Goal: Task Accomplishment & Management: Manage account settings

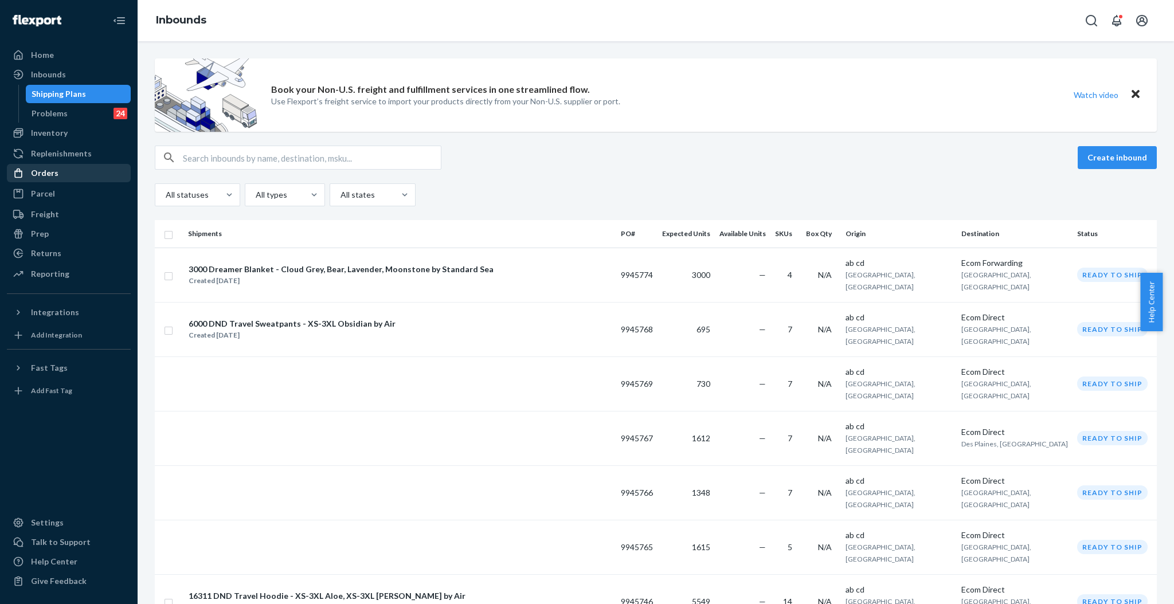
click at [83, 178] on div "Orders" at bounding box center [69, 173] width 122 height 16
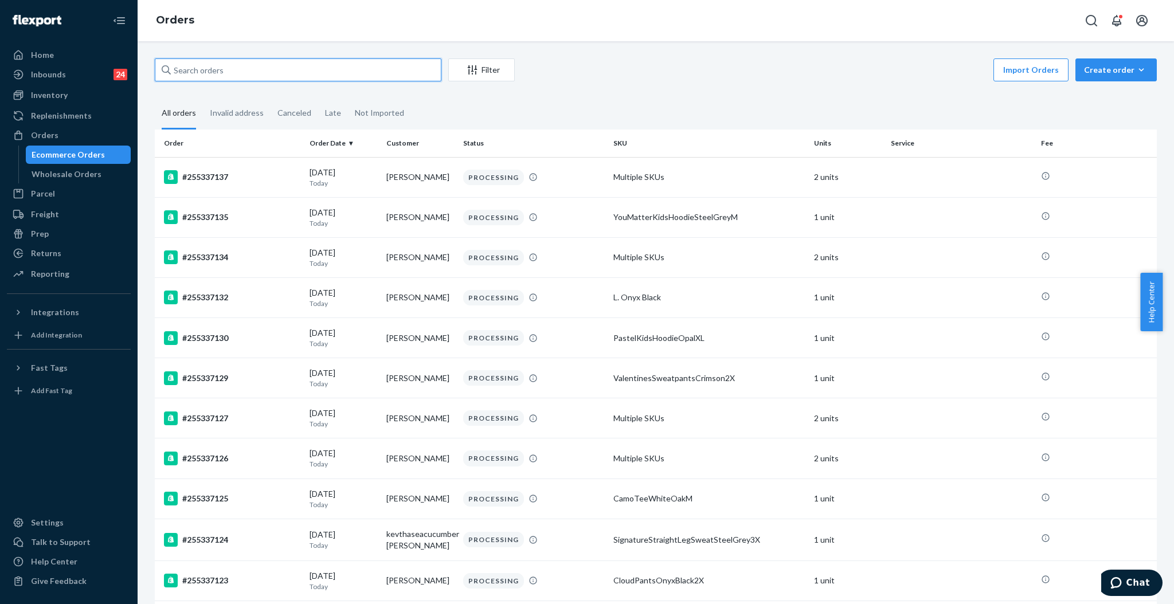
click at [271, 62] on input "text" at bounding box center [298, 69] width 287 height 23
paste input "This helps our warehouse quickly spot the labeling issue and move through the p…"
type input "This helps our warehouse quickly spot the labeling issue and move through the p…"
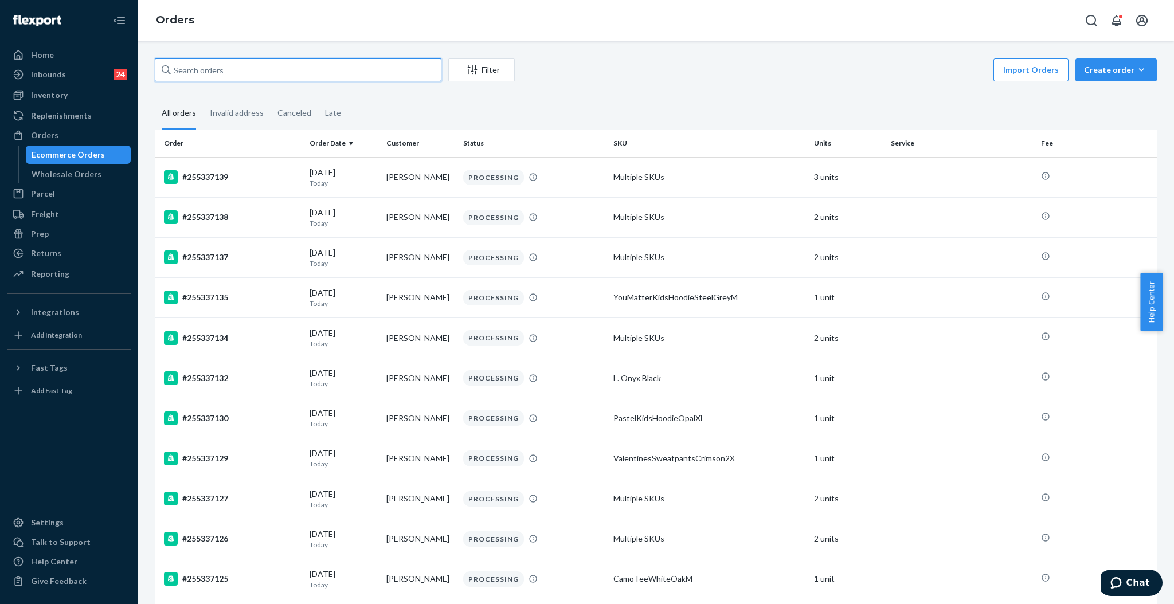
click at [347, 67] on input "text" at bounding box center [298, 69] width 287 height 23
paste input "#255182668"
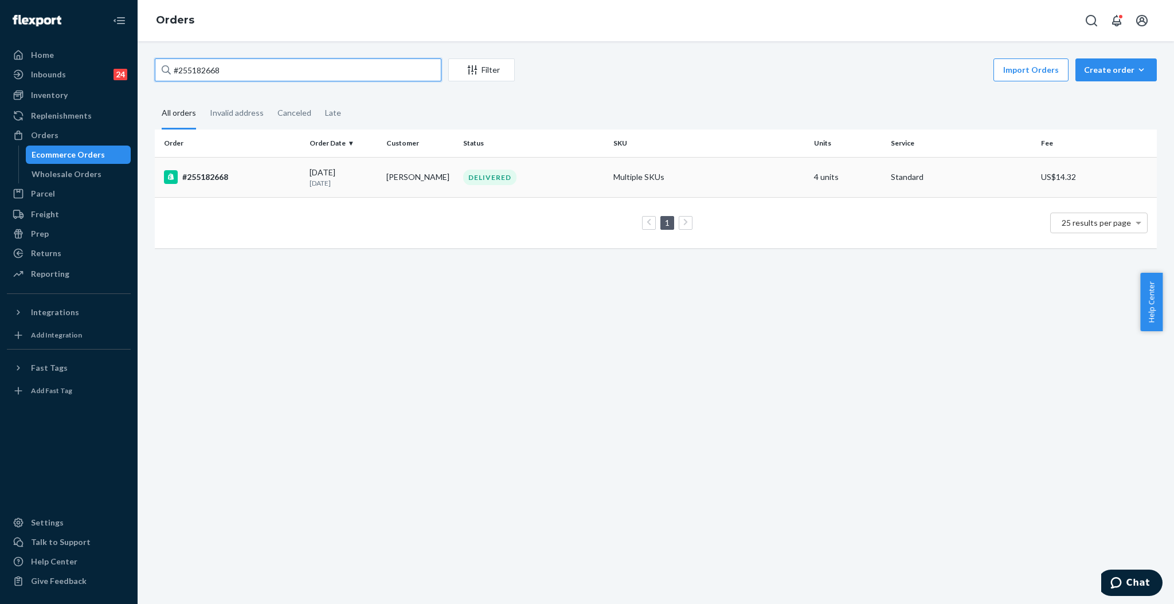
type input "#255182668"
click at [478, 171] on div "DELIVERED" at bounding box center [489, 177] width 53 height 15
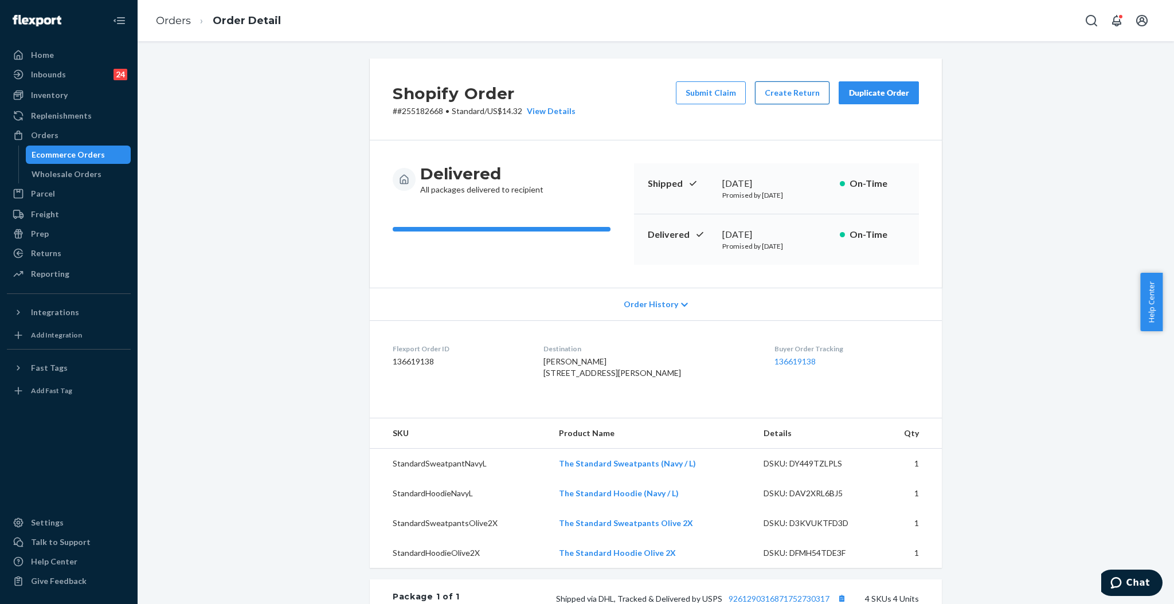
click at [780, 95] on button "Create Return" at bounding box center [792, 92] width 75 height 23
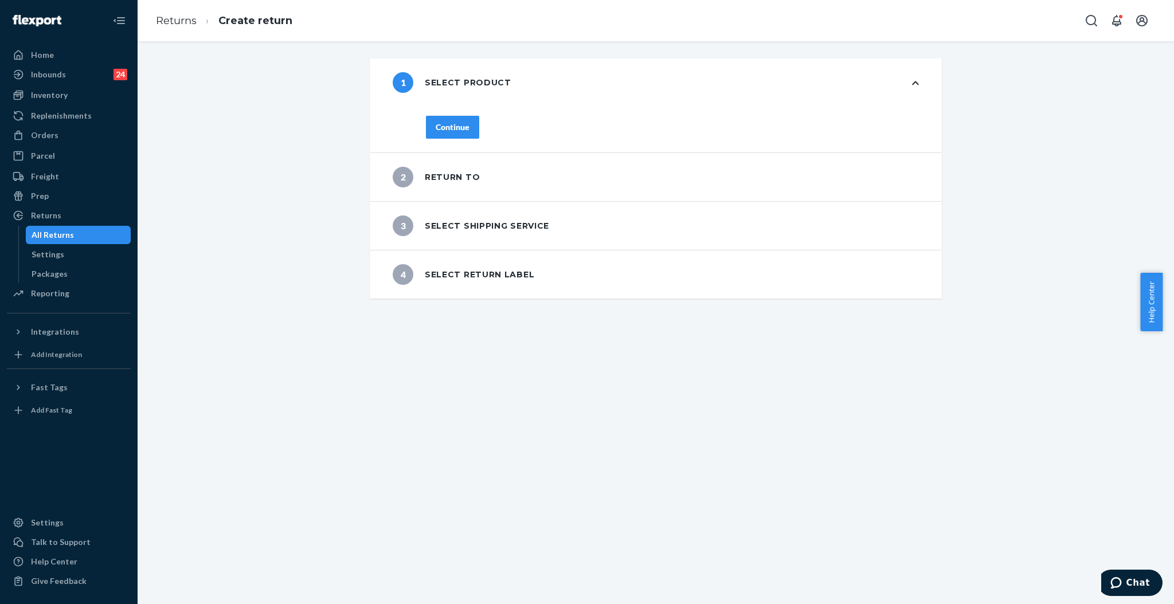
click at [436, 127] on div "Continue" at bounding box center [453, 127] width 34 height 11
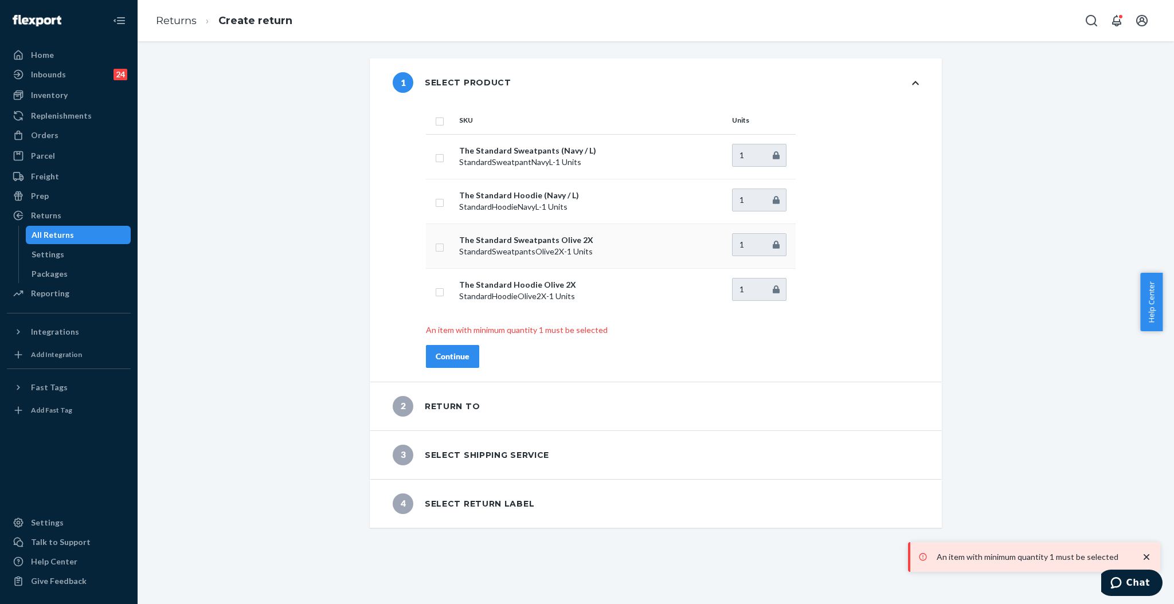
click at [435, 238] on td at bounding box center [440, 246] width 29 height 45
click at [435, 293] on input "checkbox" at bounding box center [439, 291] width 9 height 12
checkbox input "true"
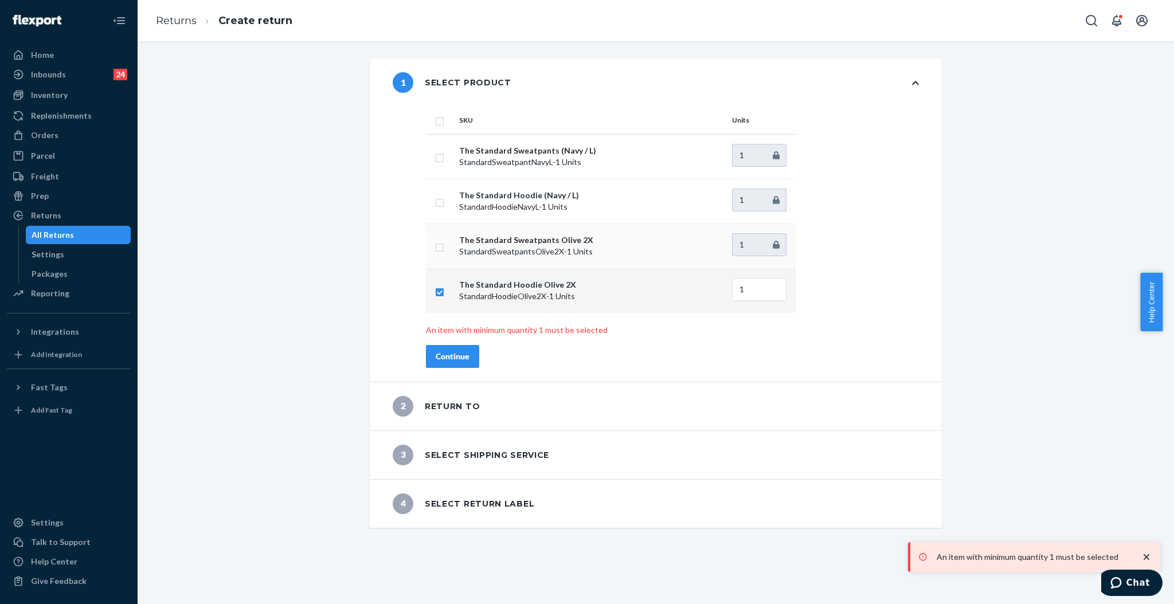
click at [436, 245] on input "checkbox" at bounding box center [439, 246] width 9 height 12
checkbox input "true"
click at [459, 363] on button "Continue" at bounding box center [452, 356] width 53 height 23
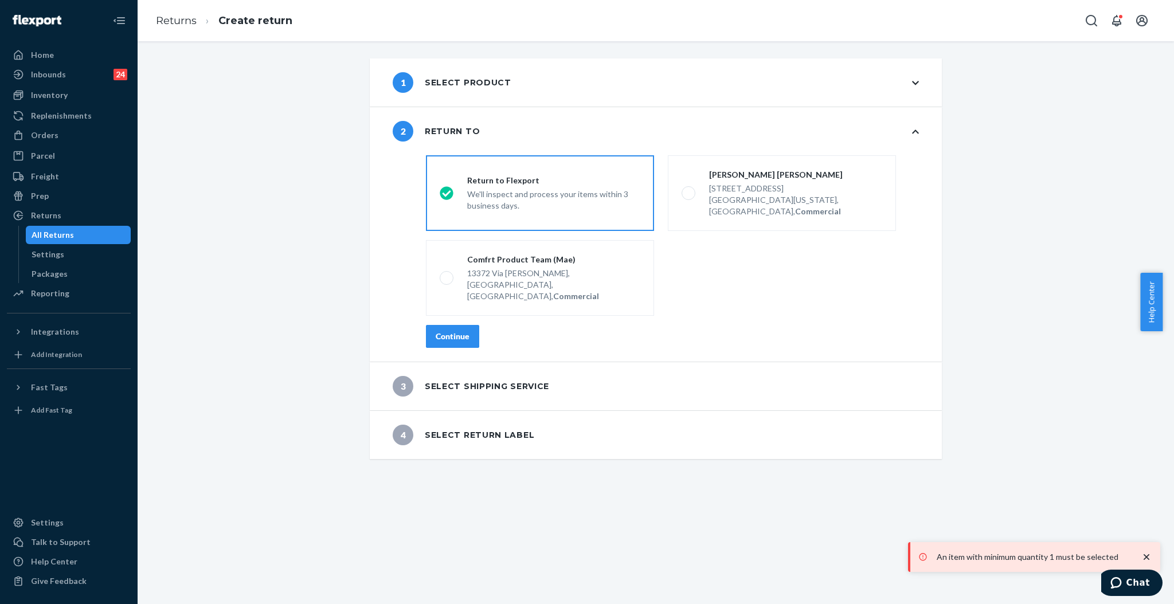
click at [460, 325] on button "Continue" at bounding box center [452, 336] width 53 height 23
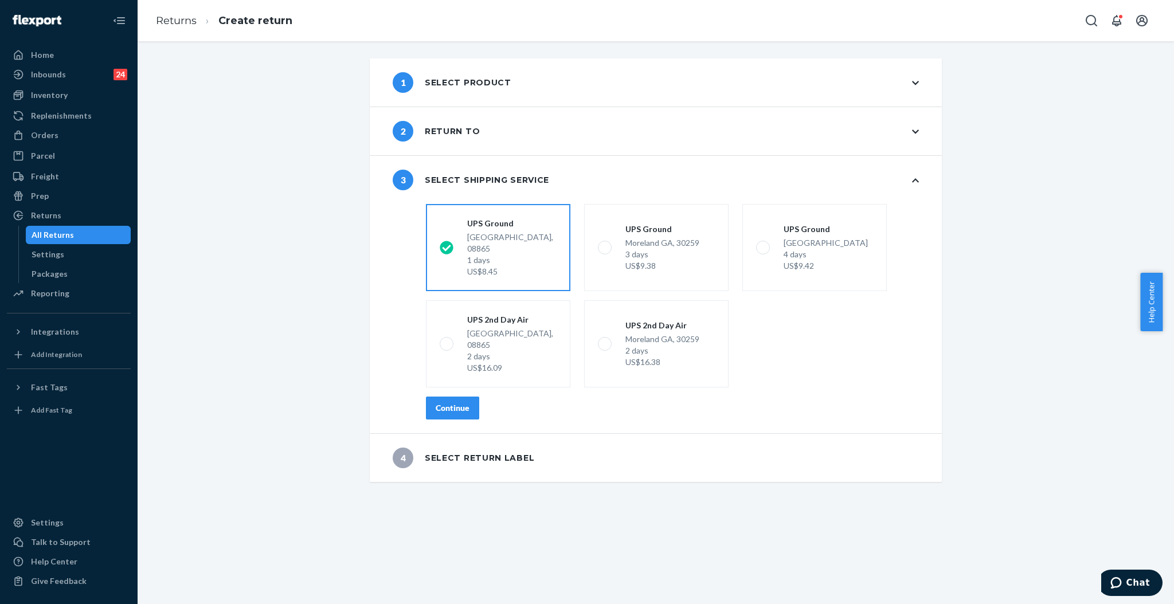
click at [461, 397] on button "Continue" at bounding box center [452, 408] width 53 height 23
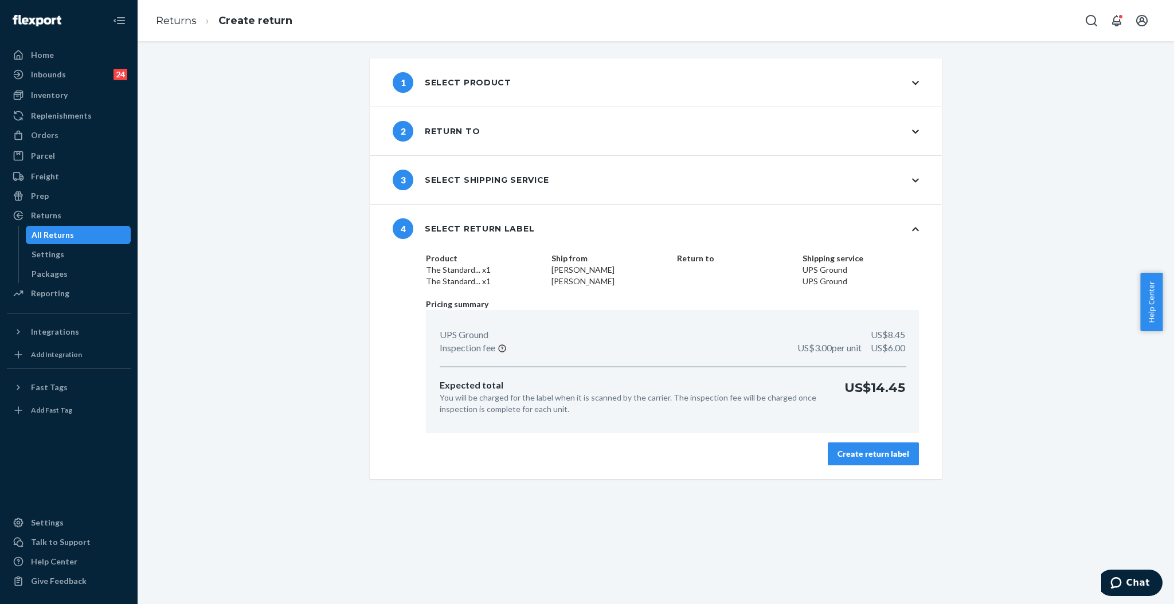
click at [909, 456] on button "Create return label" at bounding box center [873, 454] width 91 height 23
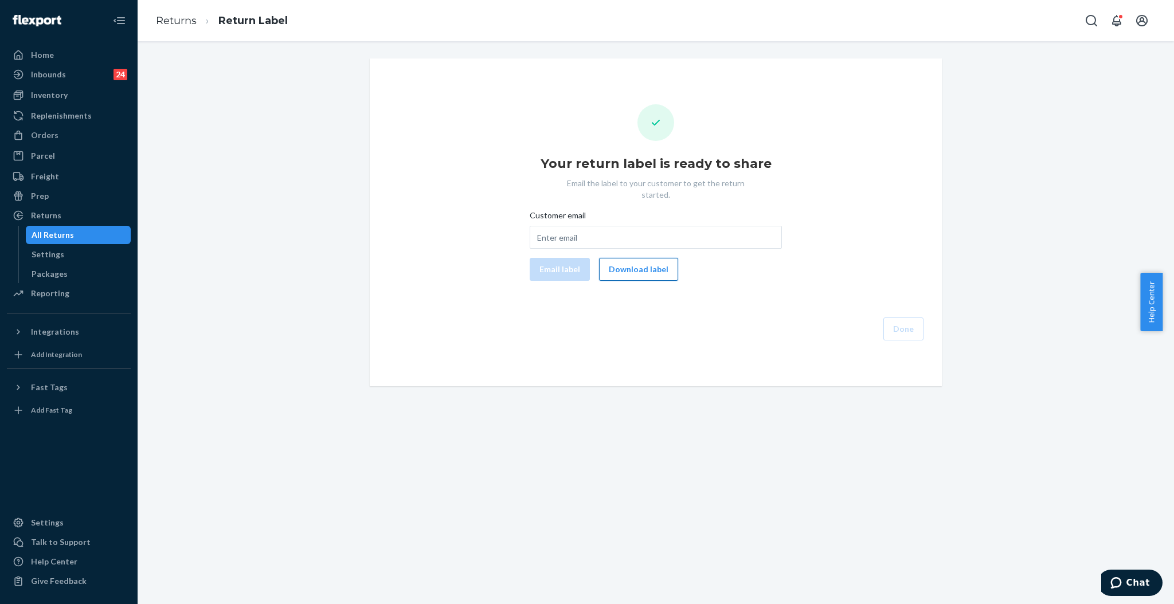
click at [637, 258] on button "Download label" at bounding box center [638, 269] width 79 height 23
click at [48, 142] on div "Orders" at bounding box center [69, 135] width 122 height 16
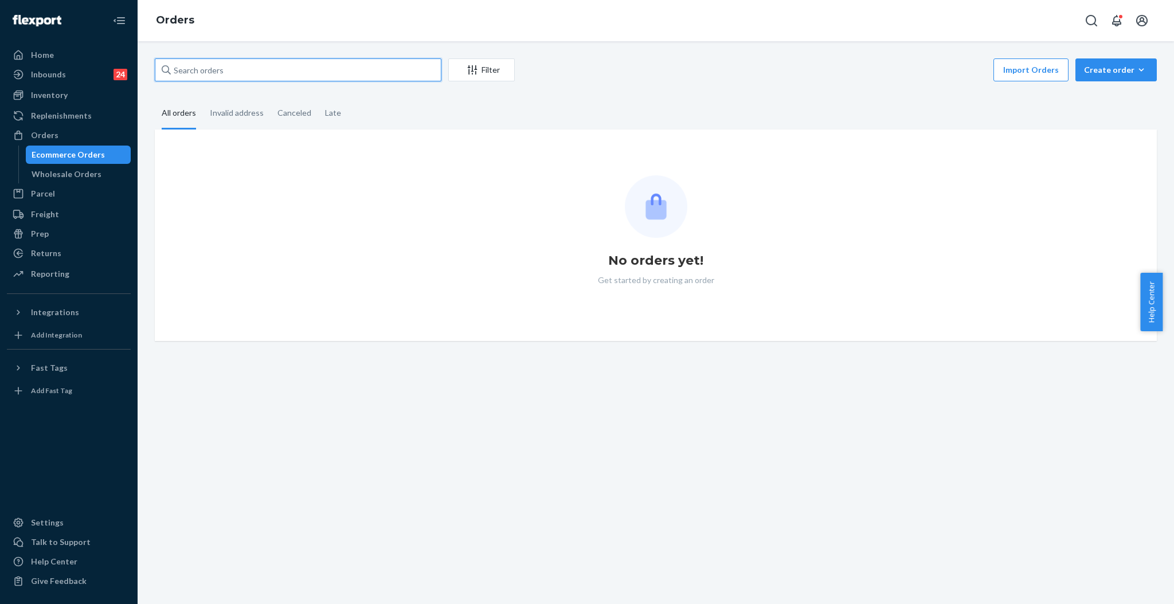
click at [427, 68] on input "text" at bounding box center [298, 69] width 287 height 23
paste input "255261635"
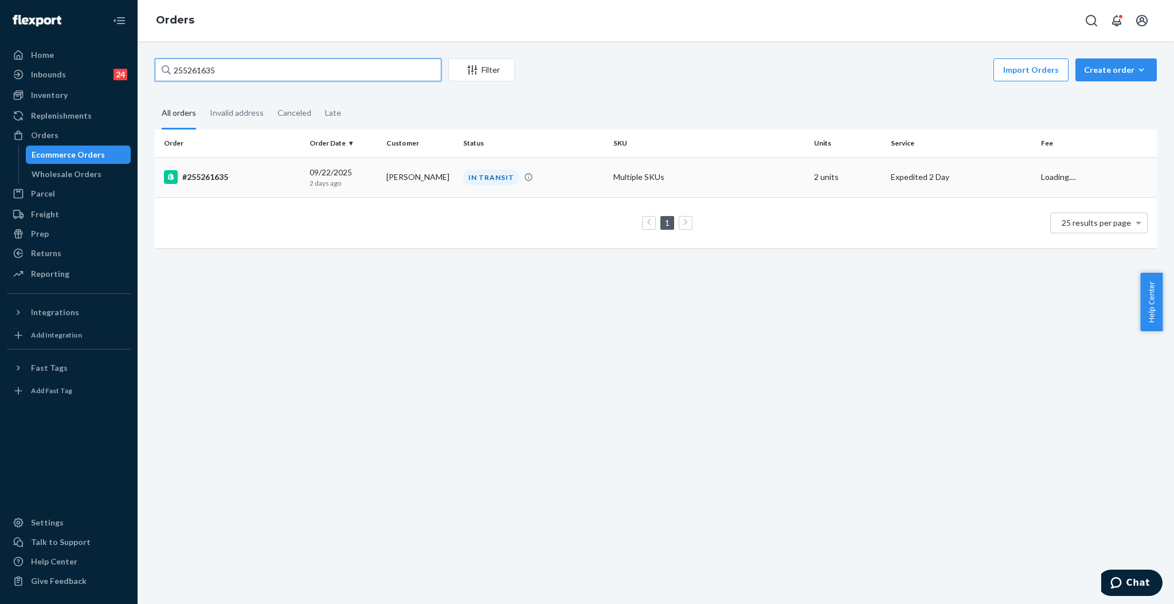
type input "255261635"
click at [436, 183] on td "[PERSON_NAME]" at bounding box center [420, 177] width 77 height 40
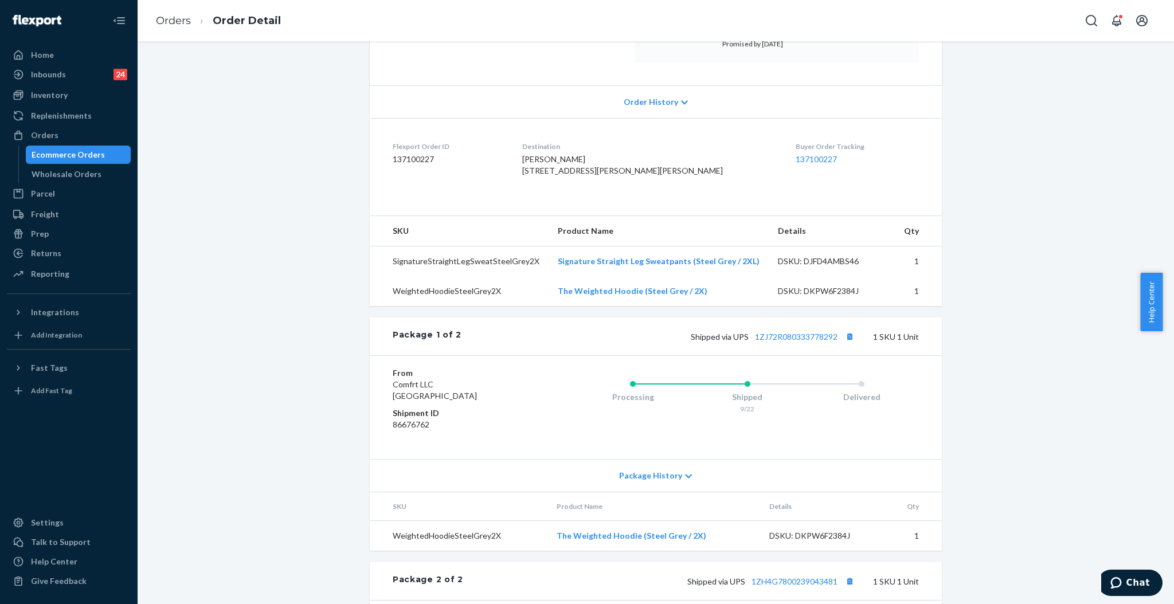
scroll to position [229, 0]
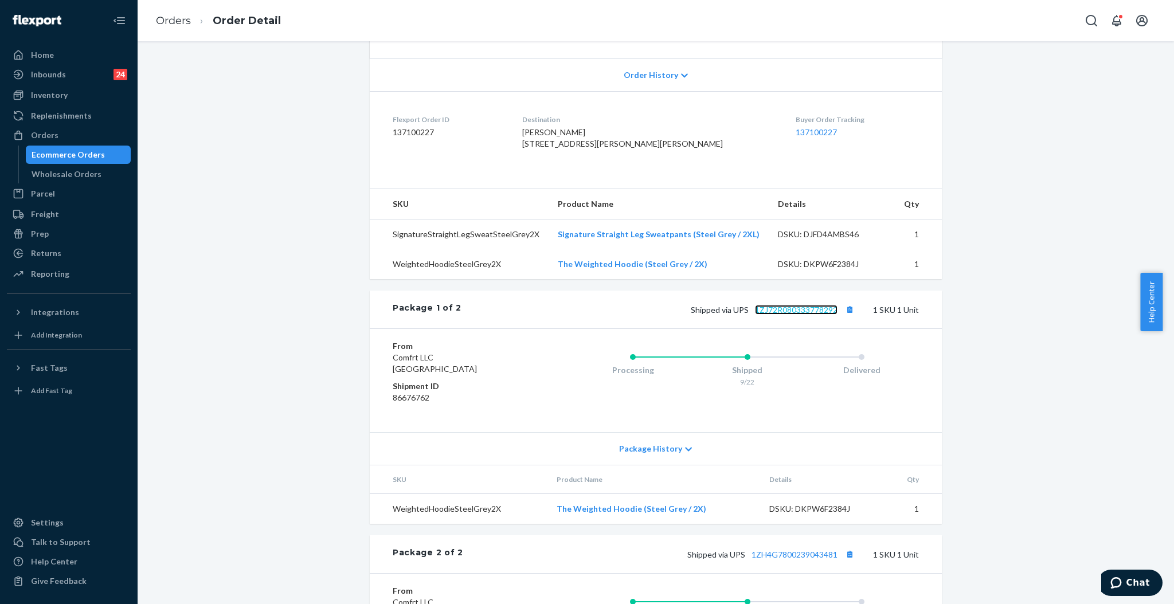
click at [784, 315] on link "1ZJ72R080333778292" at bounding box center [796, 310] width 83 height 10
click at [32, 138] on div "Orders" at bounding box center [45, 135] width 28 height 11
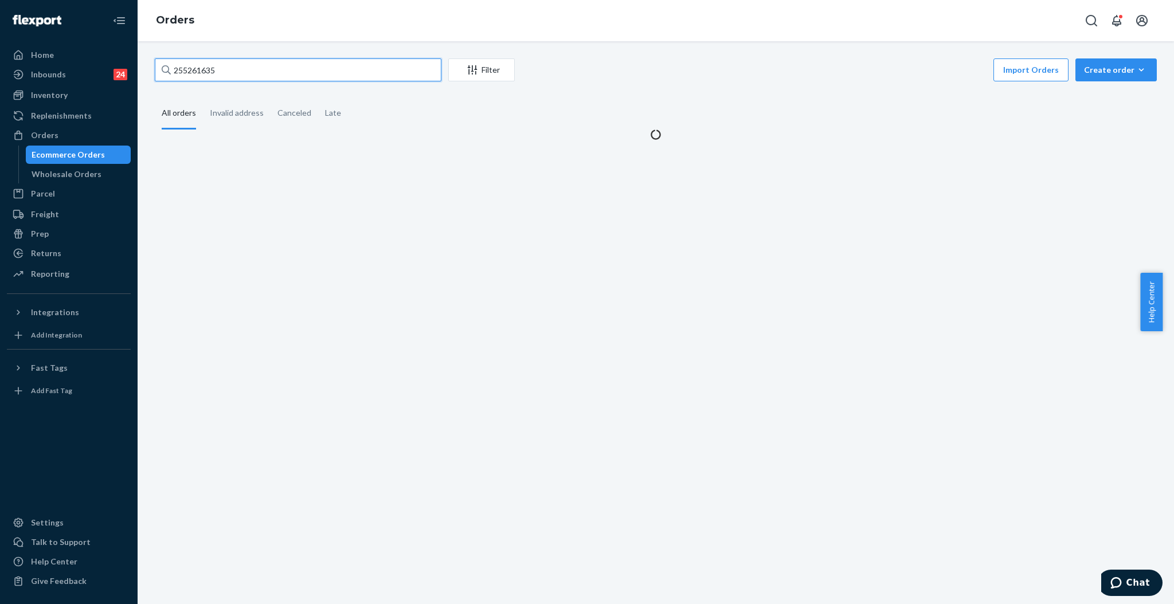
click at [243, 64] on input "255261635" at bounding box center [298, 69] width 287 height 23
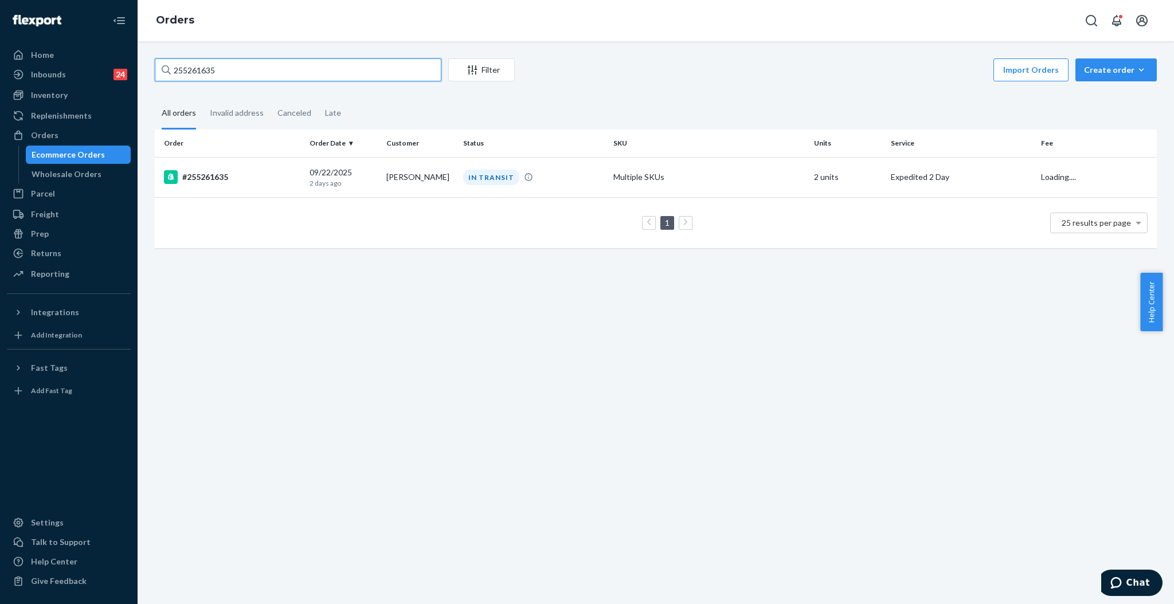
paste input "#25521929"
type input "#255219295"
click at [417, 174] on td "[PERSON_NAME]" at bounding box center [420, 177] width 77 height 40
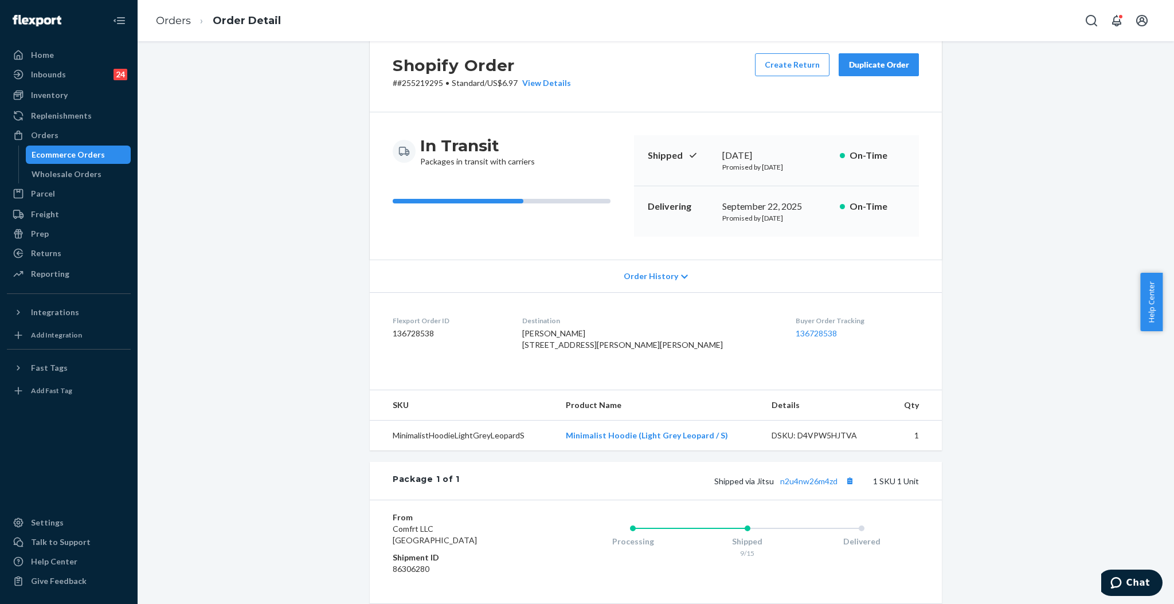
scroll to position [76, 0]
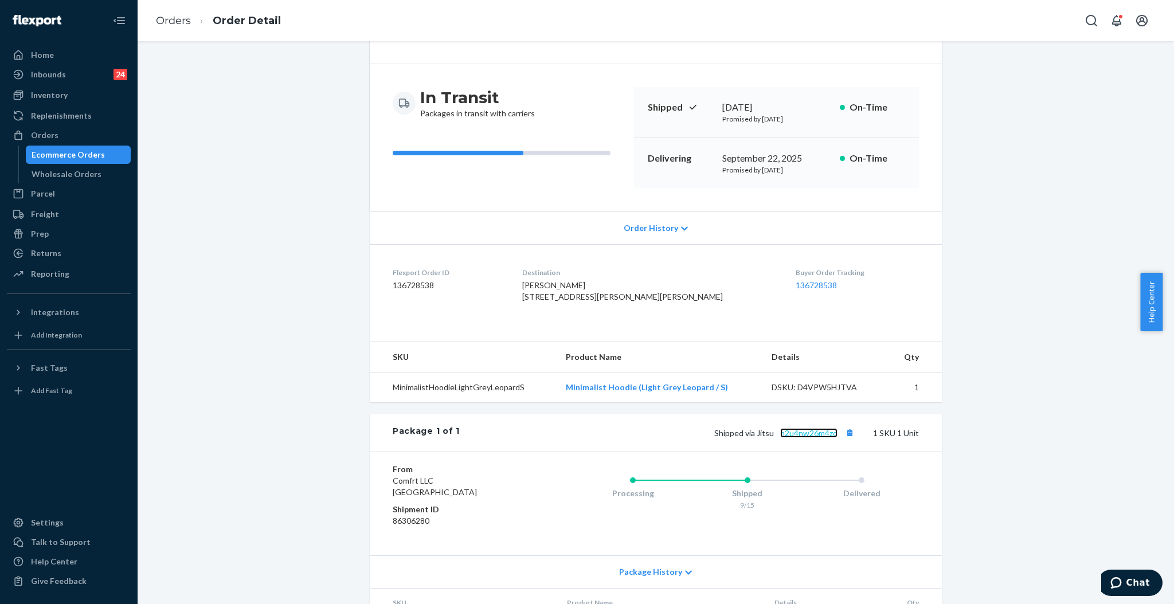
click at [812, 438] on link "n2u4nw26m4zd" at bounding box center [808, 433] width 57 height 10
drag, startPoint x: 53, startPoint y: 139, endPoint x: 60, endPoint y: 134, distance: 8.1
click at [55, 139] on div "Orders" at bounding box center [45, 135] width 28 height 11
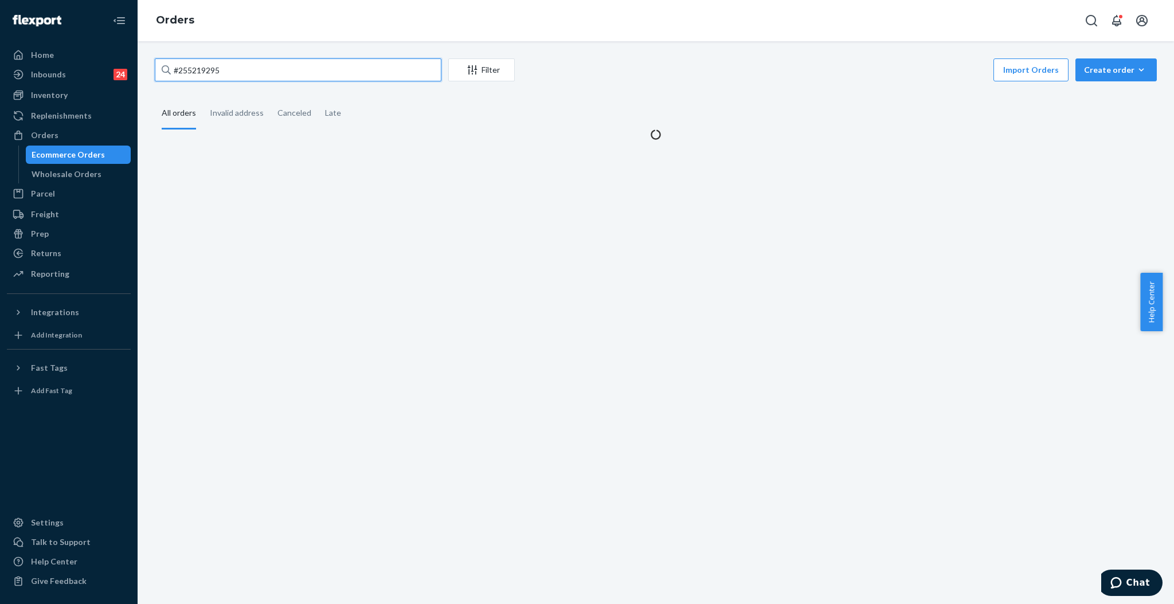
click at [366, 74] on input "#255219295" at bounding box center [298, 69] width 287 height 23
click at [366, 73] on input "#255219295" at bounding box center [298, 69] width 287 height 23
paste input "SY8CEMJNGL"
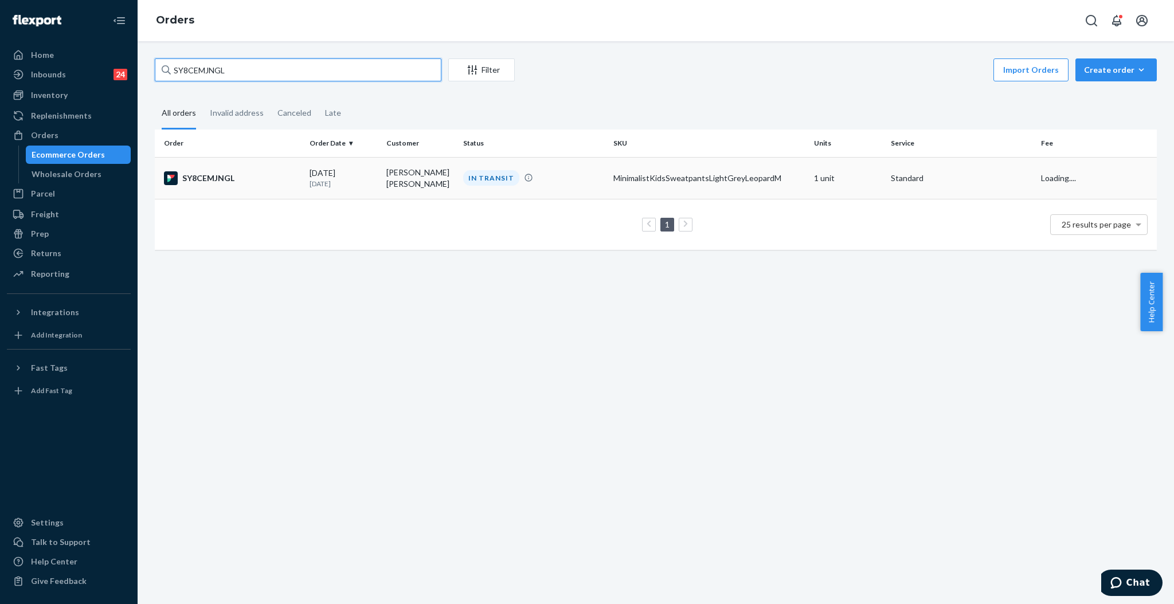
type input "SY8CEMJNGL"
click at [442, 181] on td "[PERSON_NAME] [PERSON_NAME]" at bounding box center [420, 178] width 77 height 42
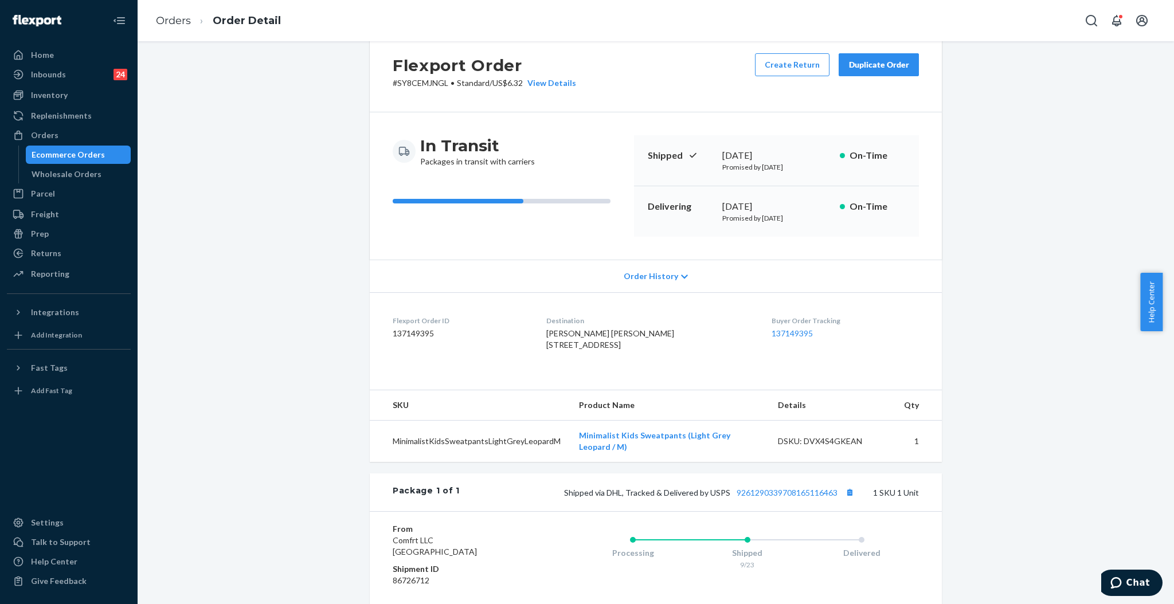
scroll to position [76, 0]
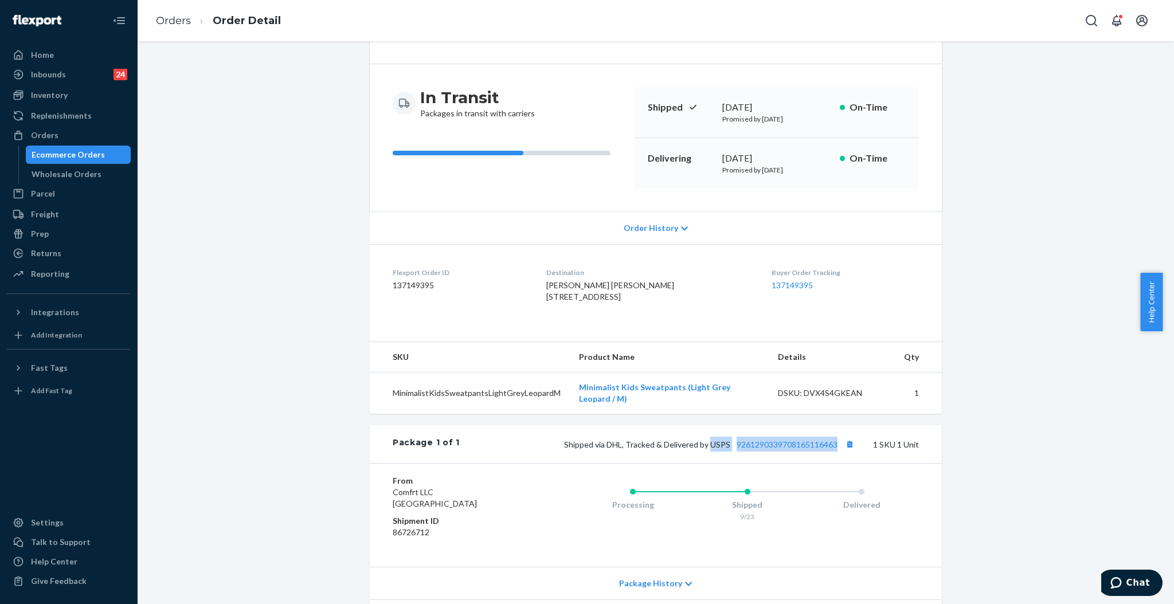
drag, startPoint x: 704, startPoint y: 468, endPoint x: 835, endPoint y: 468, distance: 131.3
click at [836, 449] on span "Shipped via DHL, Tracked & Delivered by USPS 9261290339708165116463" at bounding box center [710, 445] width 293 height 10
copy span "USPS 9261290339708165116463"
click at [52, 133] on div "Orders" at bounding box center [45, 135] width 28 height 11
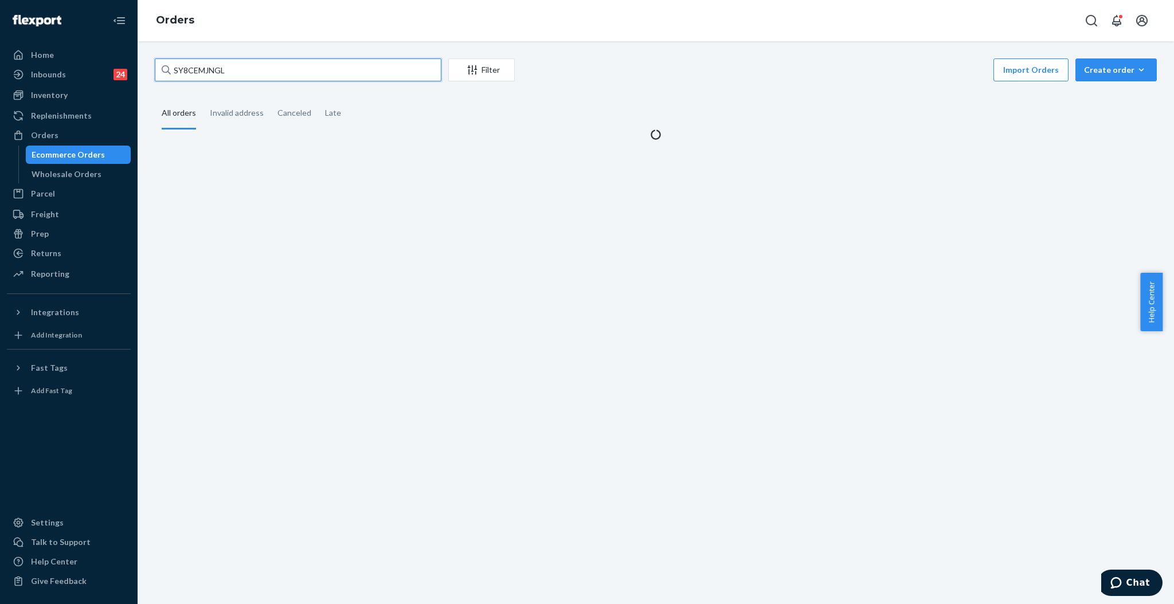
click at [433, 69] on input "SY8CEMJNGL" at bounding box center [298, 69] width 287 height 23
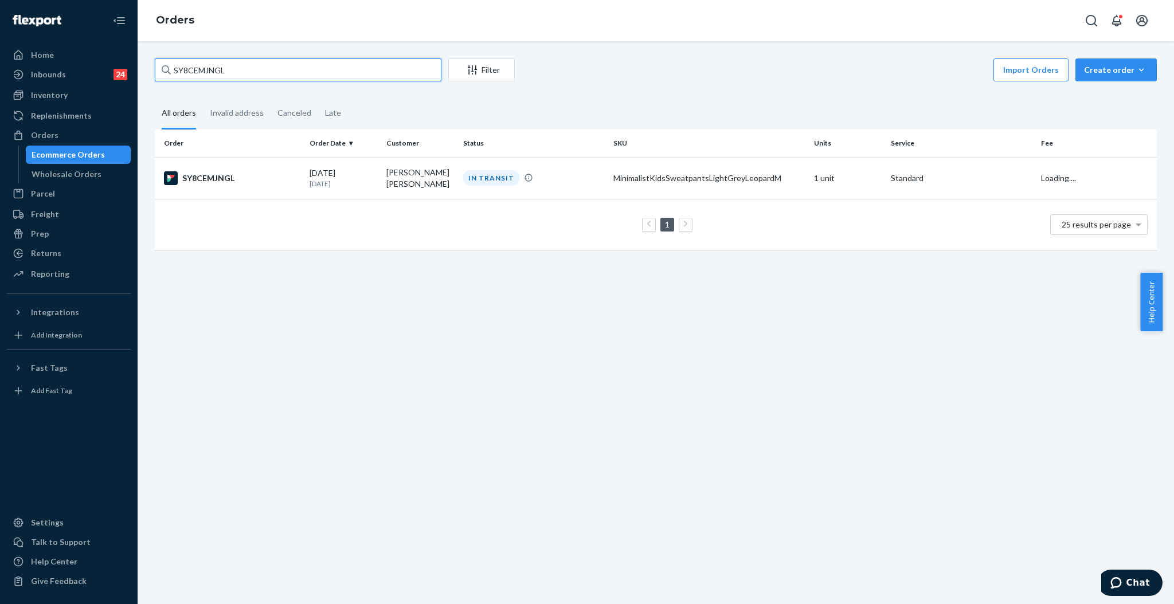
paste input "#255193894"
type input "#255193894"
click at [477, 179] on div "DELIVERED" at bounding box center [489, 177] width 53 height 15
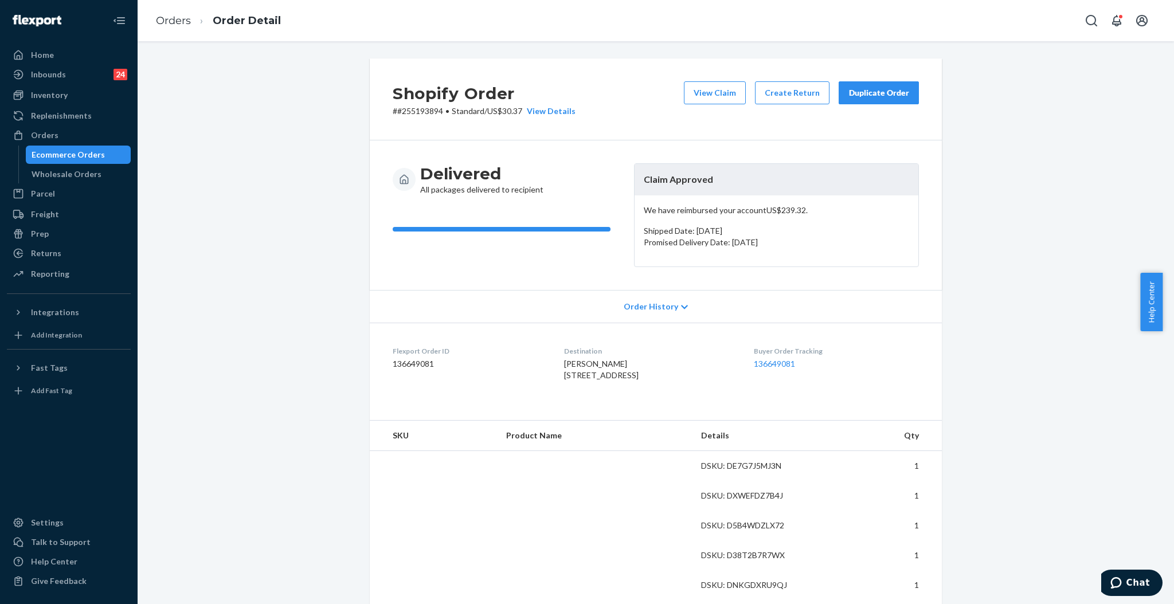
click at [856, 84] on button "Duplicate Order" at bounding box center [879, 92] width 80 height 23
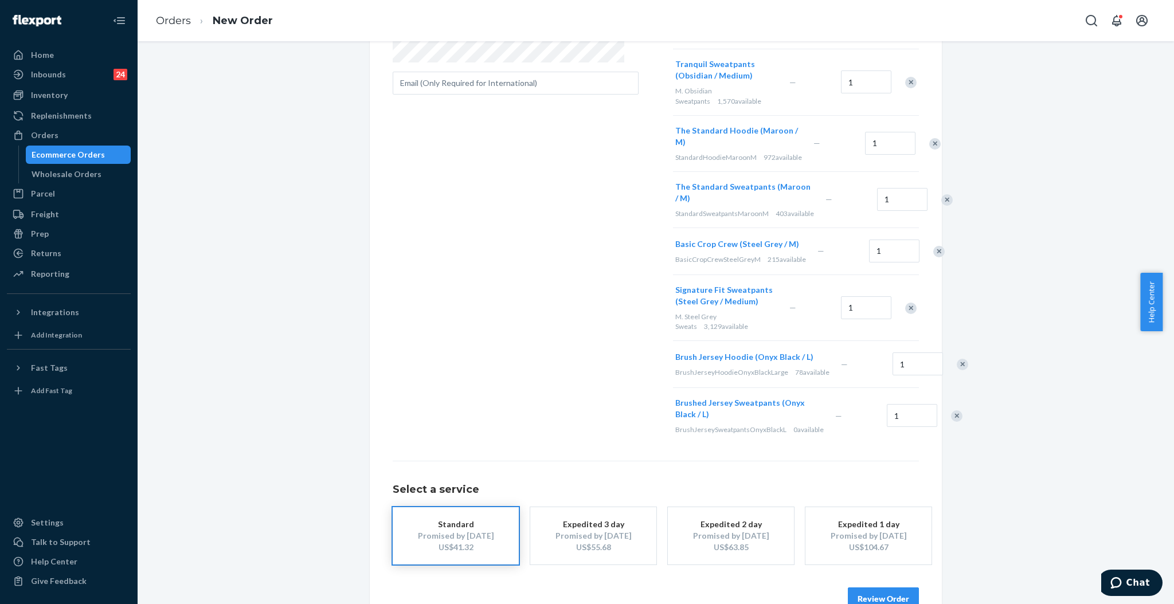
scroll to position [372, 0]
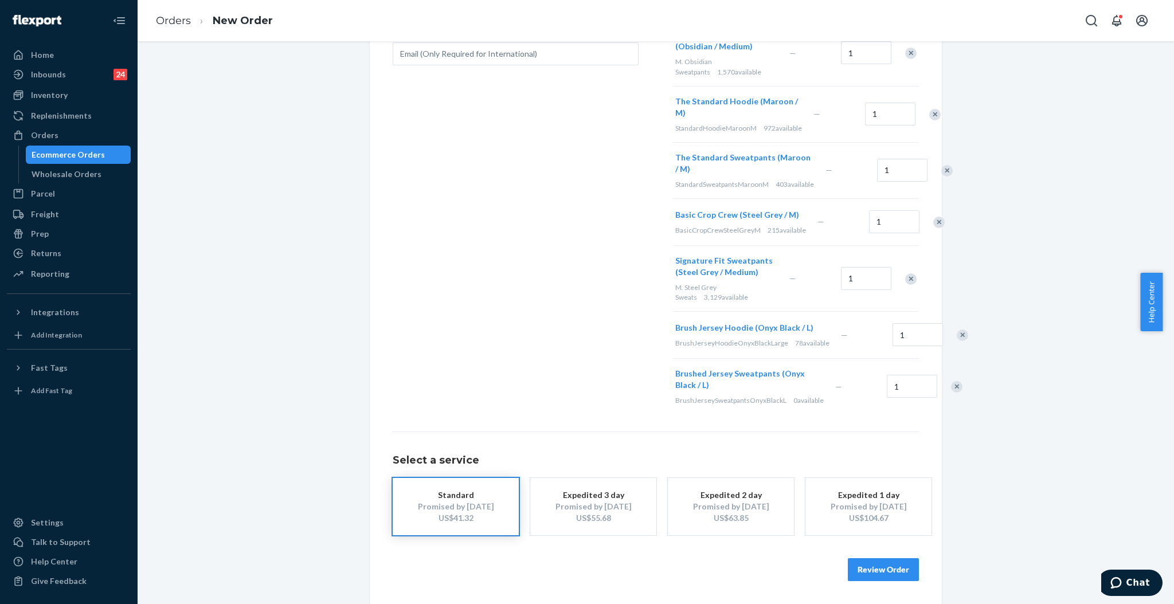
drag, startPoint x: 686, startPoint y: 337, endPoint x: 656, endPoint y: 329, distance: 30.2
click at [675, 338] on div "BrushJerseyHoodieOnyxBlackLarge 78 available" at bounding box center [755, 343] width 161 height 10
click at [560, 318] on div "Where to? Please input a valid shipping address here. [PERSON_NAME] [STREET_ADD…" at bounding box center [533, 90] width 280 height 648
drag, startPoint x: 711, startPoint y: 376, endPoint x: 650, endPoint y: 368, distance: 61.3
click at [650, 368] on div "Where to? Please input a valid shipping address here. [PERSON_NAME] [STREET_ADD…" at bounding box center [656, 90] width 526 height 648
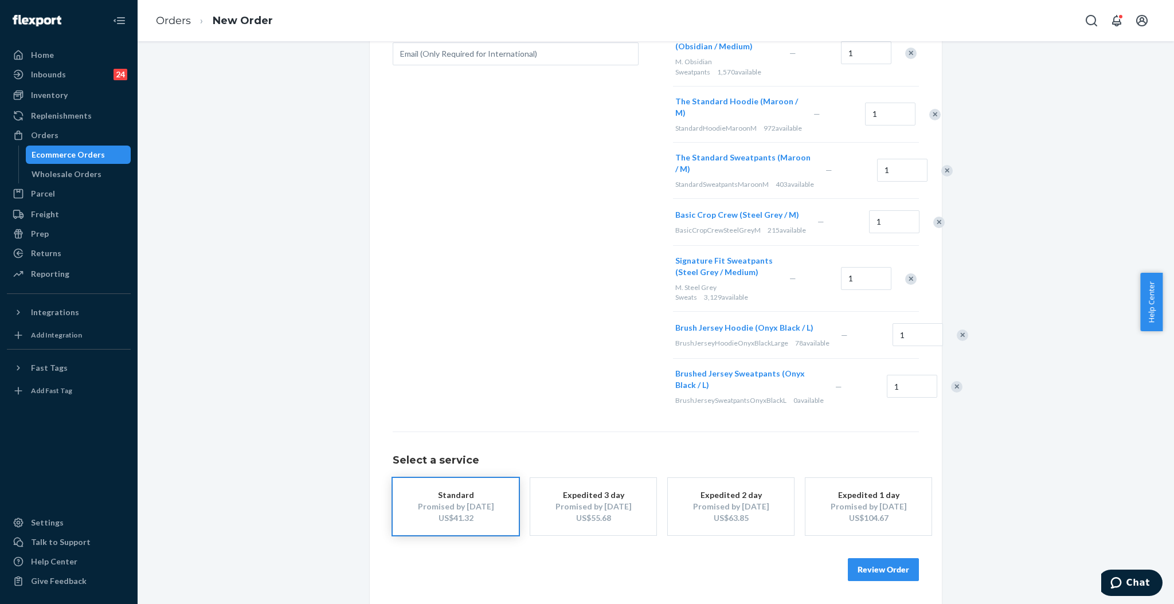
drag, startPoint x: 684, startPoint y: 405, endPoint x: 654, endPoint y: 394, distance: 31.5
click at [673, 394] on div "Brushed Jersey Sweatpants (Onyx Black / L) BrushJerseySweatpantsOnyxBlackL 0 av…" at bounding box center [753, 387] width 160 height 56
copy div "BrushJerseySweatpantsOnyxBlackL 0 available"
click at [48, 99] on div "Inventory" at bounding box center [49, 94] width 37 height 11
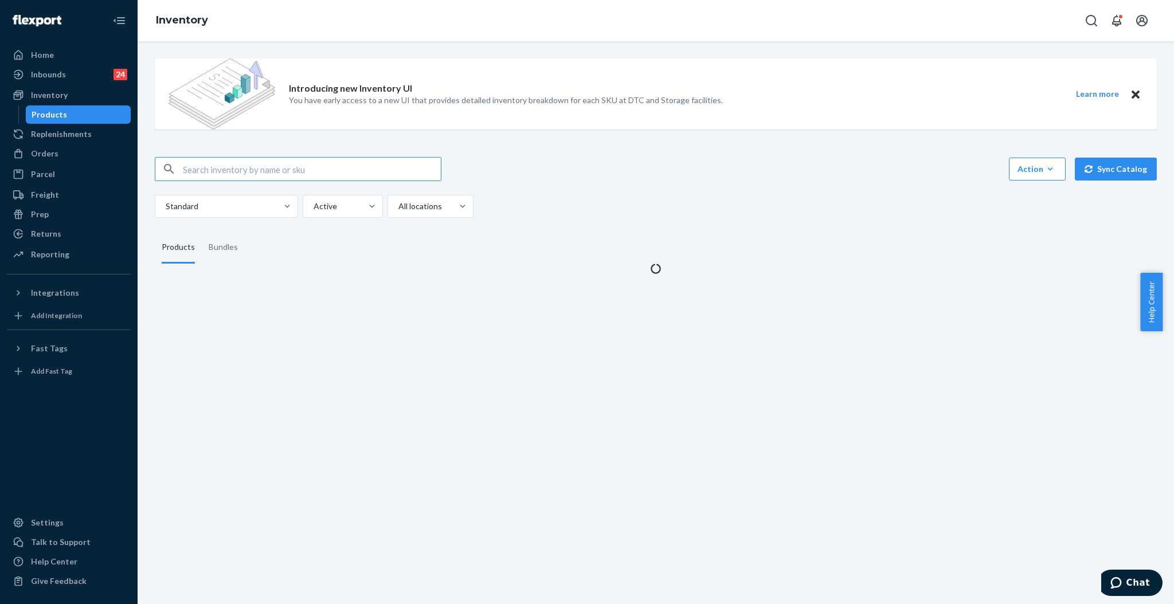
click at [292, 168] on input "text" at bounding box center [312, 169] width 258 height 23
type input "BrushJerseySweatpantsOnyxBlackL0 available"
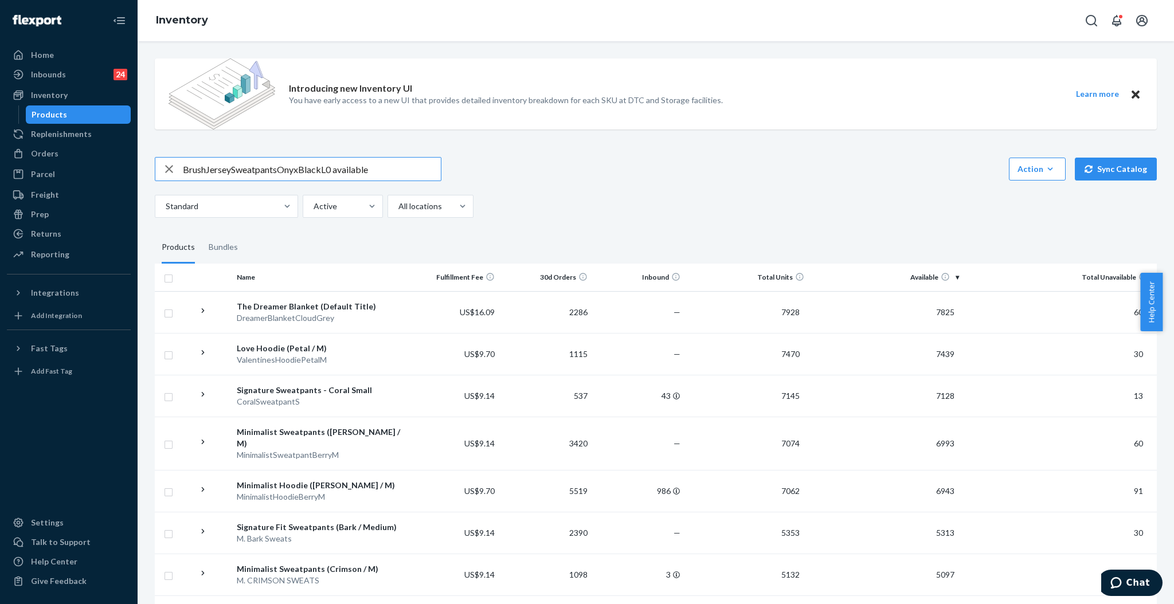
drag, startPoint x: 328, startPoint y: 172, endPoint x: 398, endPoint y: 171, distance: 69.4
click at [398, 171] on input "BrushJerseySweatpantsOnyxBlackL0 available" at bounding box center [312, 169] width 258 height 23
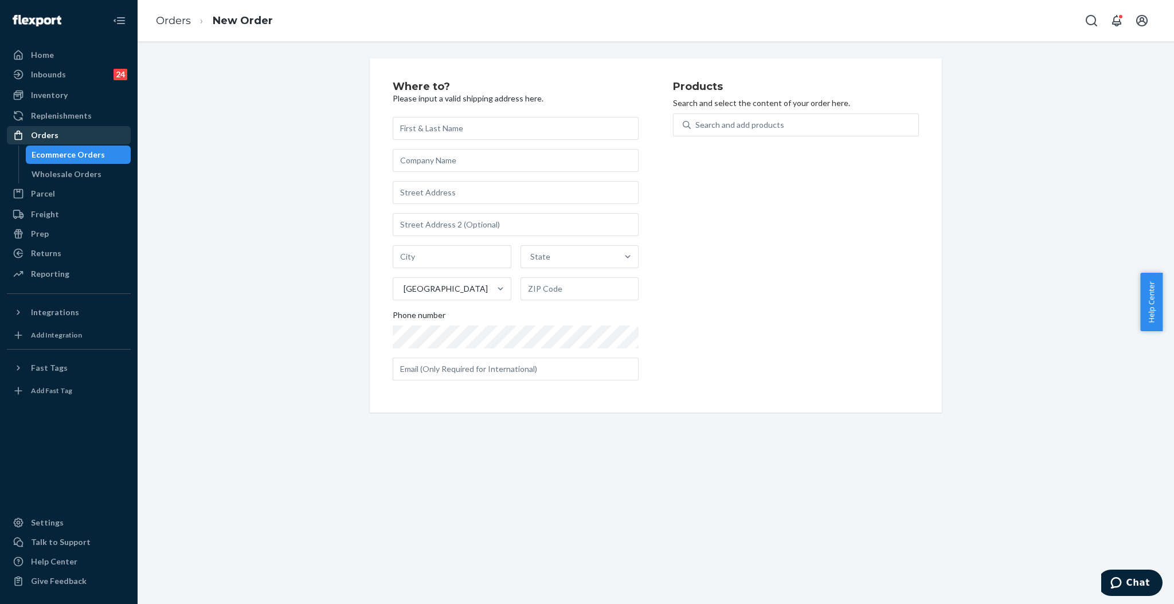
click at [61, 131] on div "Orders" at bounding box center [69, 135] width 122 height 16
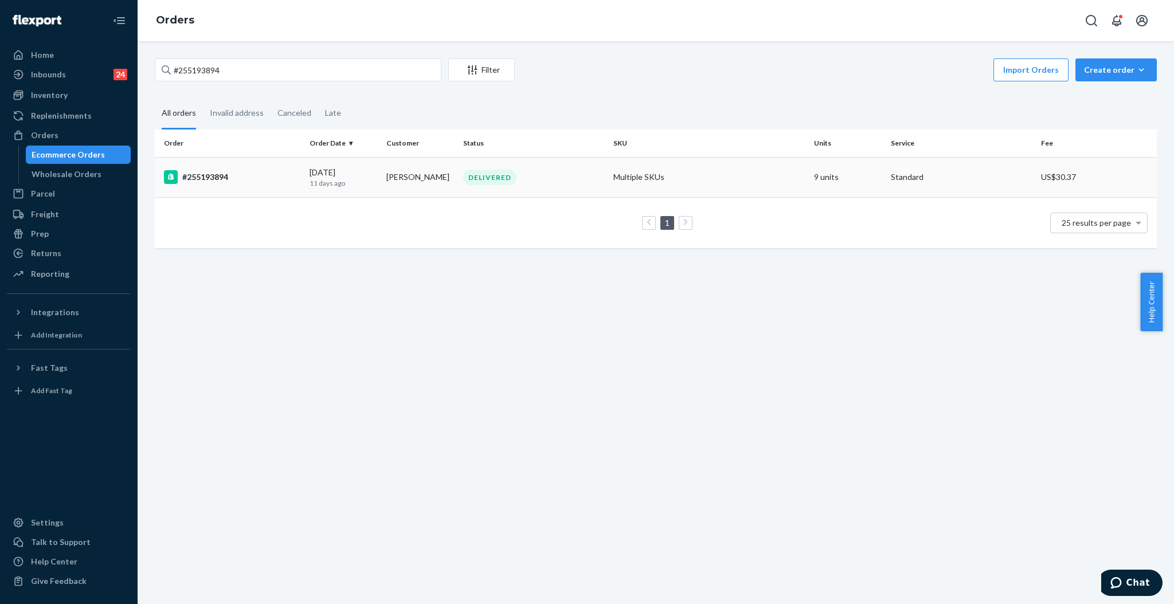
click at [415, 173] on td "[PERSON_NAME]" at bounding box center [420, 177] width 77 height 40
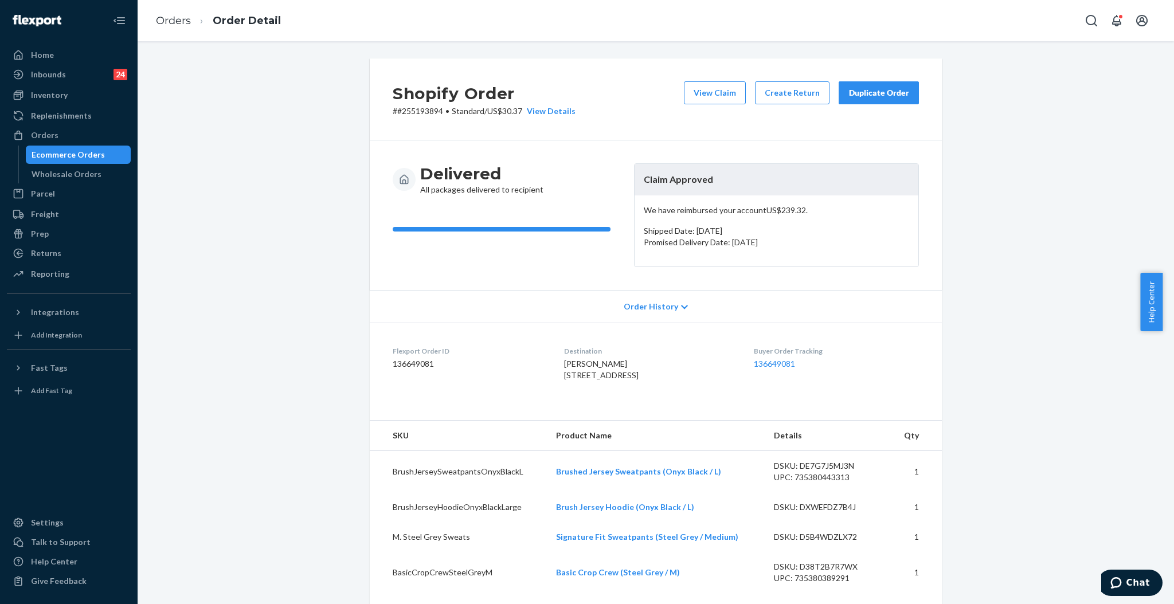
click at [866, 87] on div "Duplicate Order" at bounding box center [878, 92] width 61 height 11
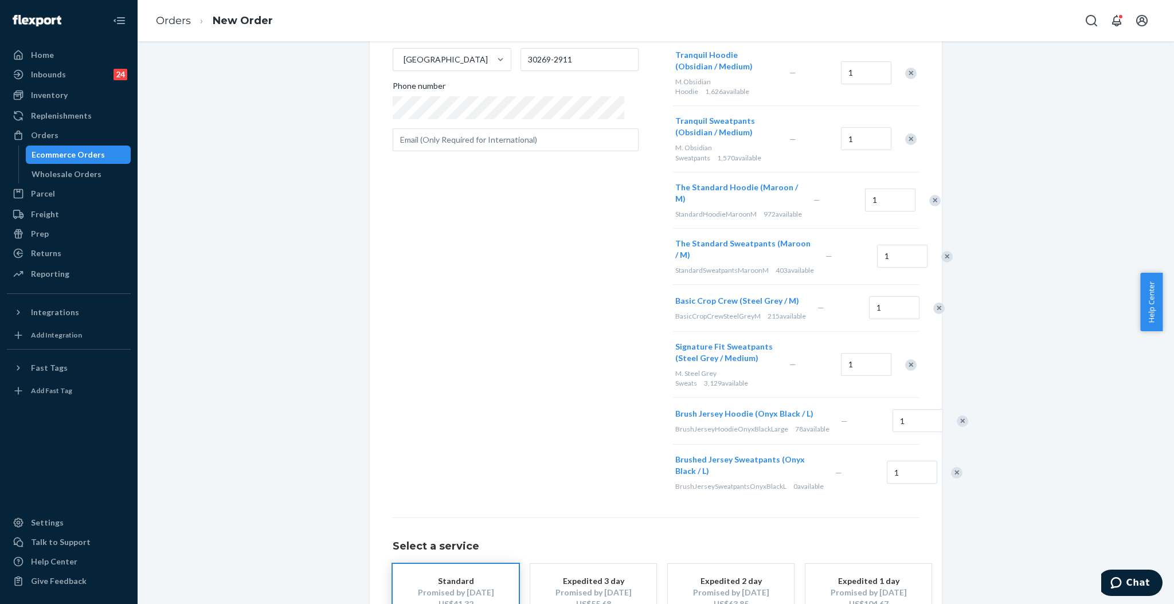
scroll to position [372, 0]
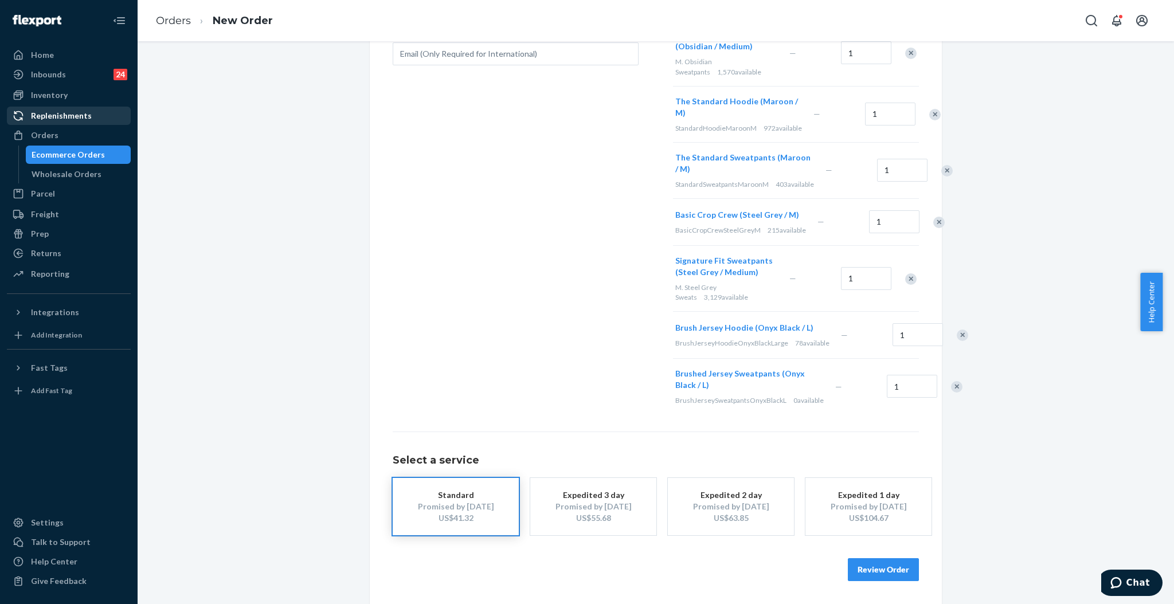
drag, startPoint x: 55, startPoint y: 132, endPoint x: 95, endPoint y: 116, distance: 42.5
click at [55, 132] on div "Orders" at bounding box center [45, 135] width 28 height 11
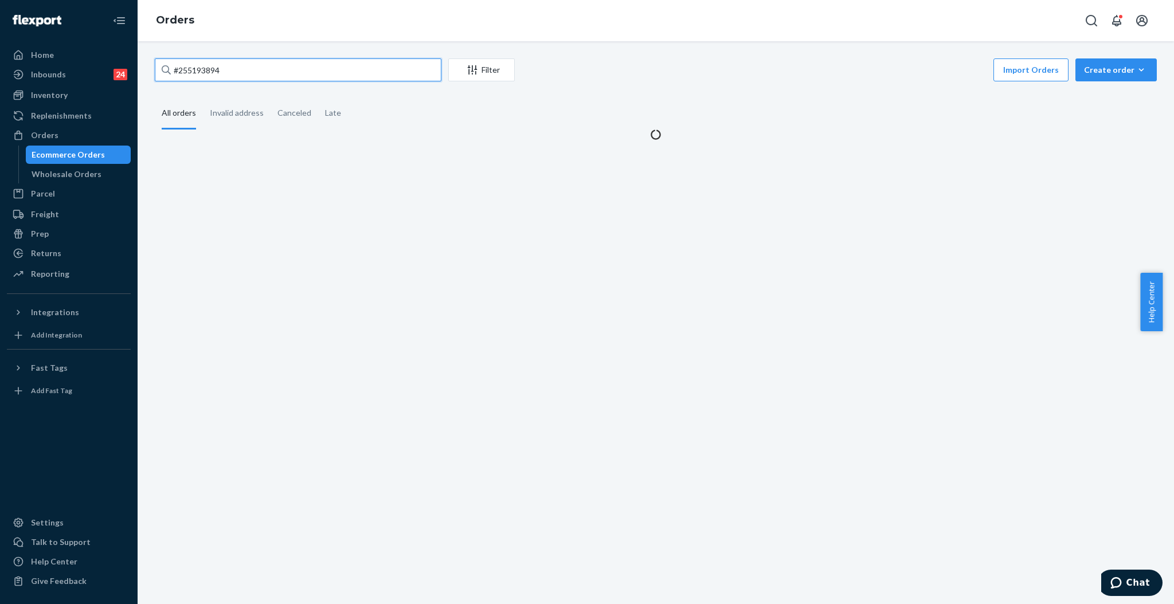
click at [336, 75] on input "#255193894" at bounding box center [298, 69] width 287 height 23
click at [335, 75] on input "#255193894" at bounding box center [298, 69] width 287 height 23
click at [336, 75] on input "#255193894" at bounding box center [298, 69] width 287 height 23
paste input "R1ZLWIOOGL"
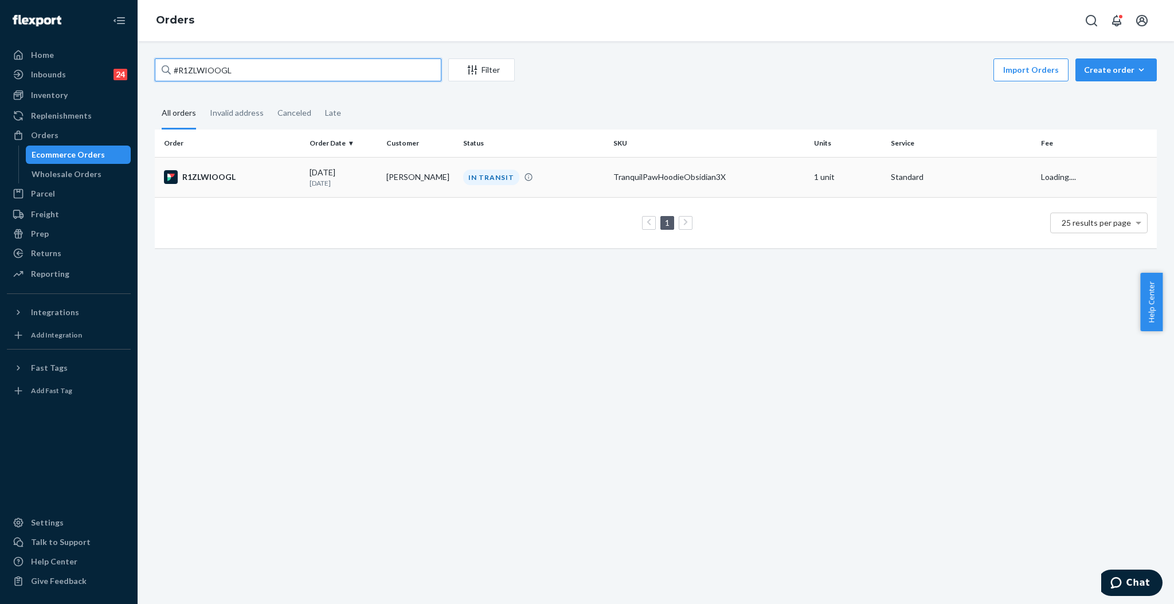
type input "#R1ZLWIOOGL"
click at [420, 175] on td "[PERSON_NAME]" at bounding box center [420, 177] width 77 height 40
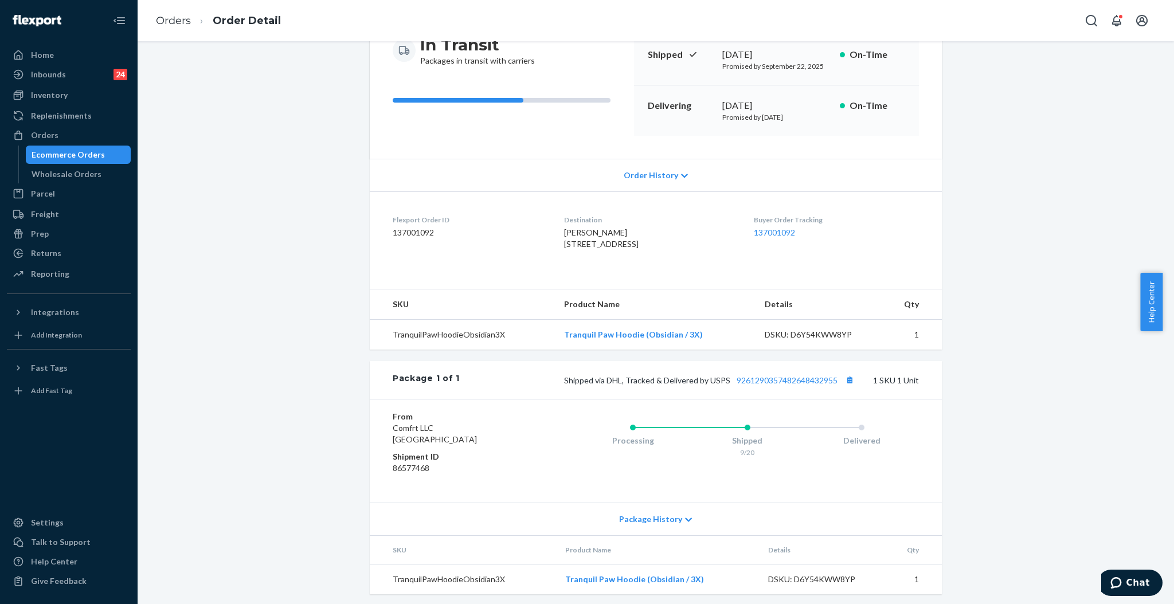
scroll to position [155, 0]
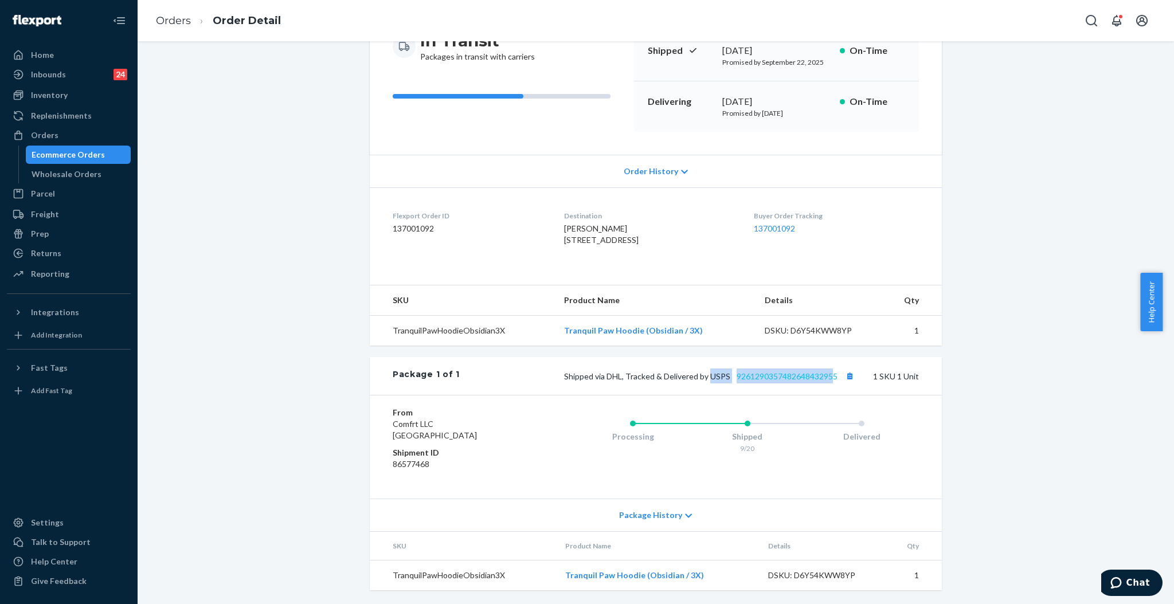
drag, startPoint x: 704, startPoint y: 376, endPoint x: 828, endPoint y: 377, distance: 124.4
click at [828, 377] on span "Shipped via DHL, Tracked & Delivered by USPS 9261290357482648432955" at bounding box center [710, 376] width 293 height 10
drag, startPoint x: 704, startPoint y: 392, endPoint x: 702, endPoint y: 386, distance: 6.2
click at [702, 390] on div "Package 1 of 1 Shipped via DHL, Tracked & Delivered by USPS 9261290357482648432…" at bounding box center [656, 376] width 572 height 38
click at [705, 381] on span "Shipped via DHL, Tracked & Delivered by USPS 9261290357482648432955" at bounding box center [710, 376] width 293 height 10
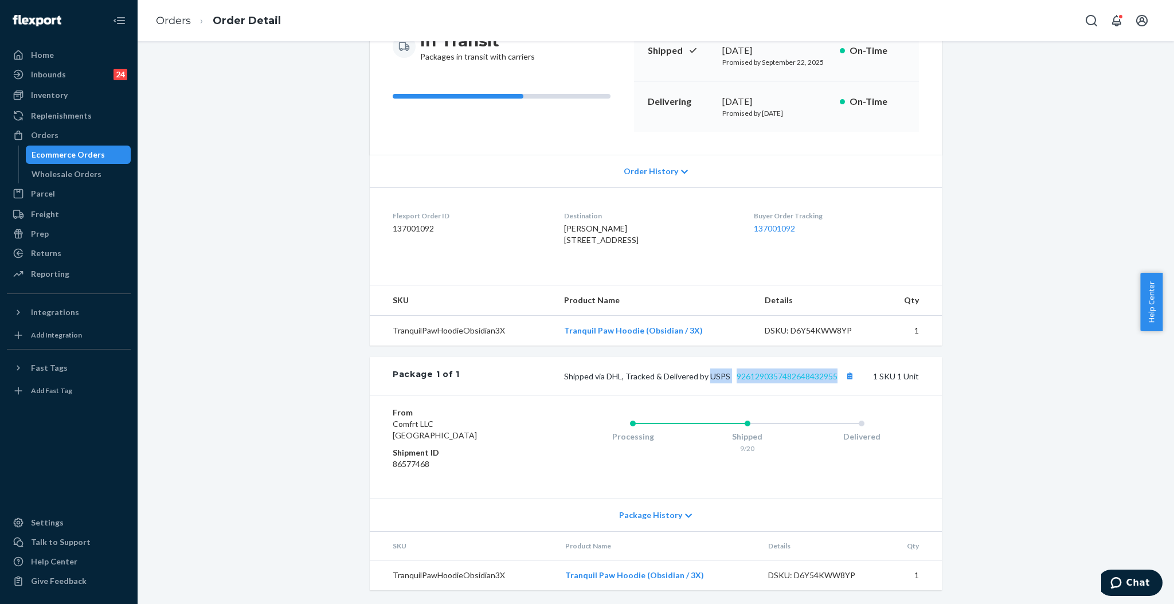
drag, startPoint x: 706, startPoint y: 377, endPoint x: 827, endPoint y: 378, distance: 120.4
click at [832, 376] on span "Shipped via DHL, Tracked & Delivered by USPS 9261290357482648432955" at bounding box center [710, 376] width 293 height 10
copy span "USPS 9261290357482648432955"
drag, startPoint x: 34, startPoint y: 142, endPoint x: 68, endPoint y: 124, distance: 38.2
click at [36, 142] on div "Orders" at bounding box center [69, 135] width 122 height 16
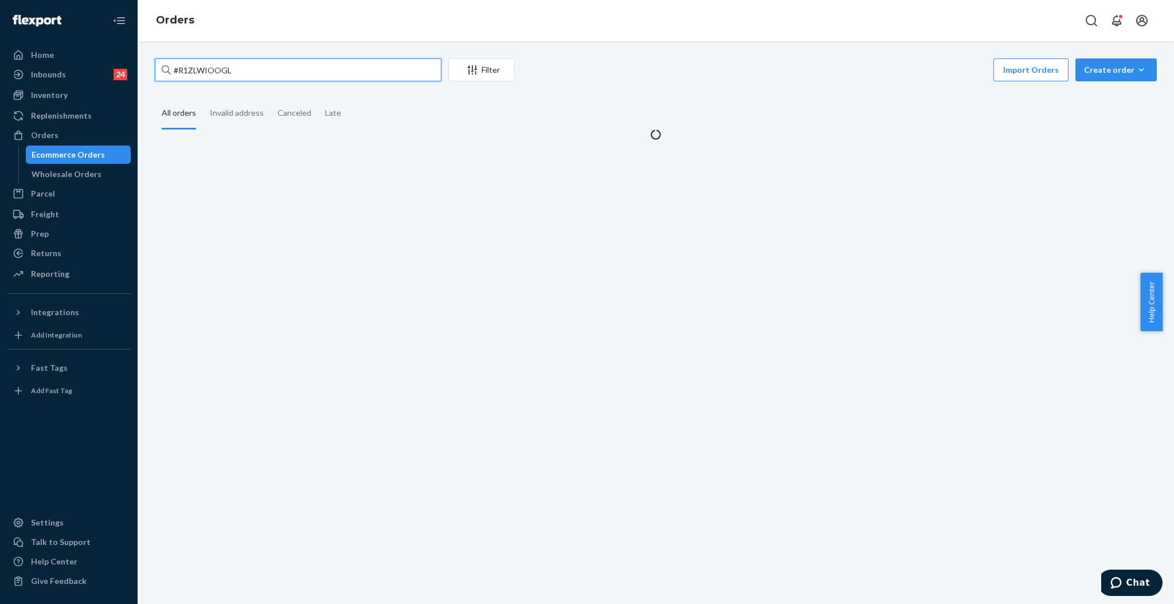
click at [257, 76] on input "#R1ZLWIOOGL" at bounding box center [298, 69] width 287 height 23
click at [258, 75] on input "#R1ZLWIOOGL" at bounding box center [298, 69] width 287 height 23
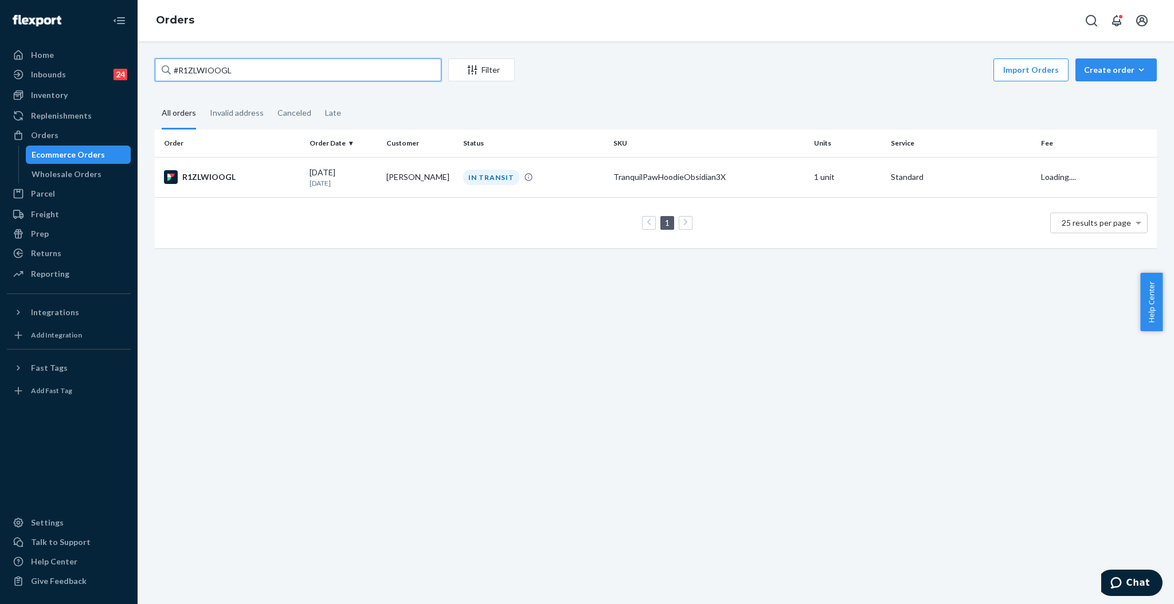
paste input "254993808"
type input "#254993808"
click at [461, 179] on div "IN TRANSIT" at bounding box center [534, 177] width 146 height 15
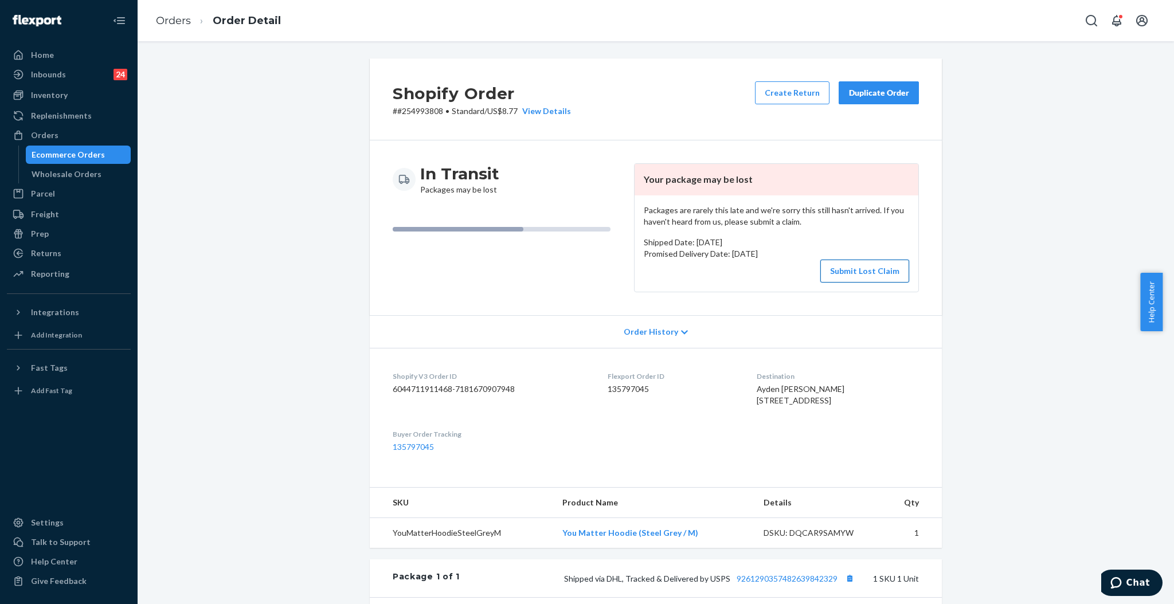
click at [857, 267] on button "Submit Lost Claim" at bounding box center [864, 271] width 89 height 23
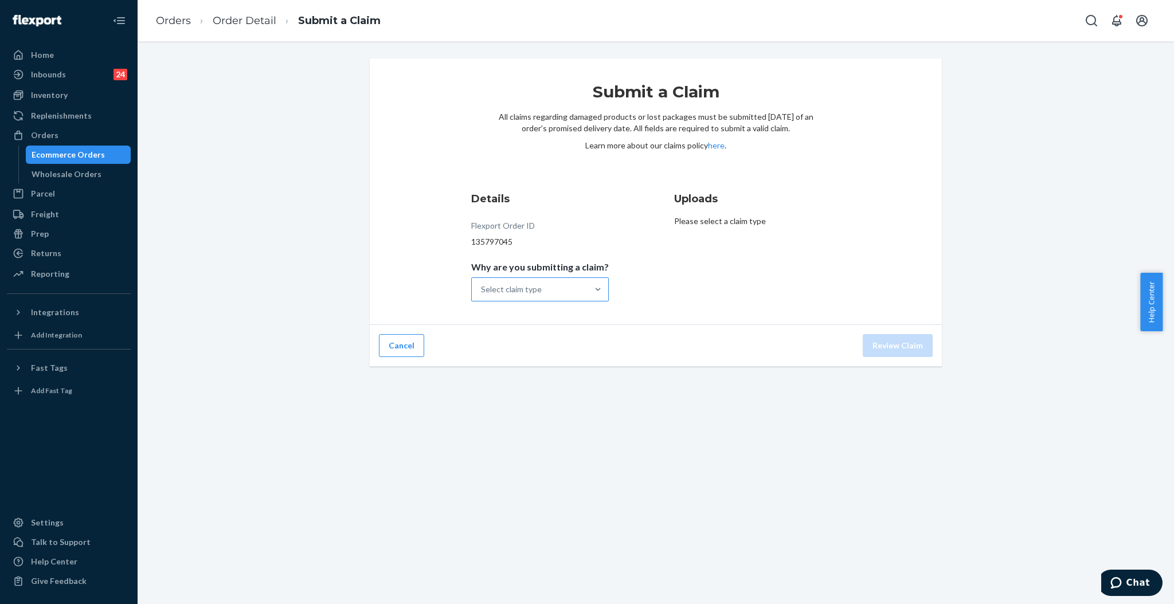
click at [580, 287] on div "Select claim type" at bounding box center [530, 289] width 116 height 23
click at [482, 287] on input "Why are you submitting a claim? Select claim type" at bounding box center [481, 289] width 1 height 11
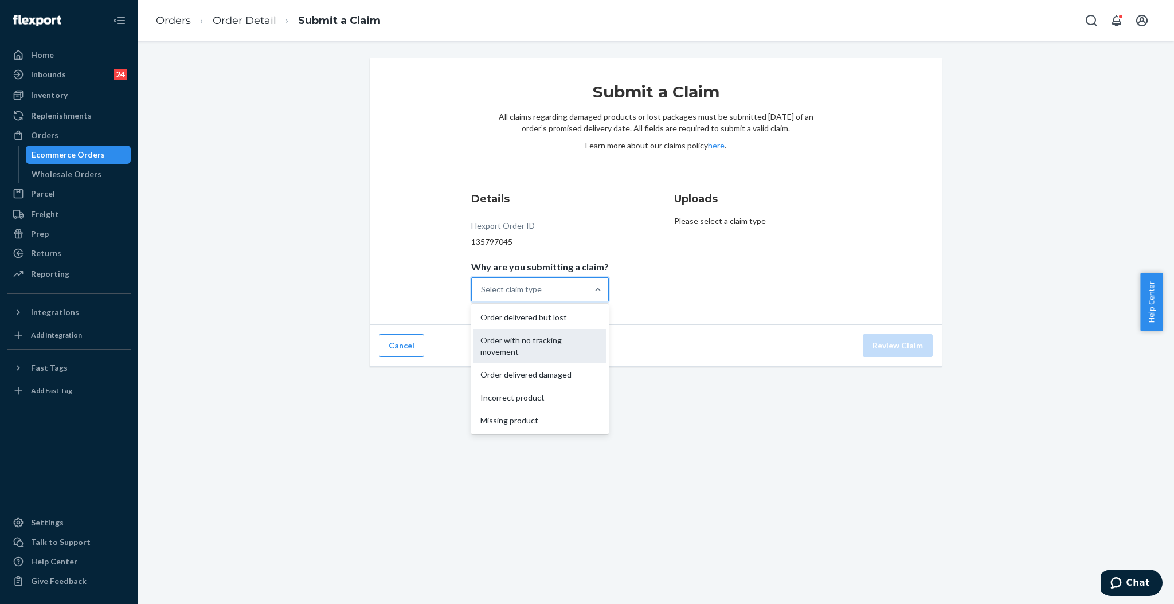
click at [562, 342] on div "Order with no tracking movement" at bounding box center [540, 346] width 133 height 34
click at [482, 295] on input "Why are you submitting a claim? option Order with no tracking movement focused,…" at bounding box center [481, 289] width 1 height 11
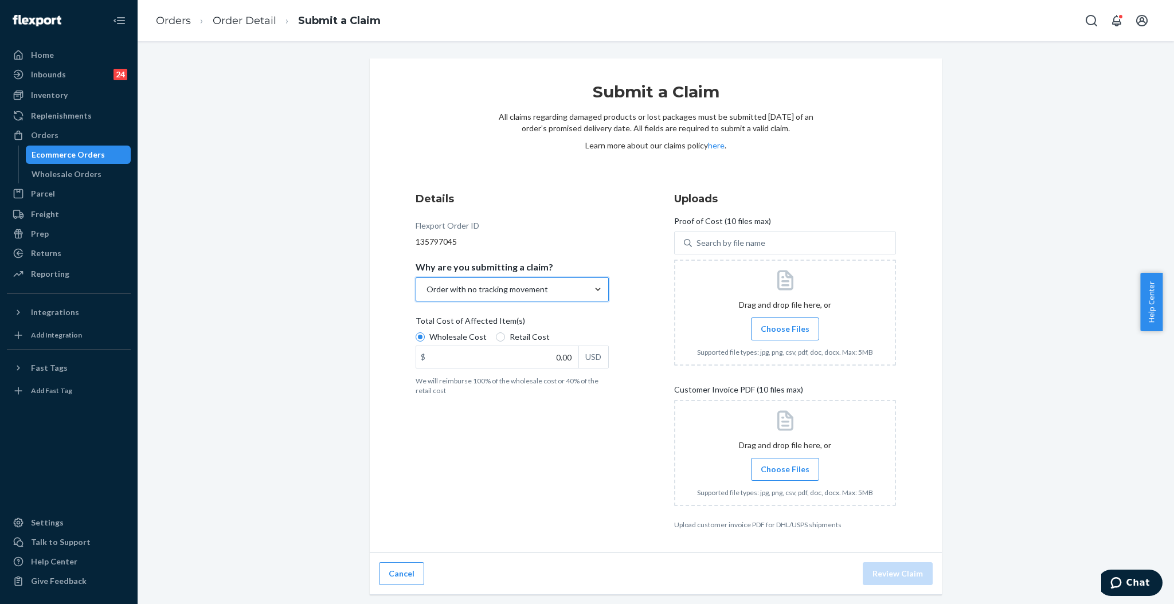
click at [588, 288] on div at bounding box center [598, 289] width 21 height 11
click at [427, 288] on input "Why are you submitting a claim? option Order with no tracking movement, selecte…" at bounding box center [425, 289] width 1 height 11
click at [588, 288] on div at bounding box center [598, 289] width 21 height 11
click at [427, 288] on input "Why are you submitting a claim? option Order with no tracking movement, selecte…" at bounding box center [425, 289] width 1 height 11
click at [517, 355] on input "0.00" at bounding box center [497, 357] width 162 height 22
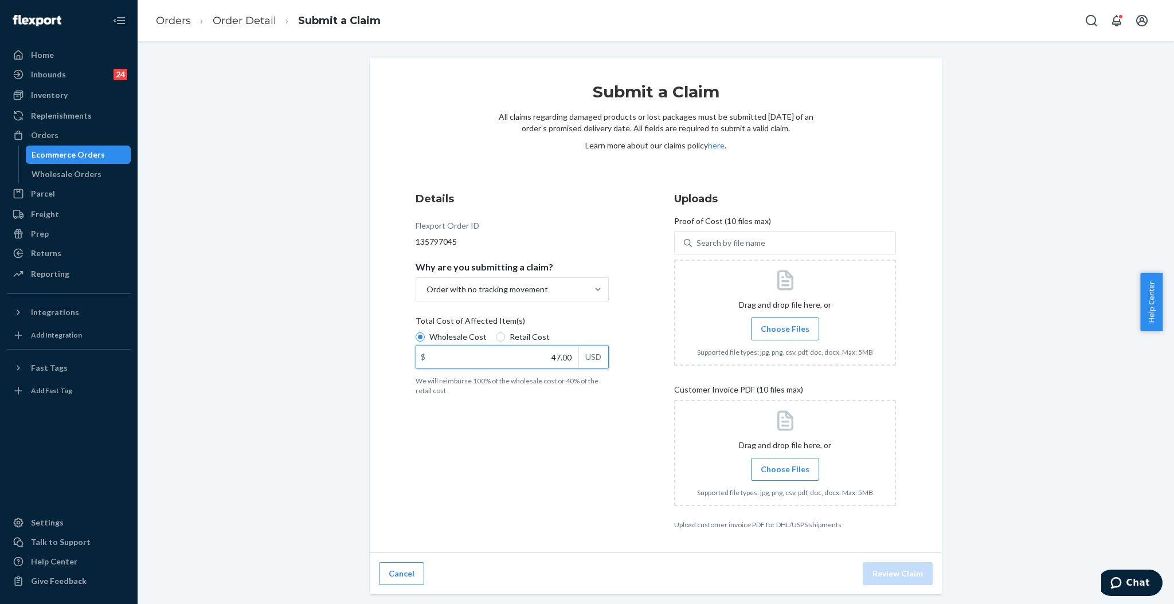
type input "47.00"
click at [772, 326] on span "Choose Files" at bounding box center [785, 328] width 49 height 11
click at [785, 326] on input "Choose Files" at bounding box center [785, 329] width 1 height 13
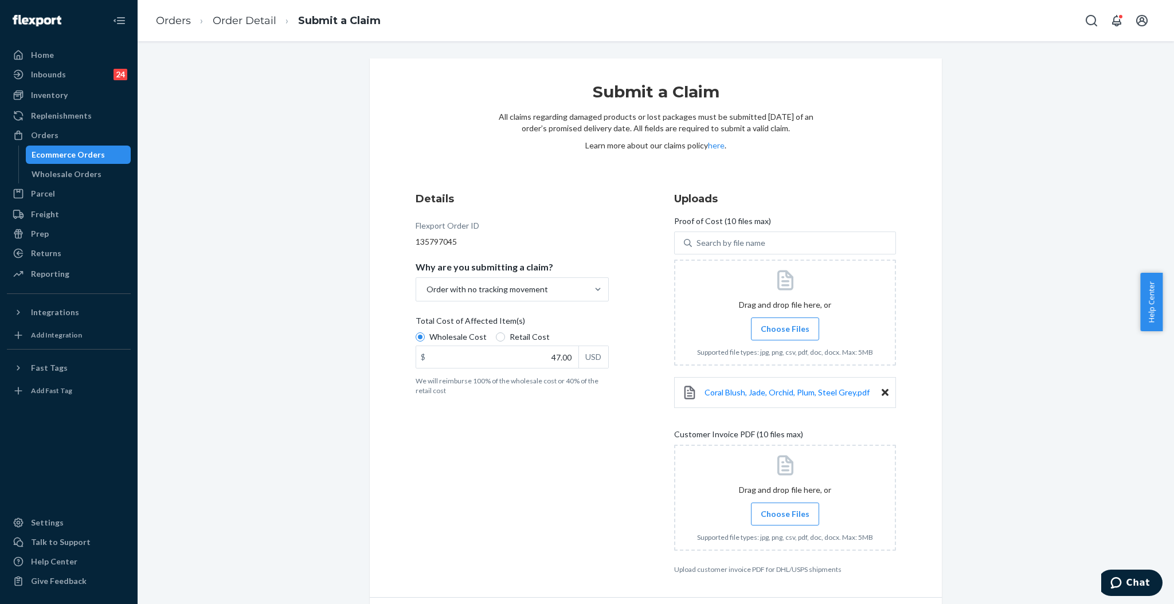
click at [780, 510] on span "Choose Files" at bounding box center [785, 514] width 49 height 11
click at [785, 510] on input "Choose Files" at bounding box center [785, 514] width 1 height 13
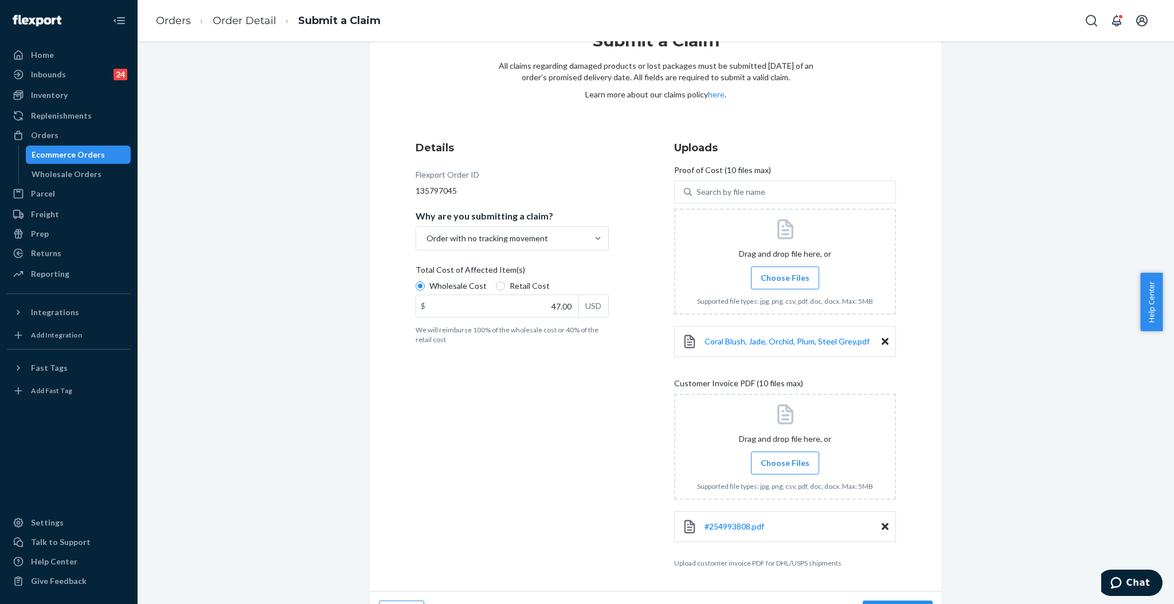
scroll to position [79, 0]
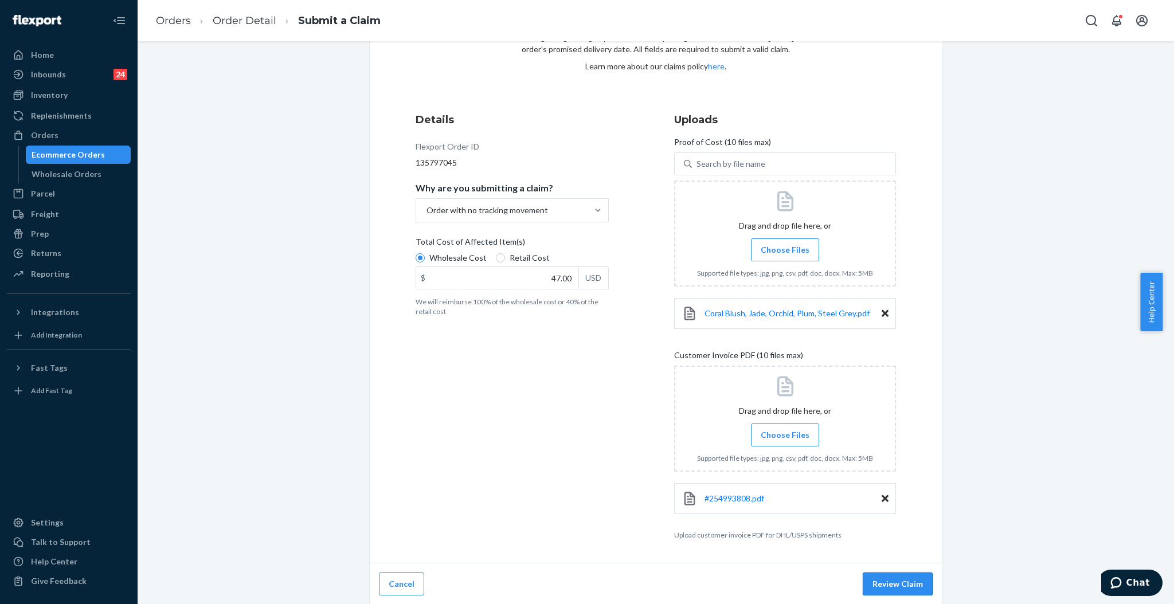
click at [901, 574] on button "Review Claim" at bounding box center [898, 584] width 70 height 23
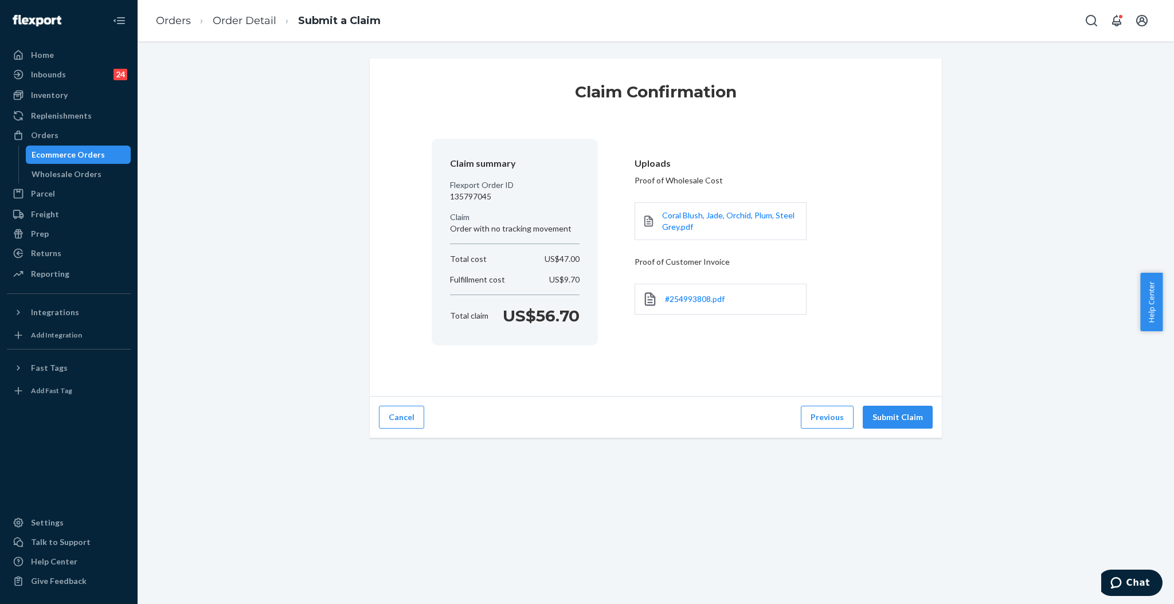
scroll to position [0, 0]
click at [889, 421] on button "Submit Claim" at bounding box center [898, 417] width 70 height 23
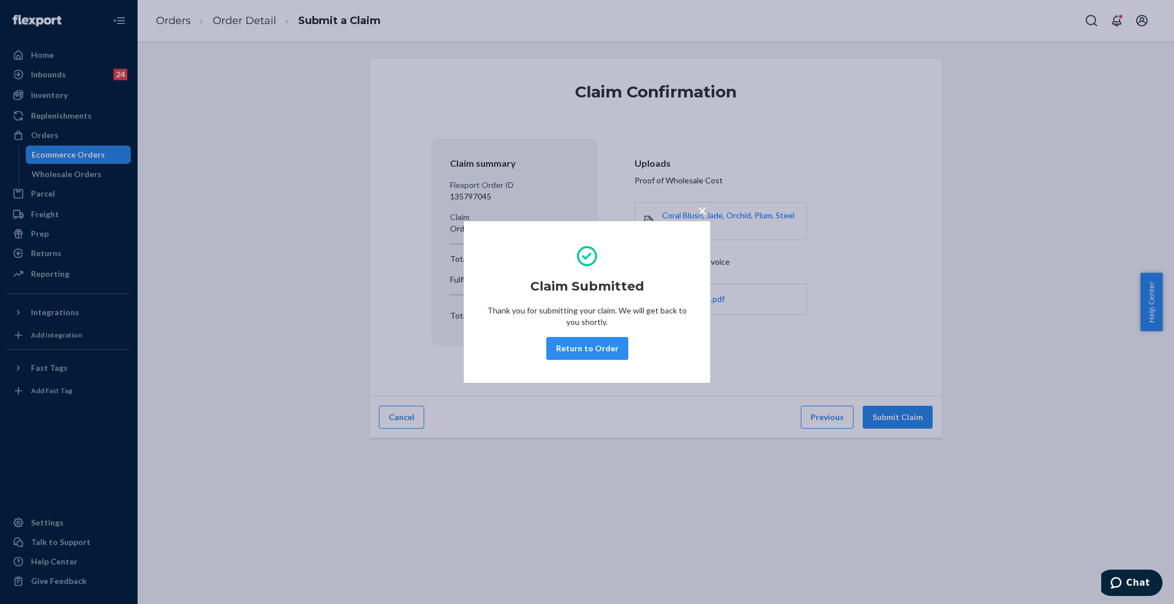
click at [599, 334] on div "Claim Submitted Thank you for submitting your claim. We will get back to you sh…" at bounding box center [587, 302] width 201 height 125
drag, startPoint x: 599, startPoint y: 346, endPoint x: 594, endPoint y: 367, distance: 21.1
click at [597, 349] on button "Return to Order" at bounding box center [587, 348] width 82 height 23
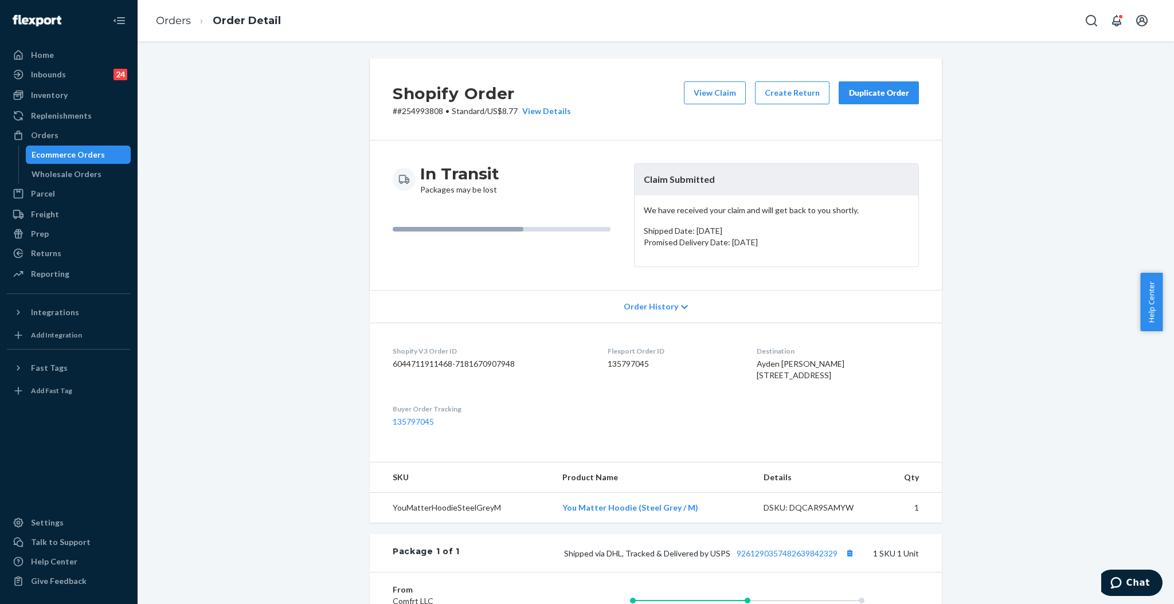
click at [887, 88] on div "Duplicate Order" at bounding box center [878, 92] width 61 height 11
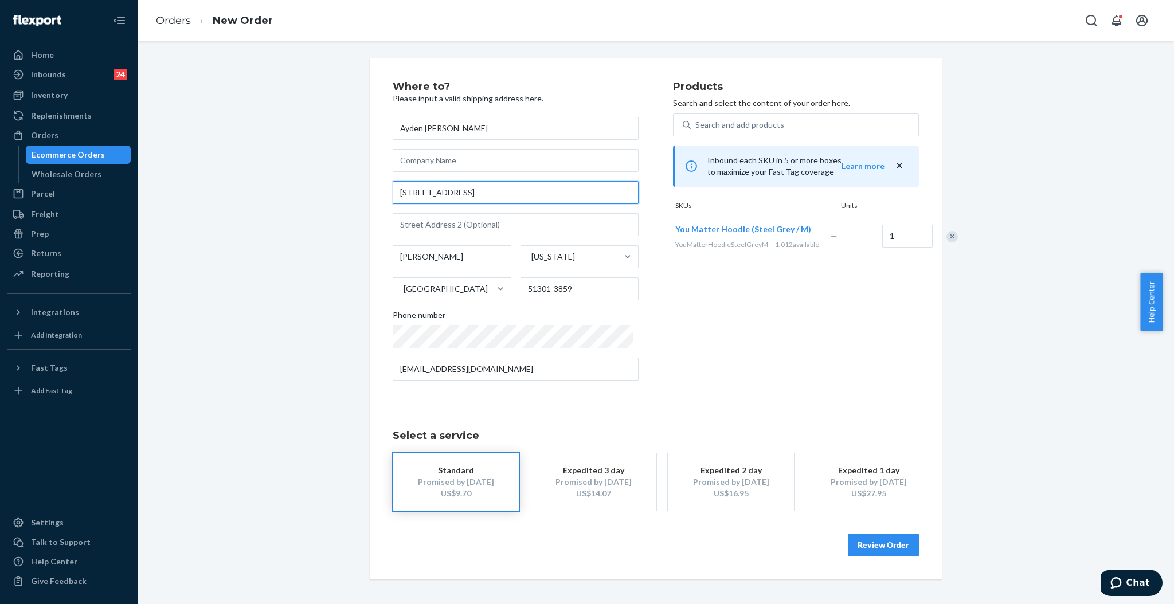
drag, startPoint x: 463, startPoint y: 193, endPoint x: 349, endPoint y: 193, distance: 114.7
click at [349, 193] on div "Where to? Please input a valid shipping address here. [PERSON_NAME] [STREET_ADD…" at bounding box center [655, 318] width 1019 height 521
paste input "[STREET_ADDRESS]"
type input "[STREET_ADDRESS]"
type input "51301"
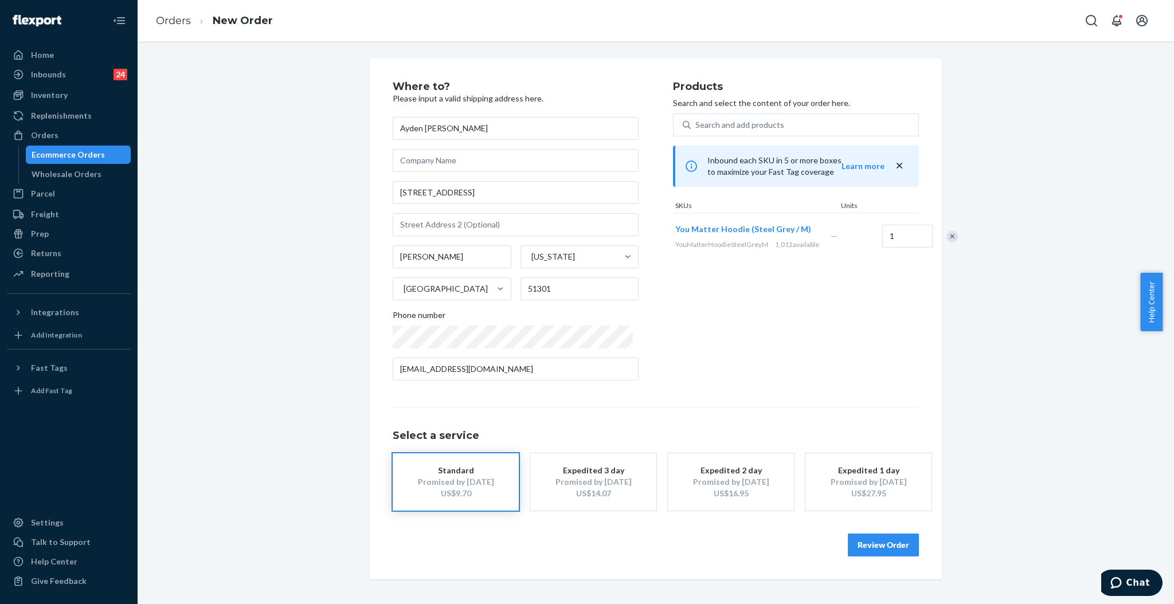
click at [890, 541] on button "Review Order" at bounding box center [883, 545] width 71 height 23
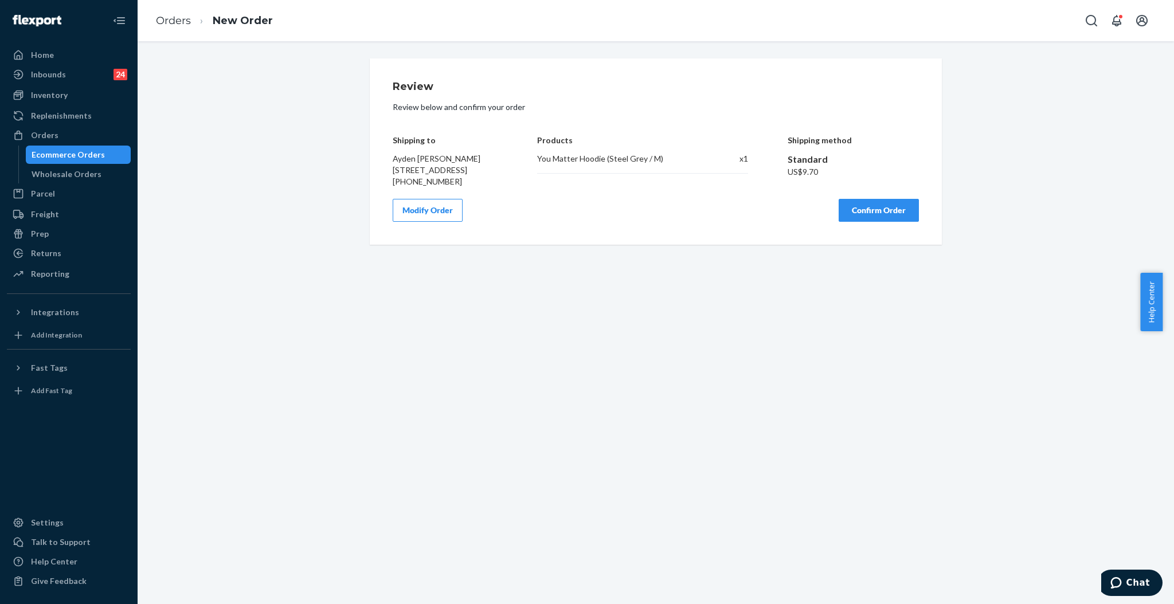
click at [871, 222] on button "Confirm Order" at bounding box center [879, 210] width 80 height 23
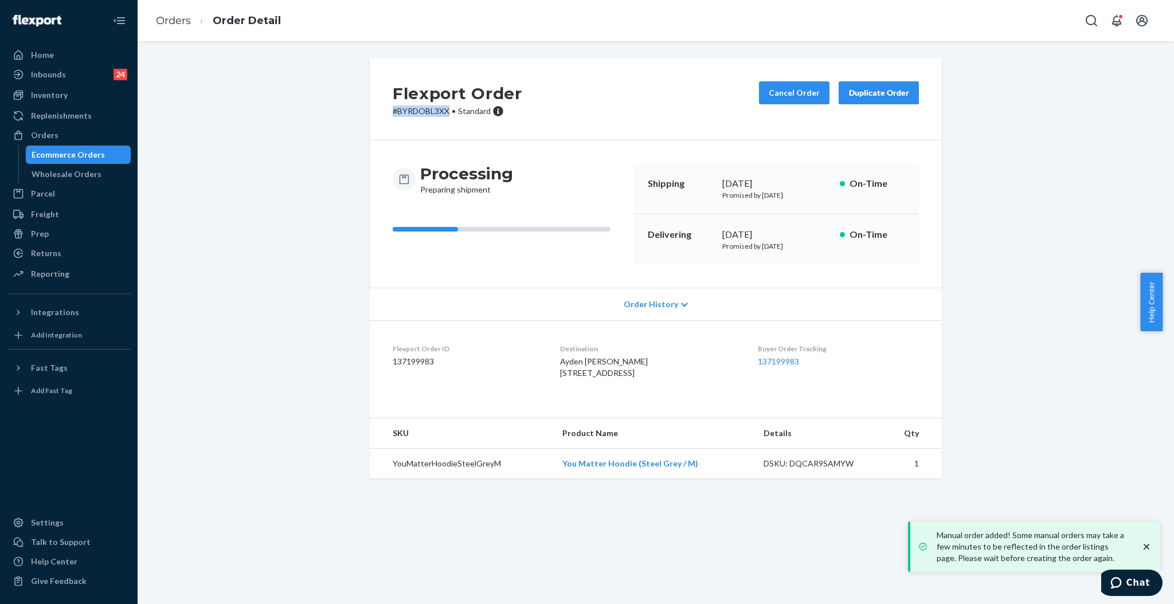
drag, startPoint x: 442, startPoint y: 111, endPoint x: 358, endPoint y: 111, distance: 83.7
click at [362, 111] on div "Flexport Order # BYRDOBL3XX • Standard Cancel Order Duplicate Order Processing …" at bounding box center [655, 268] width 589 height 420
copy p "# BYRDOBL3XX"
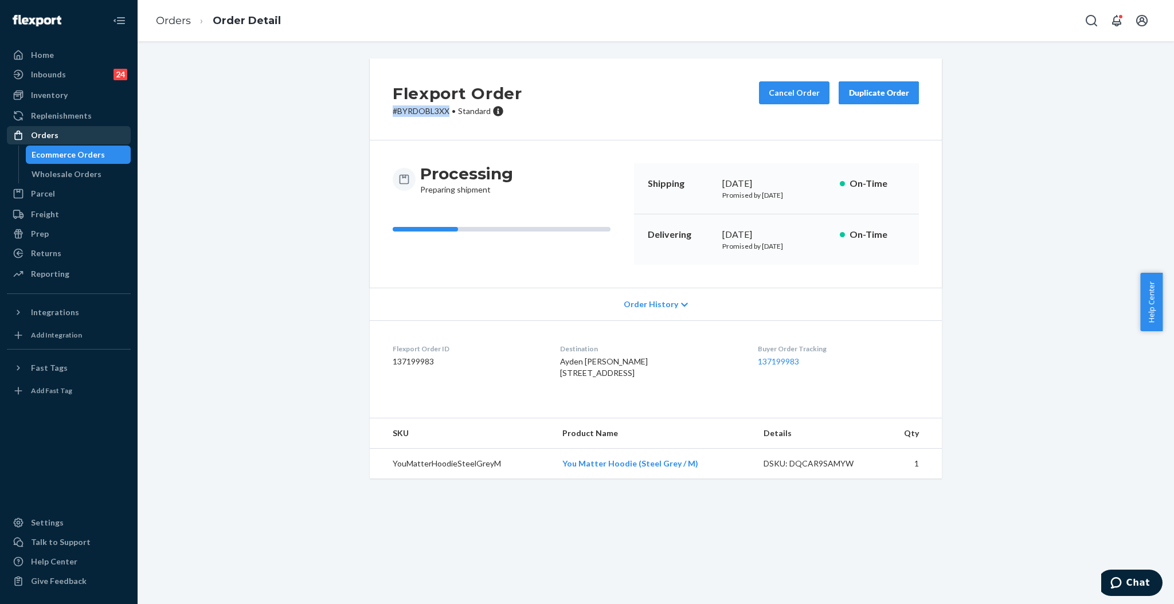
click at [72, 128] on div "Orders" at bounding box center [69, 135] width 122 height 16
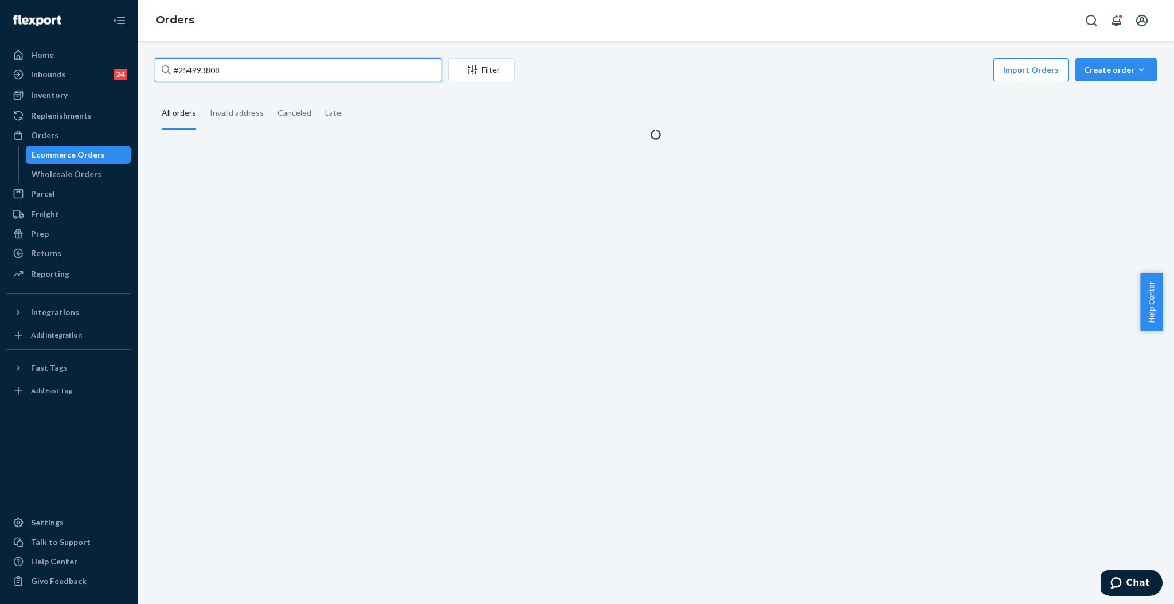
click at [386, 60] on input "#254993808" at bounding box center [298, 69] width 287 height 23
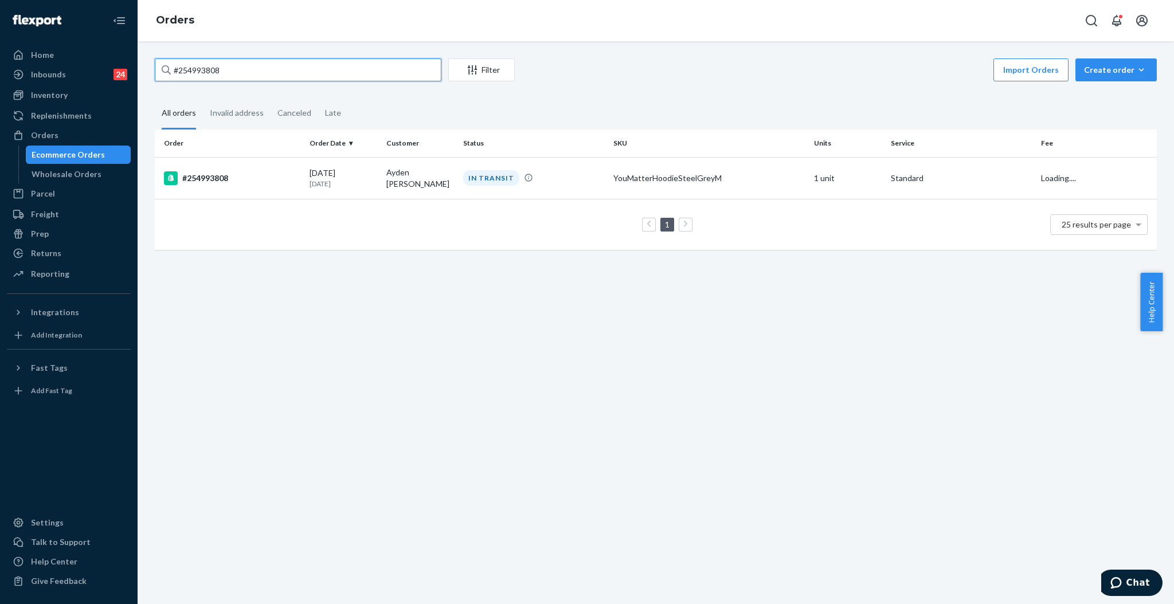
paste input "819741"
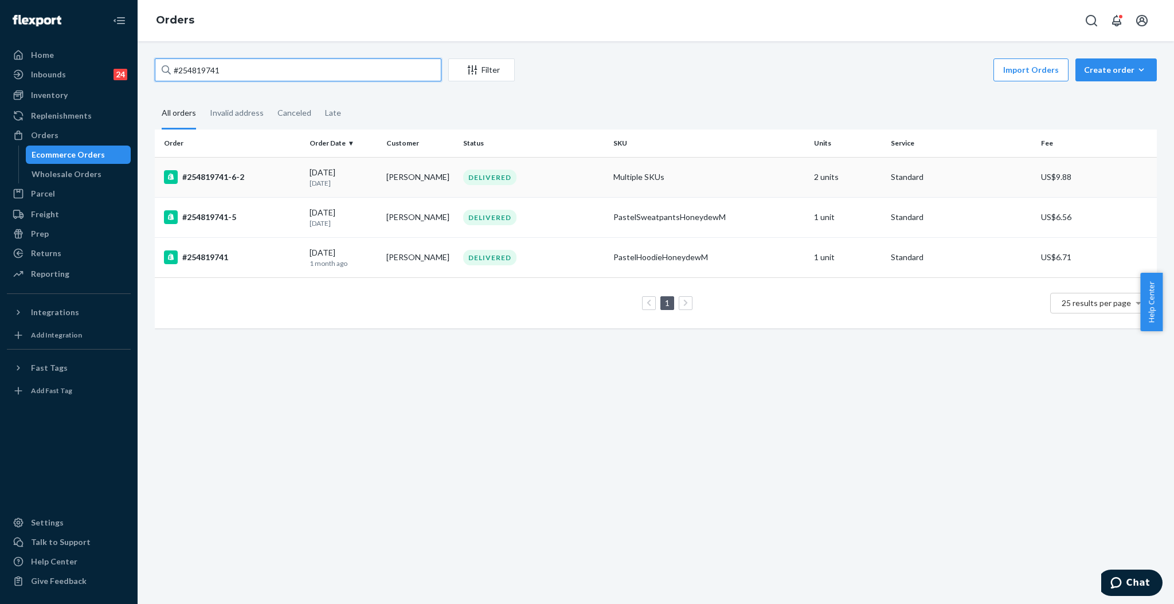
type input "#254819741"
click at [553, 177] on div "DELIVERED" at bounding box center [534, 177] width 146 height 15
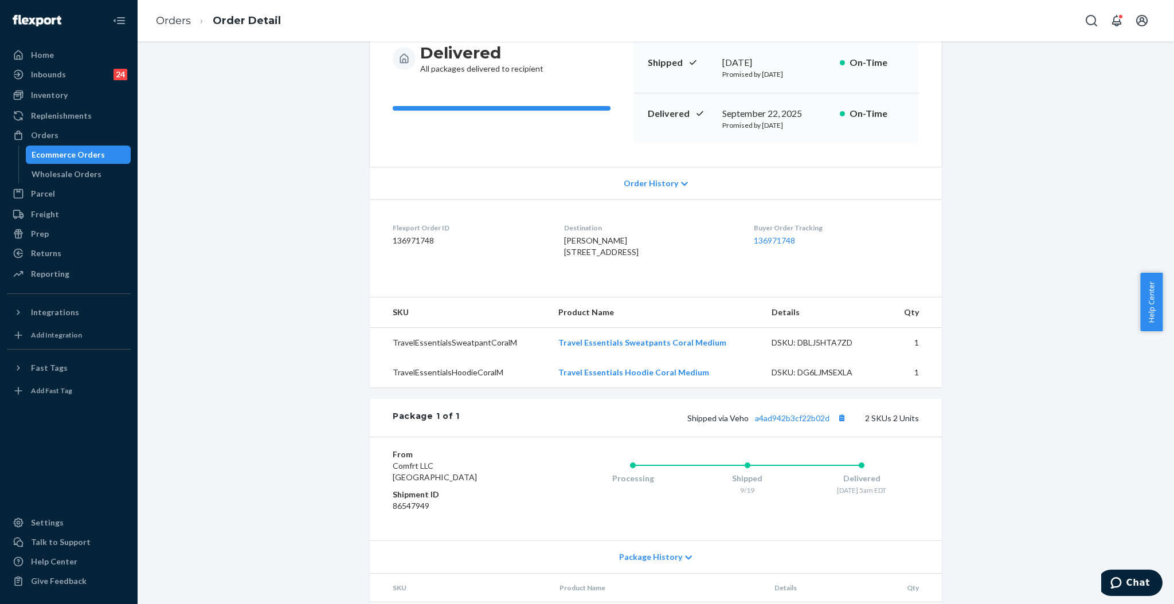
scroll to position [215, 0]
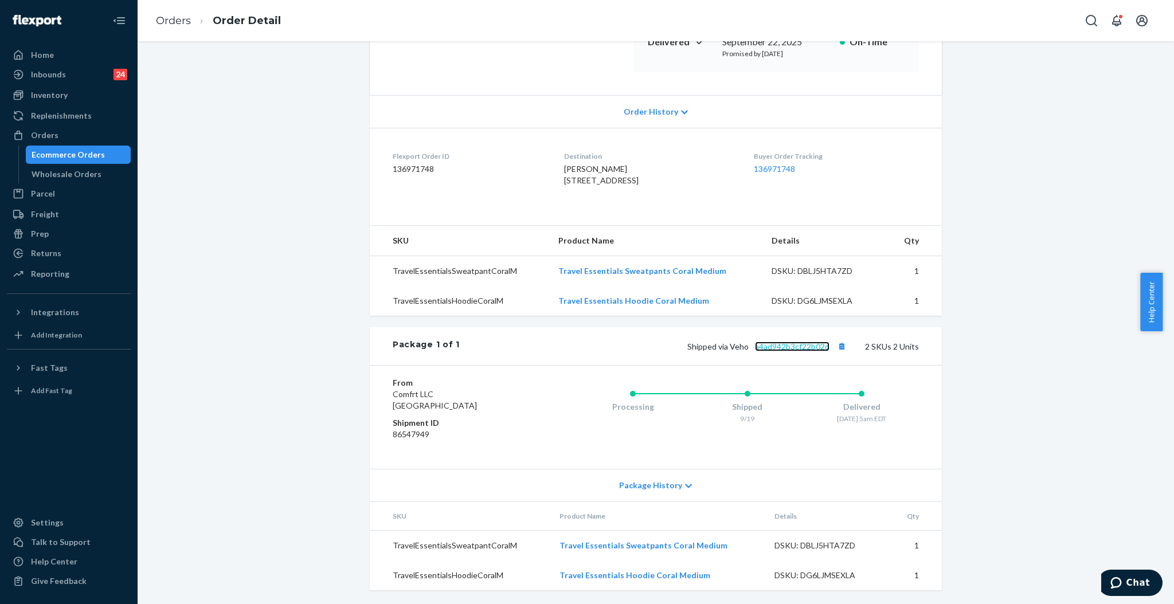
click at [787, 348] on link "a4ad942b3cf22b02d" at bounding box center [792, 347] width 75 height 10
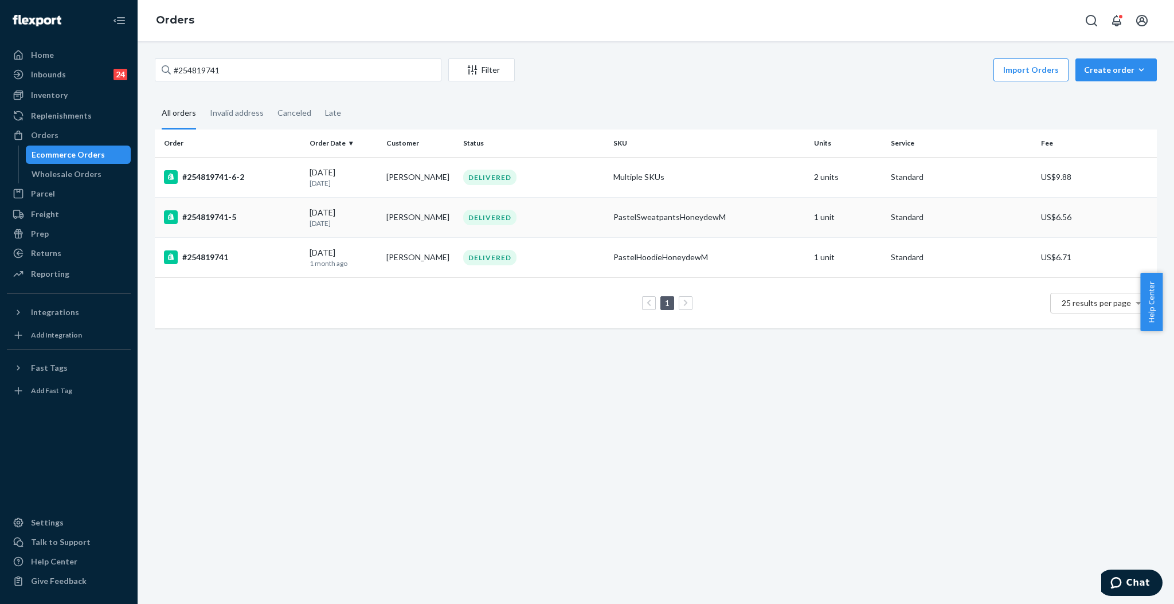
click at [530, 221] on div "DELIVERED" at bounding box center [534, 217] width 146 height 15
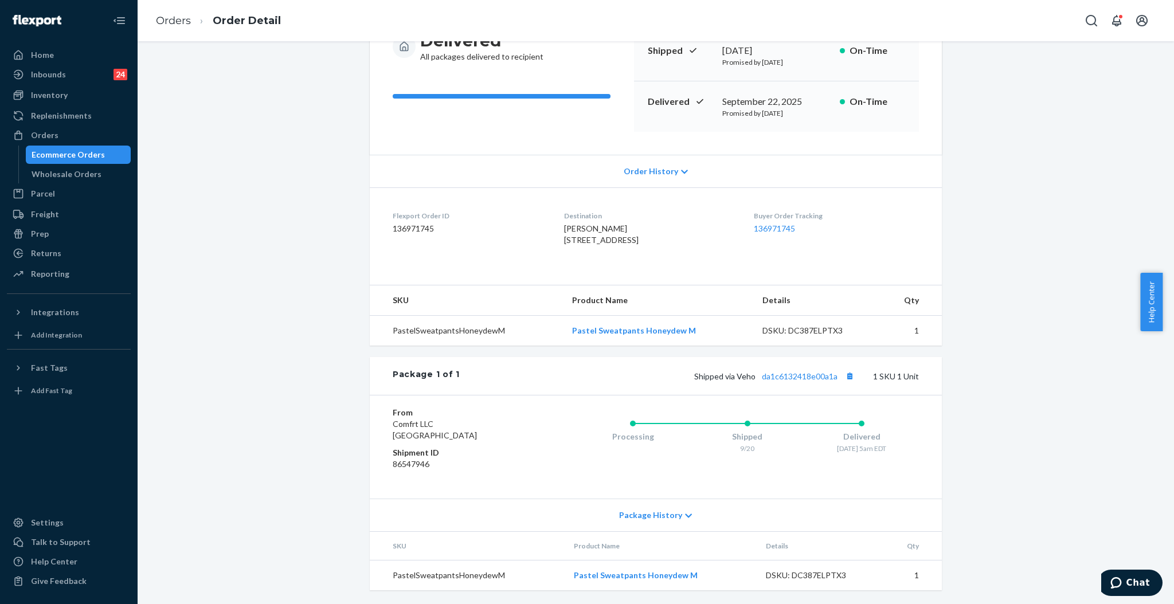
scroll to position [155, 0]
click at [804, 375] on link "da1c6132418e00a1a" at bounding box center [800, 376] width 76 height 10
click at [38, 131] on div "Orders" at bounding box center [45, 135] width 28 height 11
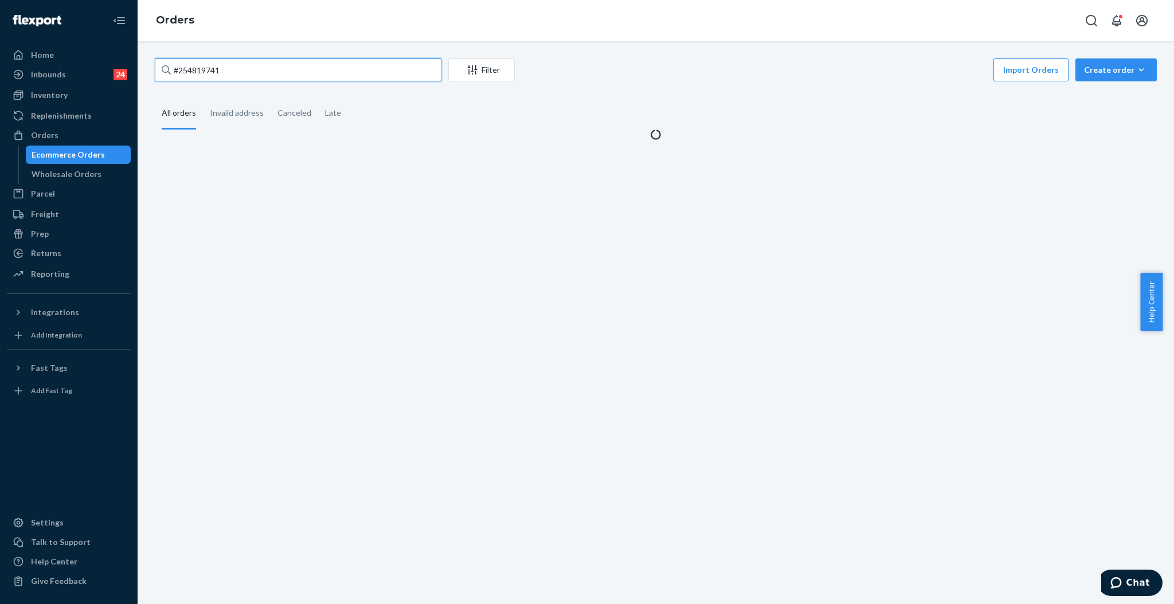
click at [296, 76] on input "#254819741" at bounding box center [298, 69] width 287 height 23
click at [296, 75] on input "#254819741" at bounding box center [298, 69] width 287 height 23
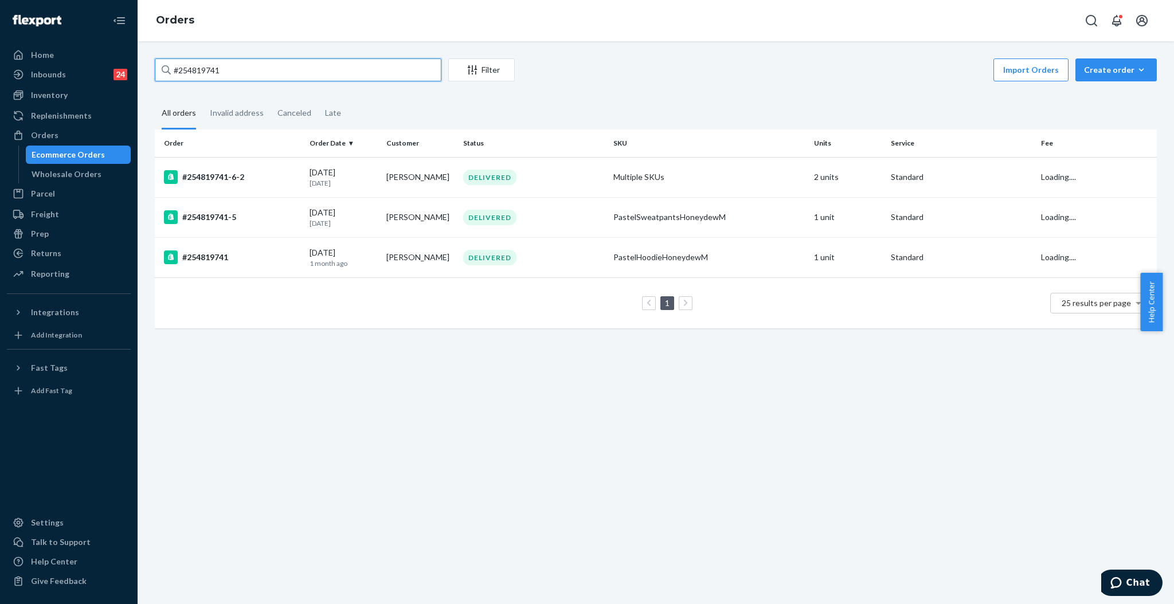
paste input "[PERSON_NAME]"
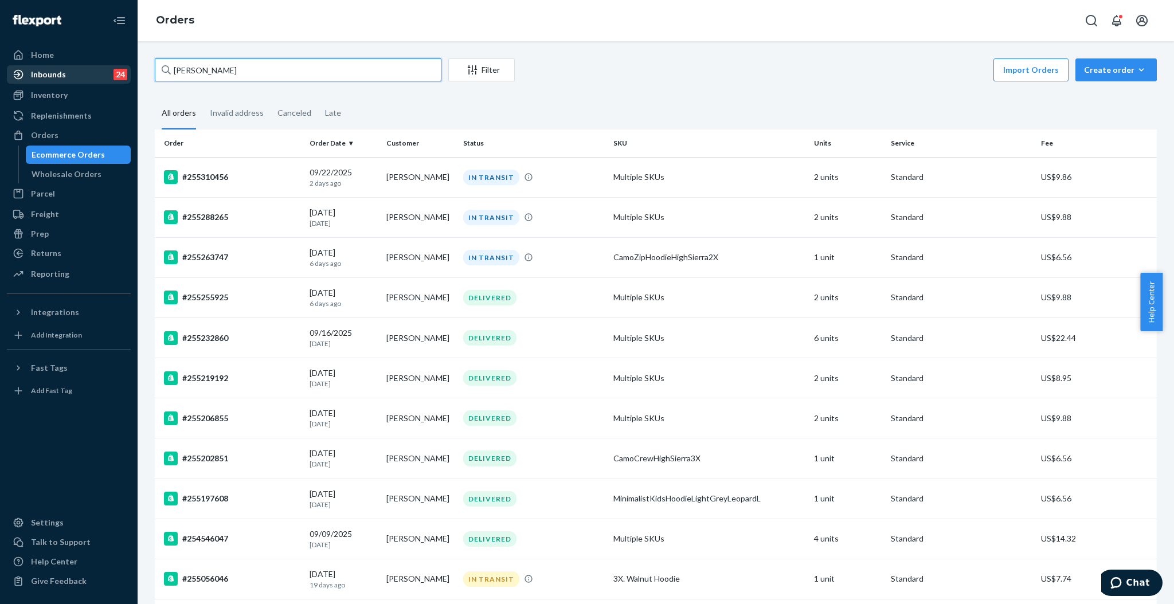
drag, startPoint x: 285, startPoint y: 69, endPoint x: 69, endPoint y: 67, distance: 215.6
click at [69, 67] on div "Home Inbounds 24 Shipping Plans Problems 24 Inventory Products Replenishments O…" at bounding box center [587, 302] width 1174 height 604
paste input "#255056046"
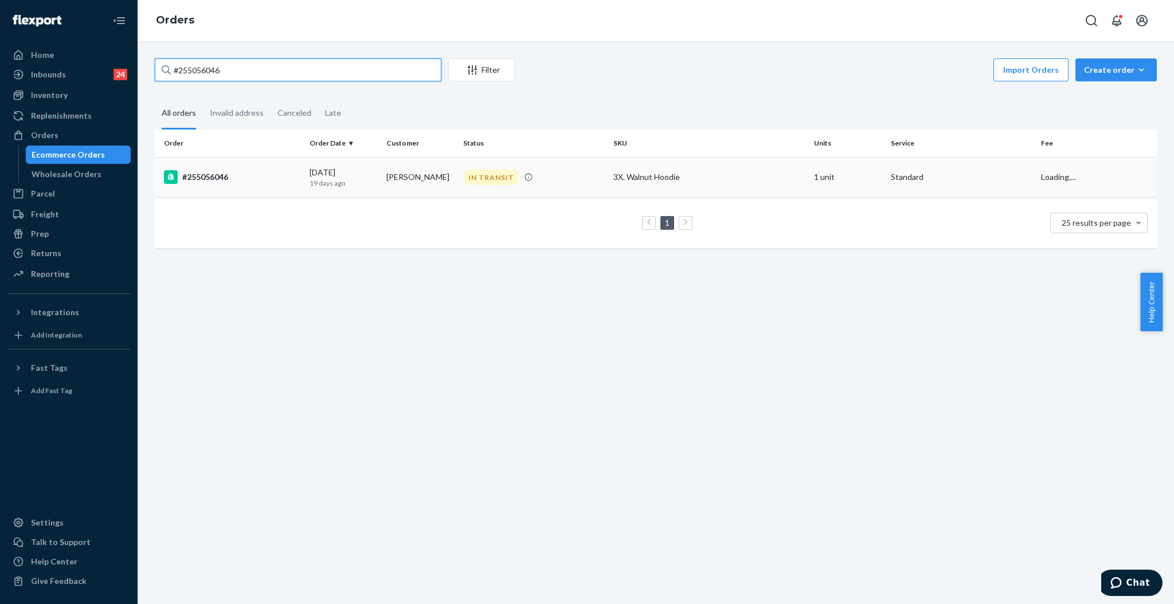
type input "#255056046"
click at [393, 181] on td "[PERSON_NAME]" at bounding box center [420, 177] width 77 height 40
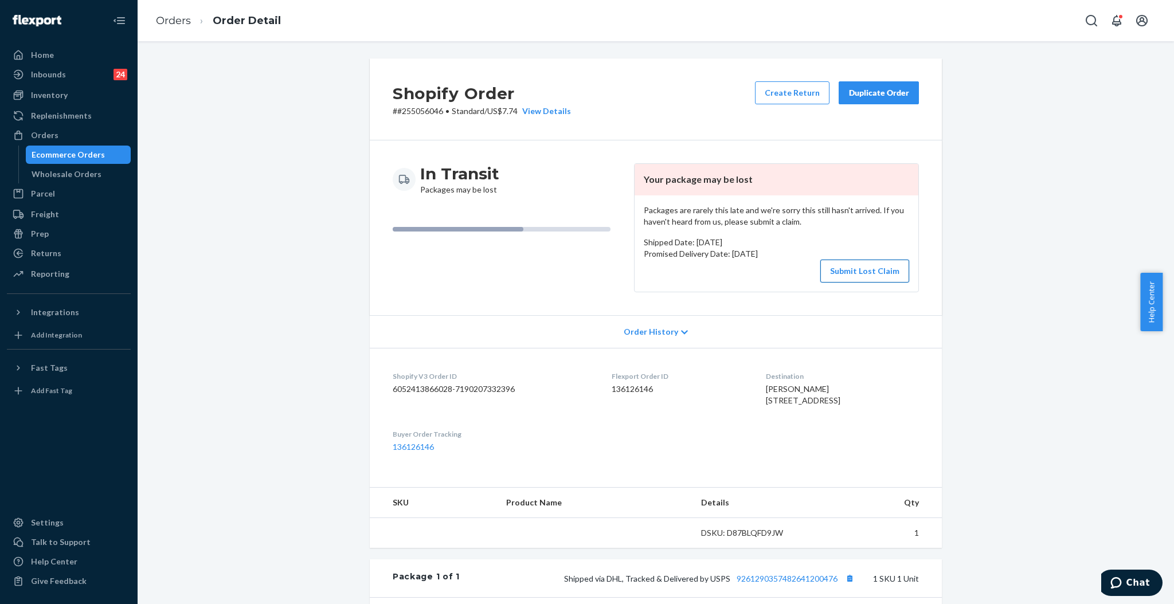
click at [884, 272] on button "Submit Lost Claim" at bounding box center [864, 271] width 89 height 23
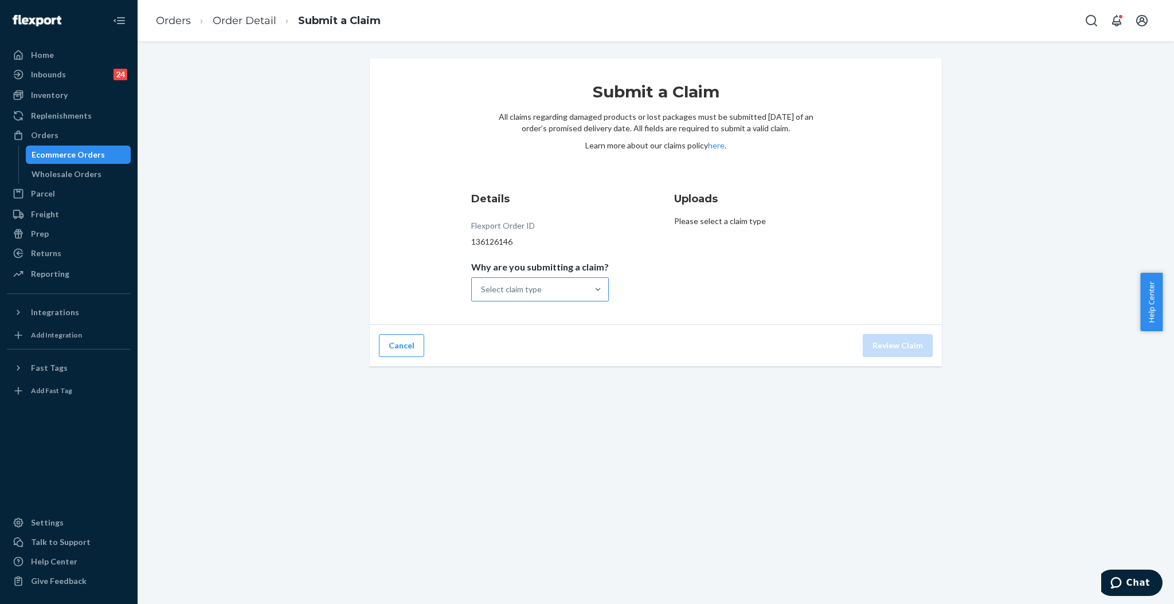
click at [549, 291] on div "Select claim type" at bounding box center [530, 289] width 116 height 23
click at [482, 291] on input "Why are you submitting a claim? Select claim type" at bounding box center [481, 289] width 1 height 11
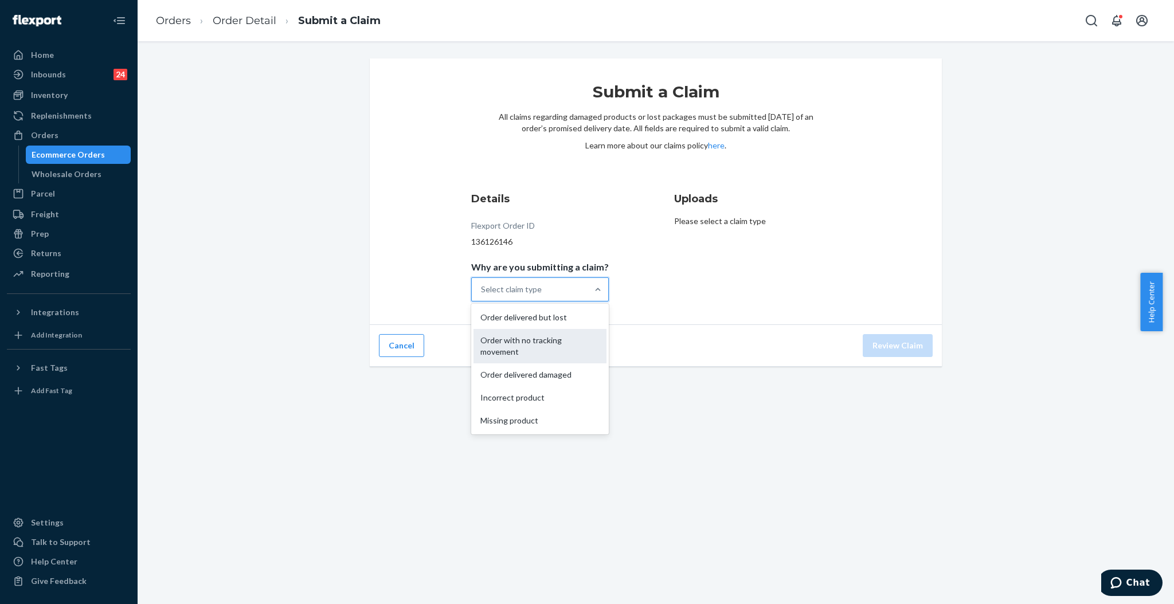
click at [546, 347] on div "Order with no tracking movement" at bounding box center [540, 346] width 133 height 34
click at [482, 295] on input "Why are you submitting a claim? option Order with no tracking movement focused,…" at bounding box center [481, 289] width 1 height 11
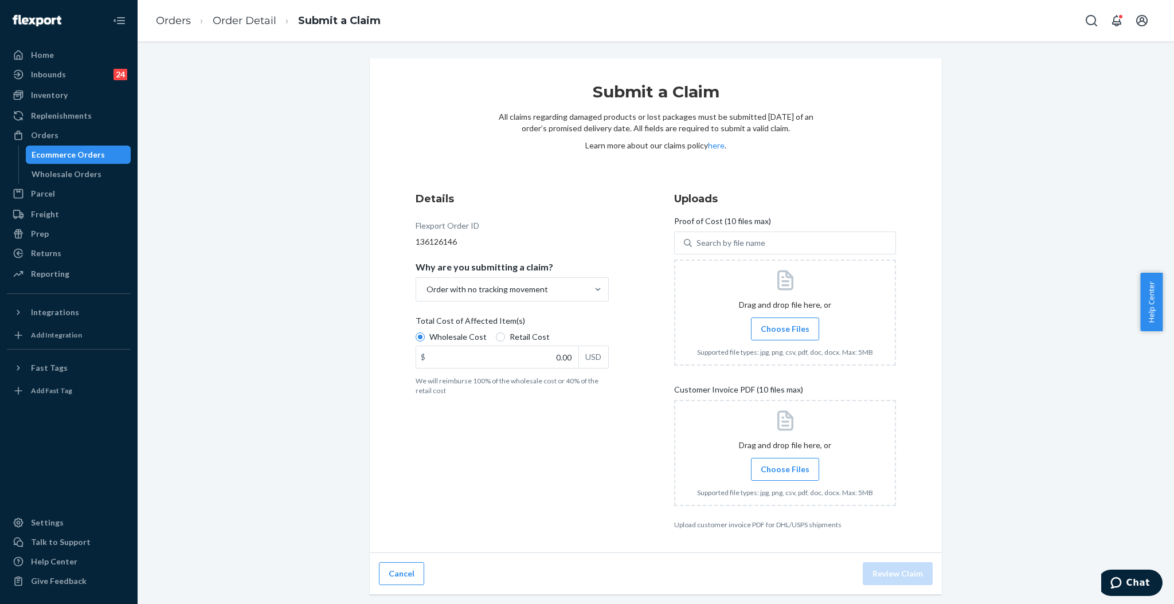
click at [771, 330] on span "Choose Files" at bounding box center [785, 328] width 49 height 11
click at [785, 330] on input "Choose Files" at bounding box center [785, 329] width 1 height 13
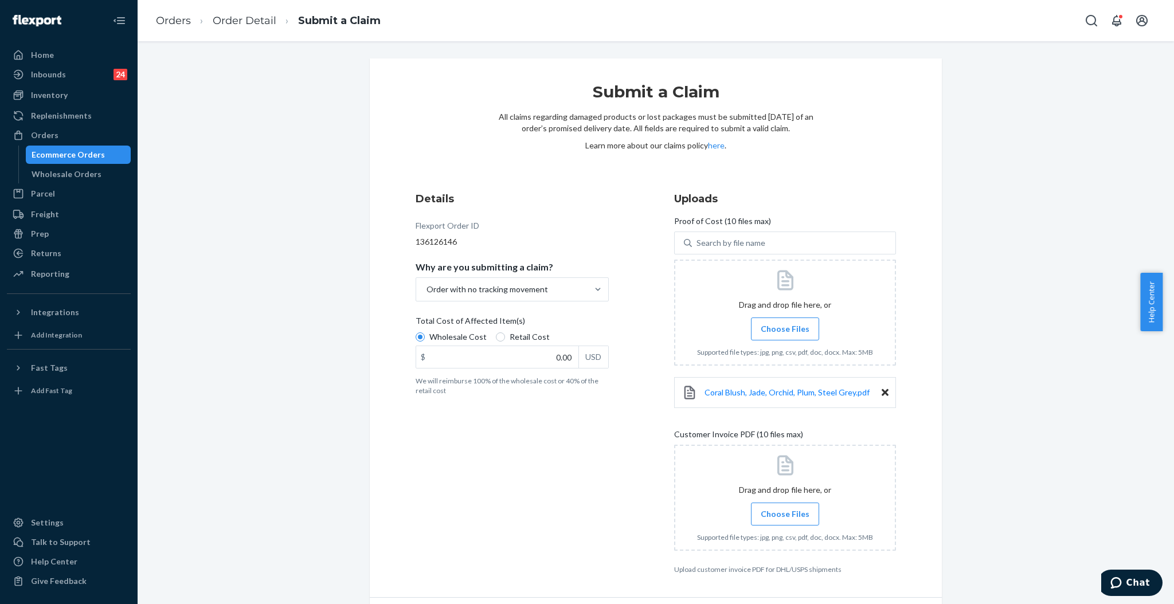
click at [784, 331] on span "Choose Files" at bounding box center [785, 328] width 49 height 11
click at [785, 331] on input "Choose Files" at bounding box center [785, 329] width 1 height 13
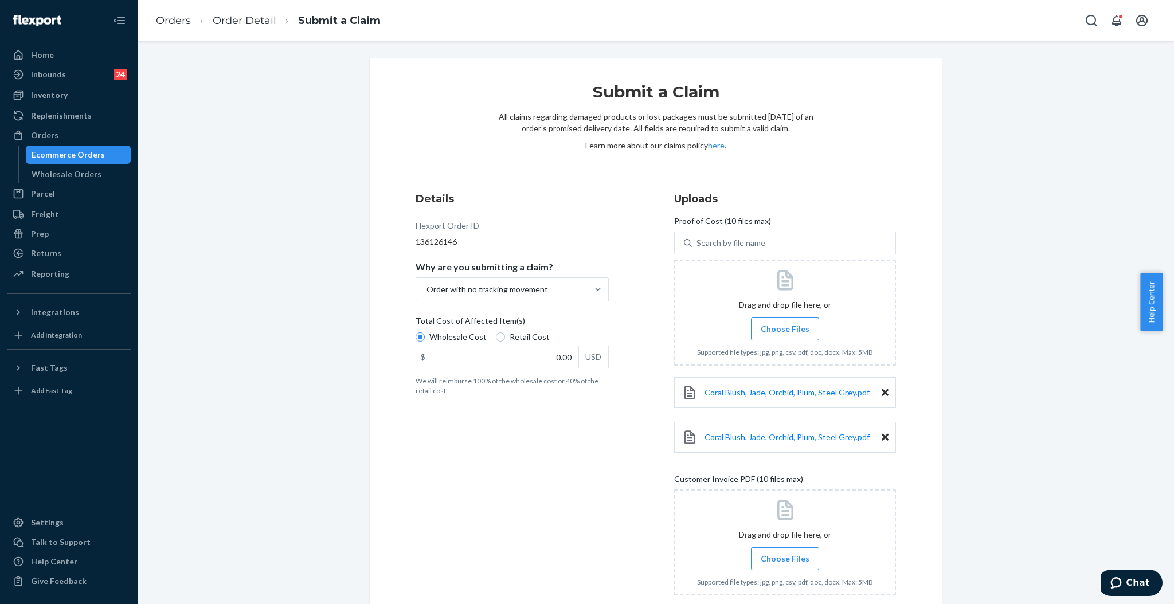
click at [882, 394] on icon at bounding box center [885, 392] width 7 height 7
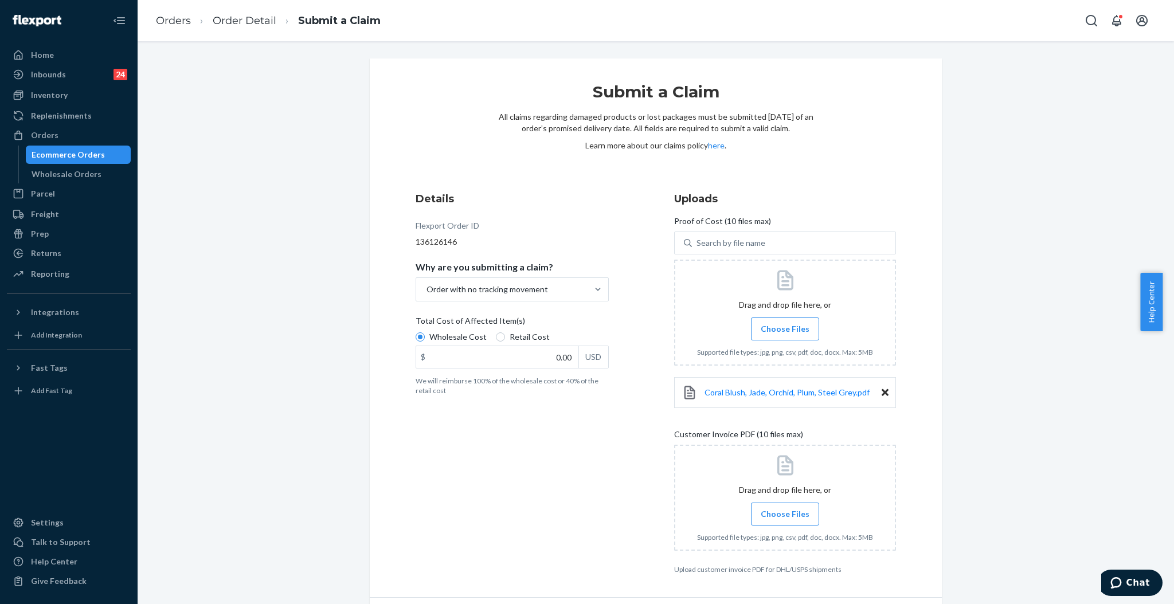
click at [884, 393] on div "Coral Blush, Jade, Orchid, Plum, Steel Grey.pdf" at bounding box center [785, 392] width 222 height 31
click at [882, 393] on icon at bounding box center [885, 392] width 7 height 7
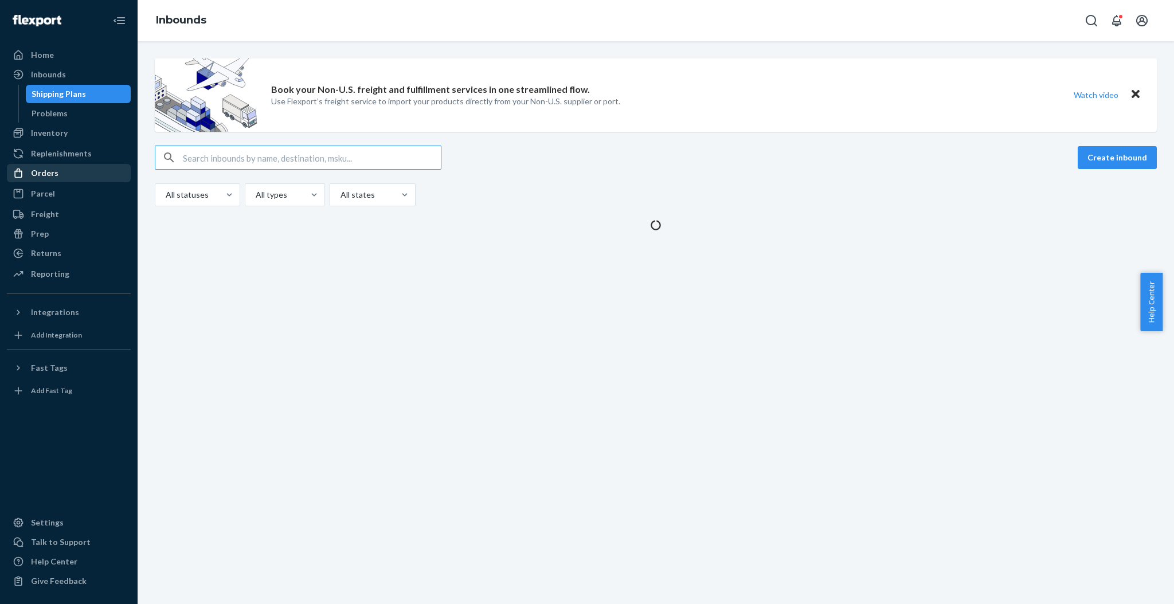
drag, startPoint x: 46, startPoint y: 180, endPoint x: 81, endPoint y: 179, distance: 34.4
click at [46, 179] on div "Orders" at bounding box center [69, 173] width 122 height 16
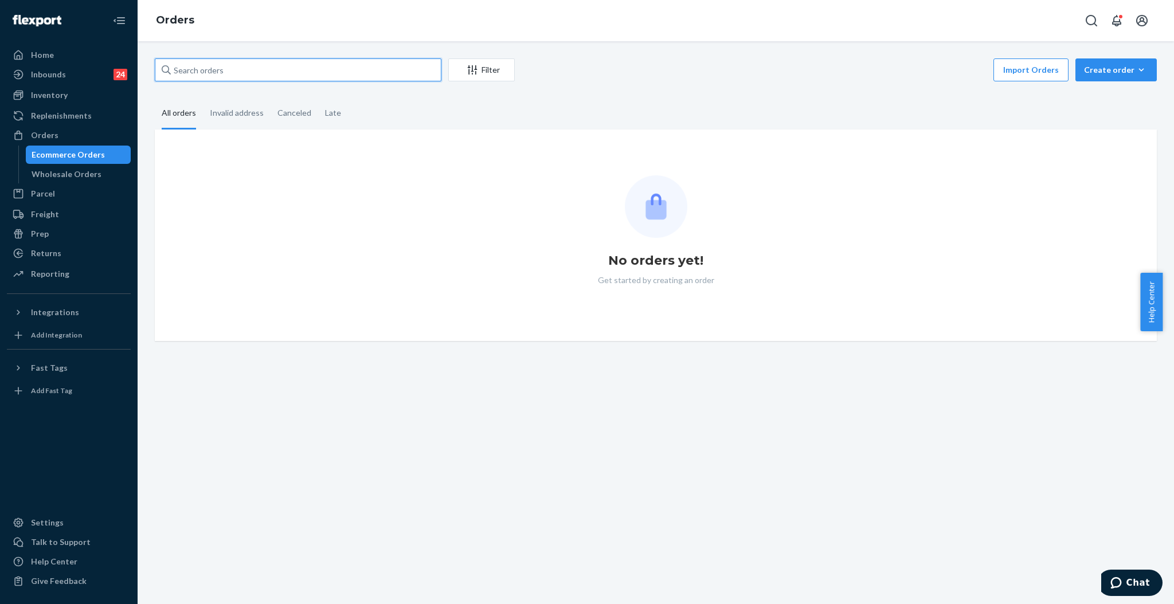
click at [284, 67] on input "text" at bounding box center [298, 69] width 287 height 23
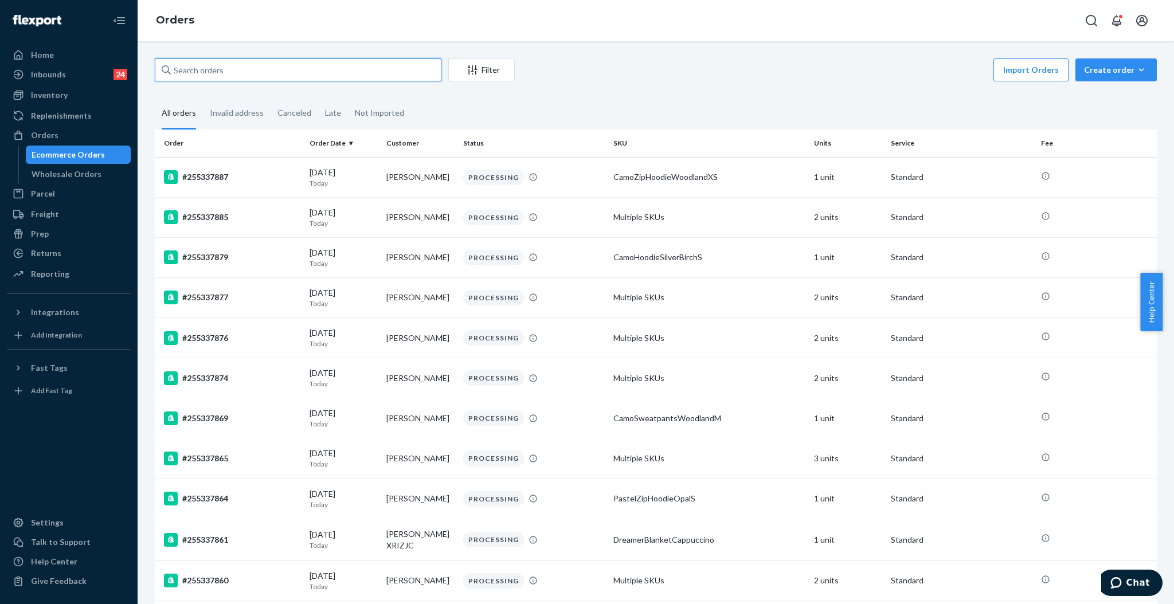
paste input "#255056046"
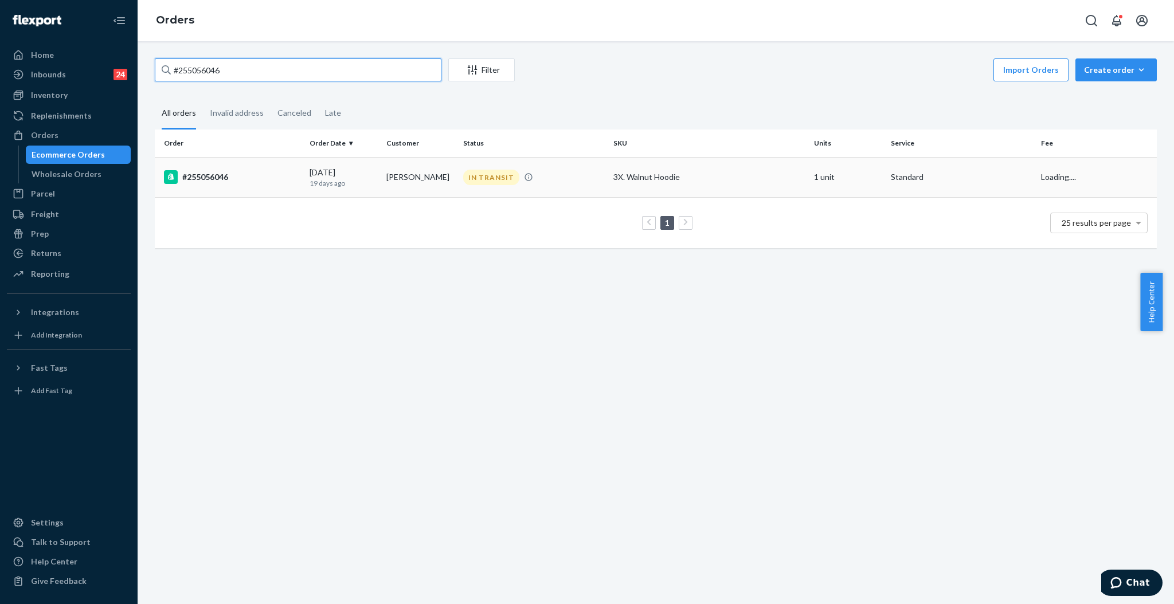
type input "#255056046"
click at [427, 170] on td "Jaylynn Jaylynn" at bounding box center [420, 177] width 77 height 40
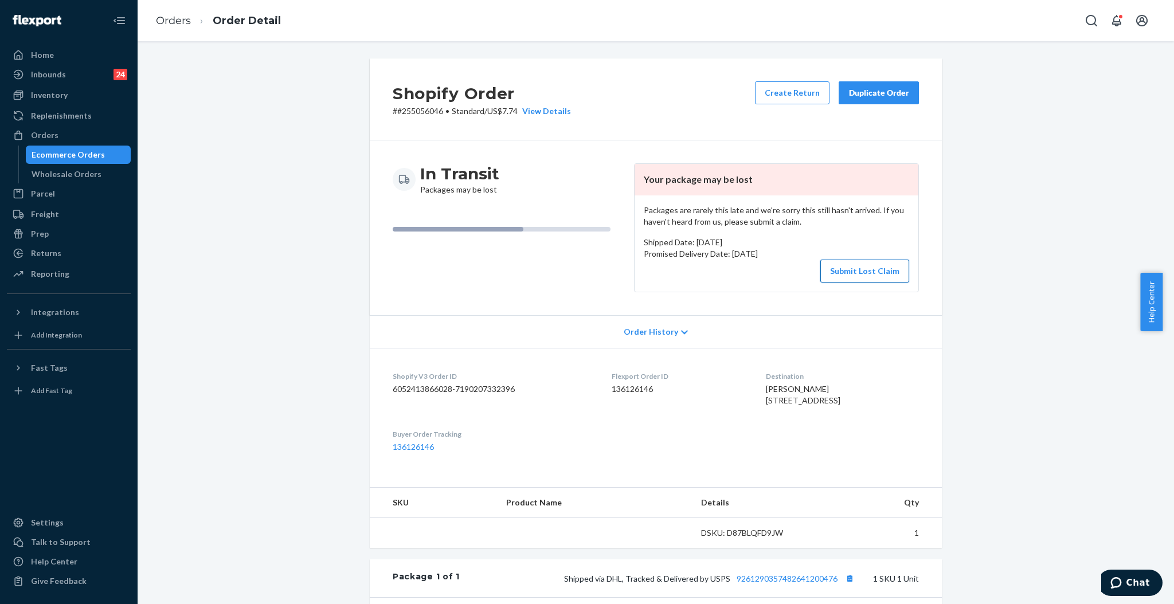
click at [881, 269] on button "Submit Lost Claim" at bounding box center [864, 271] width 89 height 23
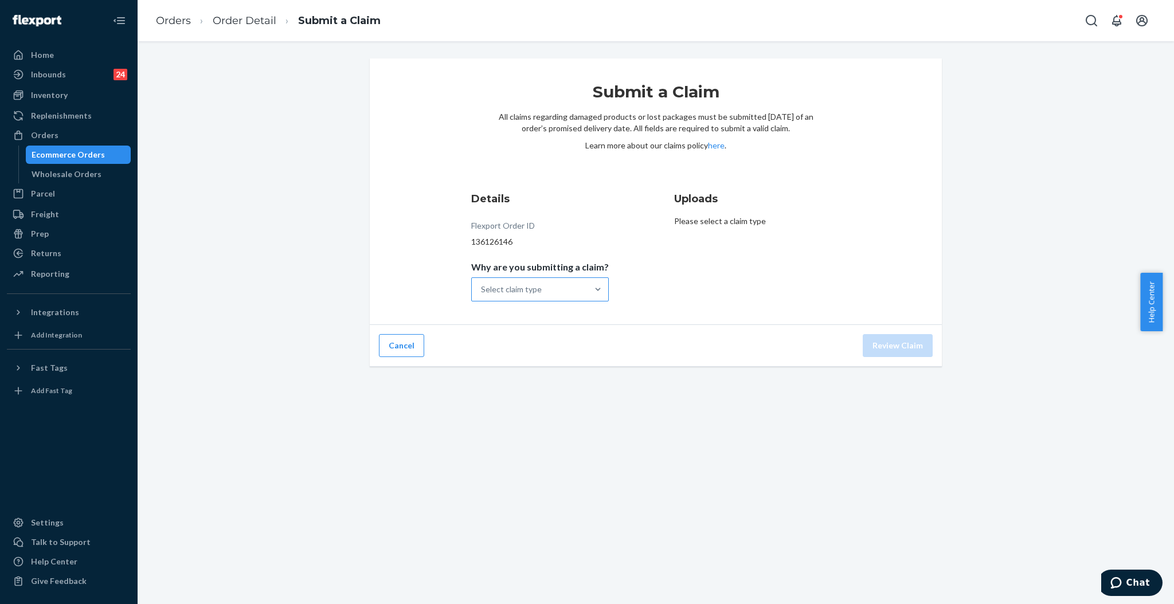
click at [561, 285] on div "Select claim type" at bounding box center [530, 289] width 116 height 23
click at [482, 285] on input "Why are you submitting a claim? Select claim type" at bounding box center [481, 289] width 1 height 11
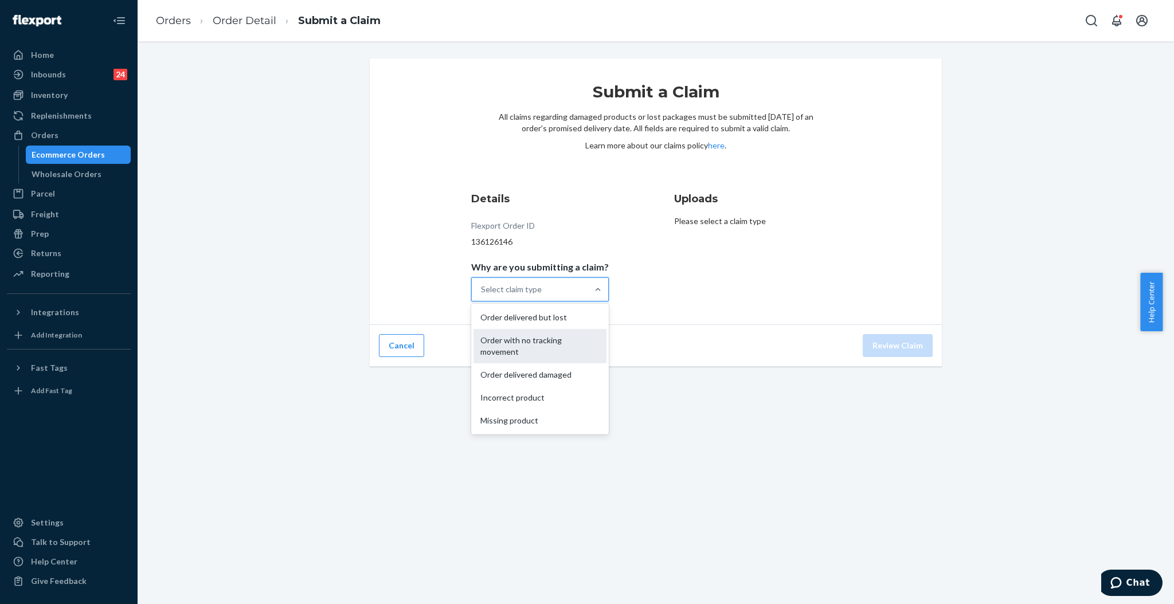
click at [536, 344] on div "Order with no tracking movement" at bounding box center [540, 346] width 133 height 34
click at [482, 295] on input "Why are you submitting a claim? option Order with no tracking movement focused,…" at bounding box center [481, 289] width 1 height 11
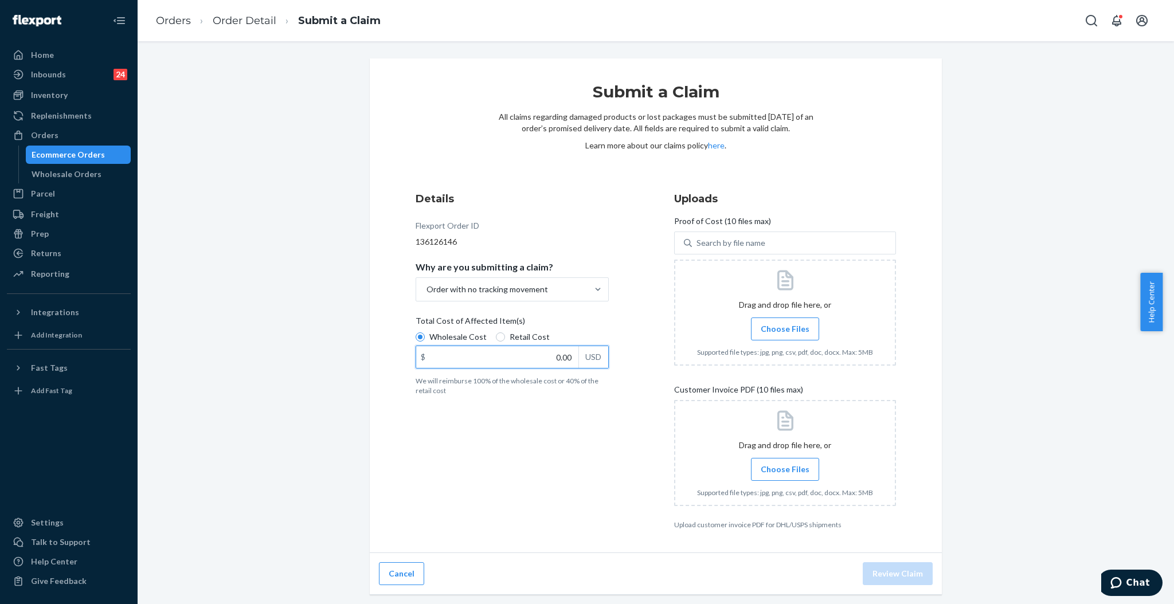
click at [553, 357] on input "0.00" at bounding box center [497, 357] width 162 height 22
type input "47.00"
click at [771, 326] on span "Choose Files" at bounding box center [785, 328] width 49 height 11
click at [785, 326] on input "Choose Files" at bounding box center [785, 329] width 1 height 13
click at [768, 474] on span "Choose Files" at bounding box center [785, 469] width 49 height 11
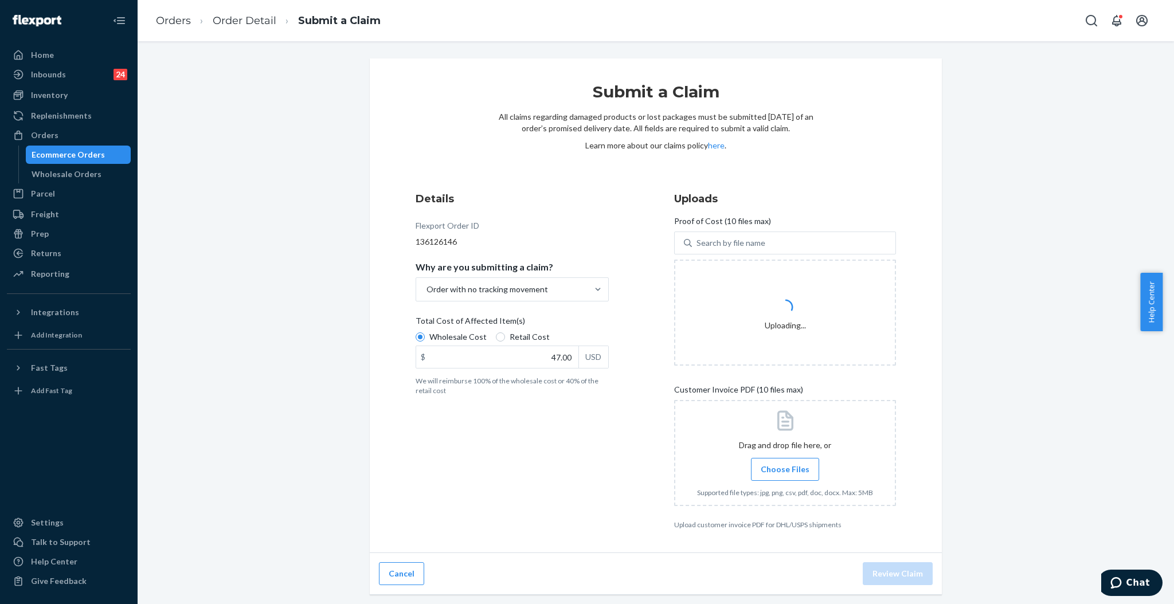
click at [785, 474] on input "Choose Files" at bounding box center [785, 469] width 1 height 13
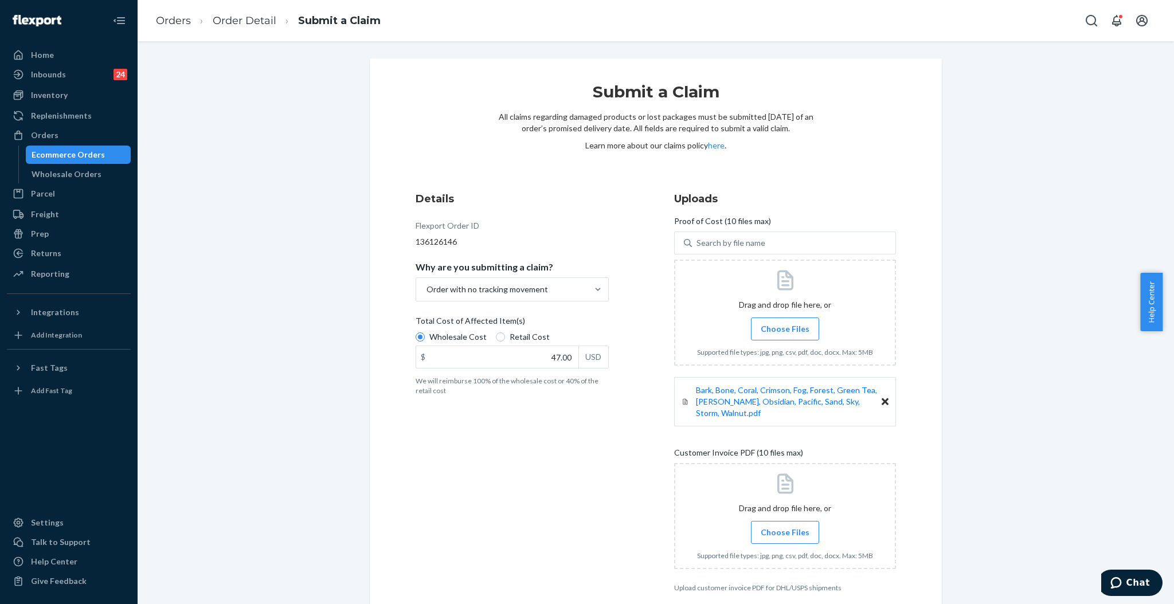
click at [789, 527] on span "Choose Files" at bounding box center [785, 532] width 49 height 11
click at [785, 526] on input "Choose Files" at bounding box center [785, 532] width 1 height 13
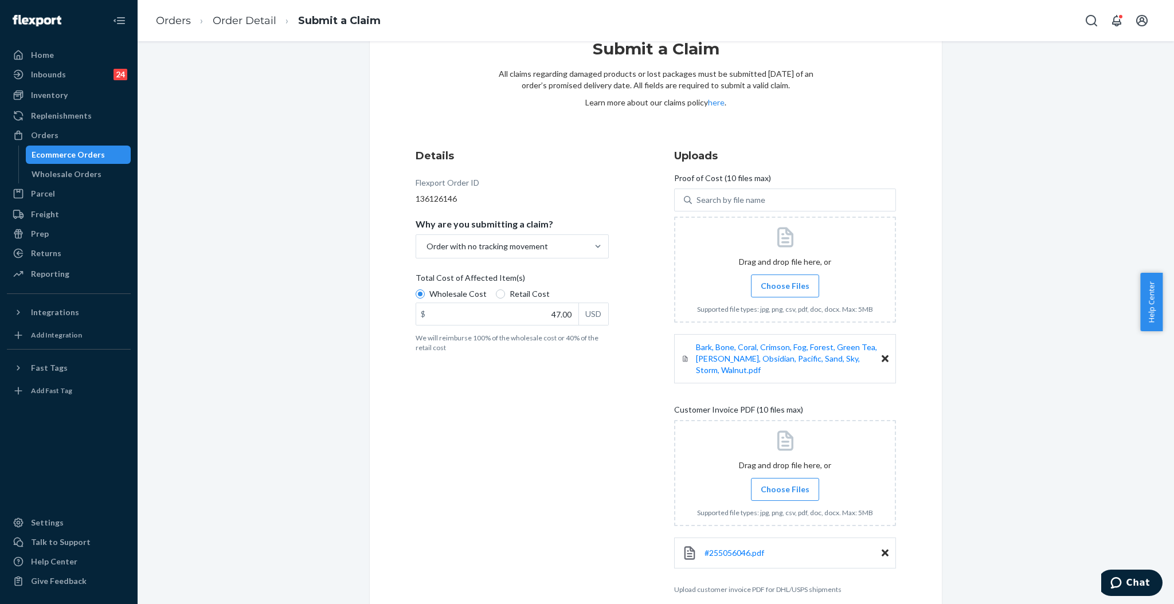
scroll to position [87, 0]
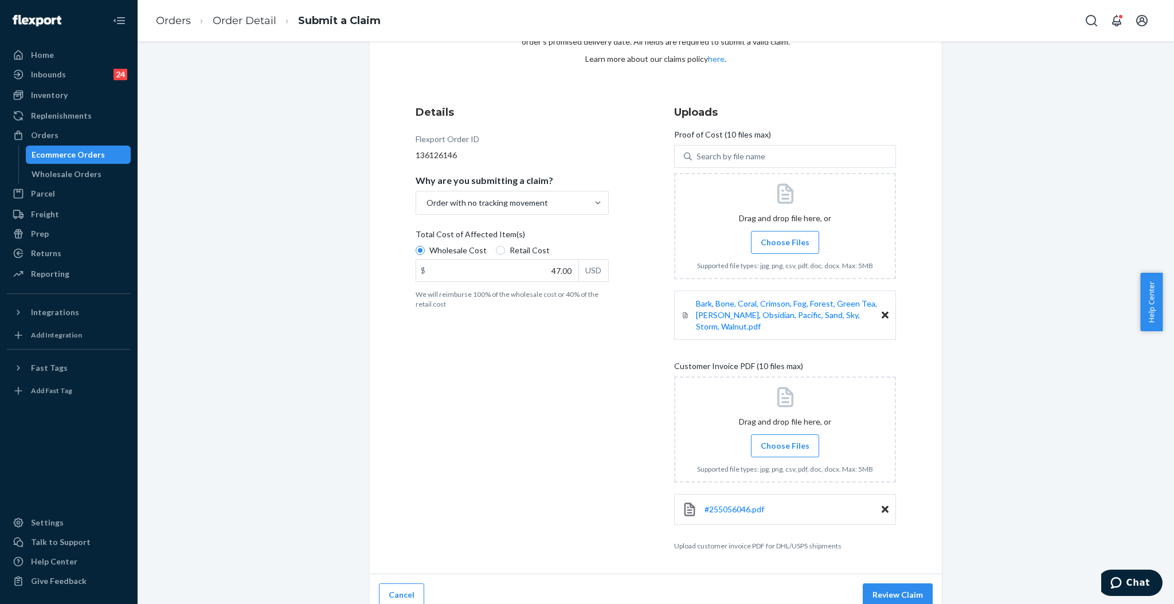
click at [912, 574] on div "Cancel Review Claim" at bounding box center [656, 595] width 572 height 42
click at [906, 584] on button "Review Claim" at bounding box center [898, 595] width 70 height 23
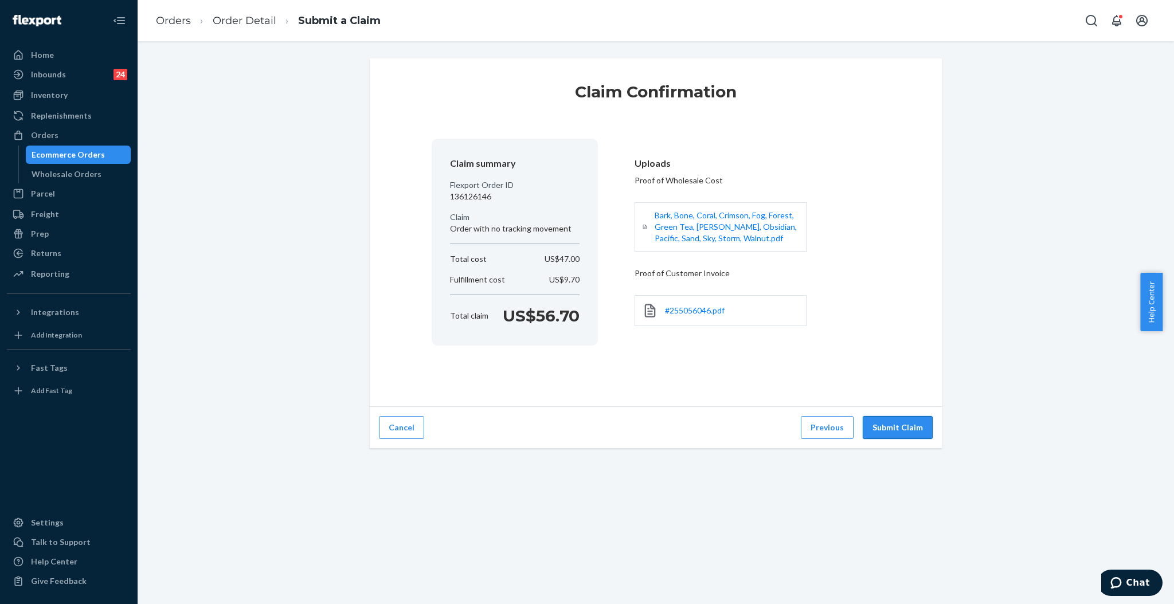
click at [906, 421] on button "Submit Claim" at bounding box center [898, 427] width 70 height 23
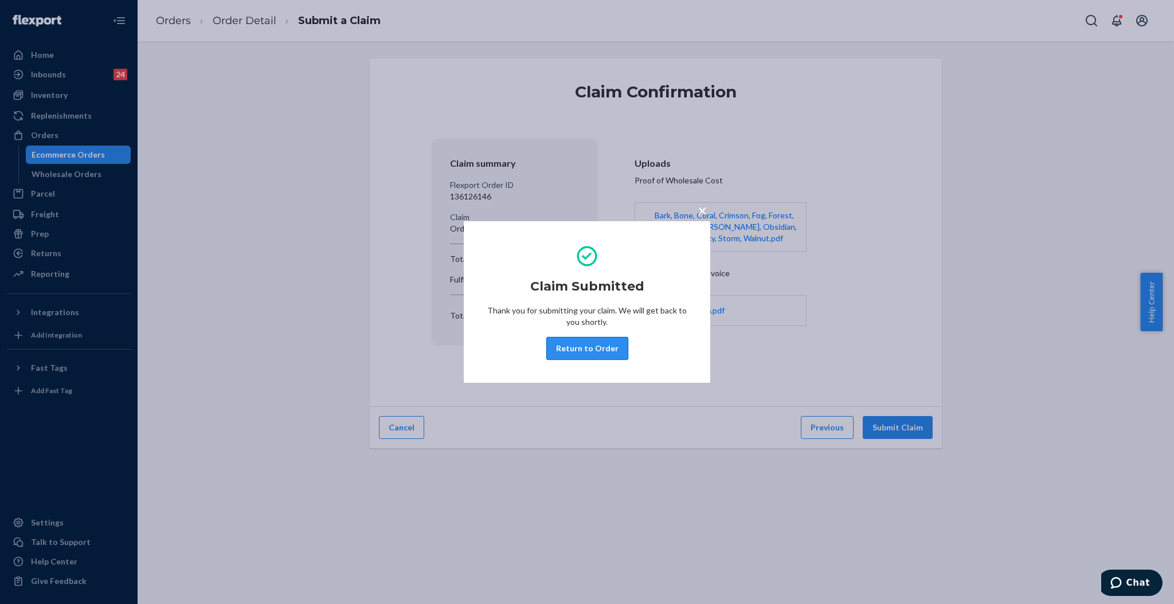
click at [581, 346] on button "Return to Order" at bounding box center [587, 348] width 82 height 23
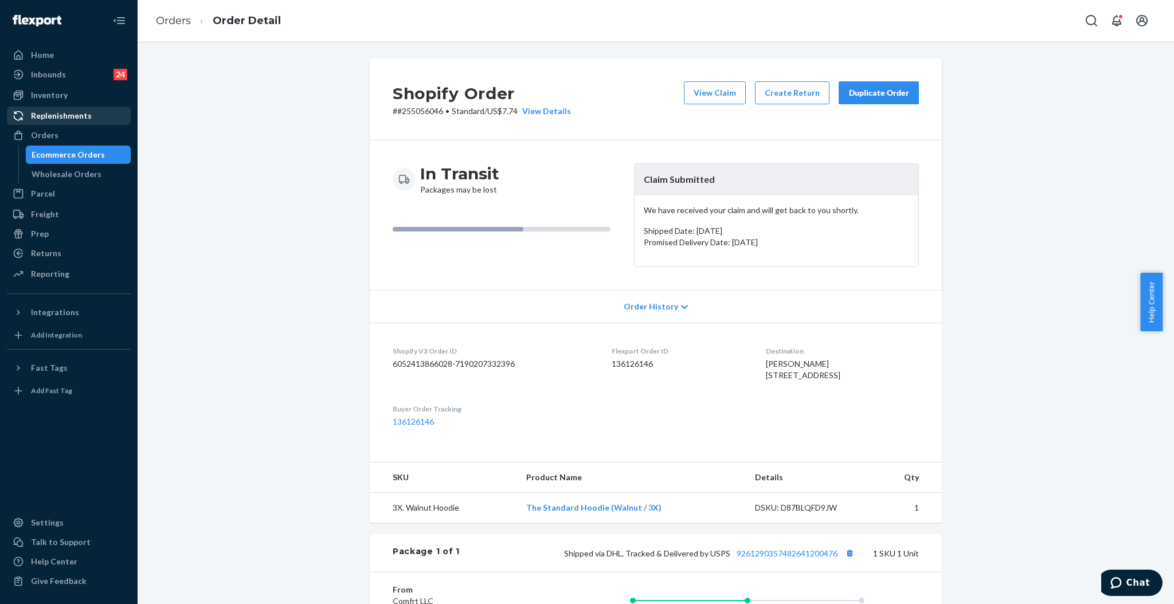
drag, startPoint x: 58, startPoint y: 135, endPoint x: 122, endPoint y: 107, distance: 68.8
click at [58, 135] on div "Orders" at bounding box center [69, 135] width 122 height 16
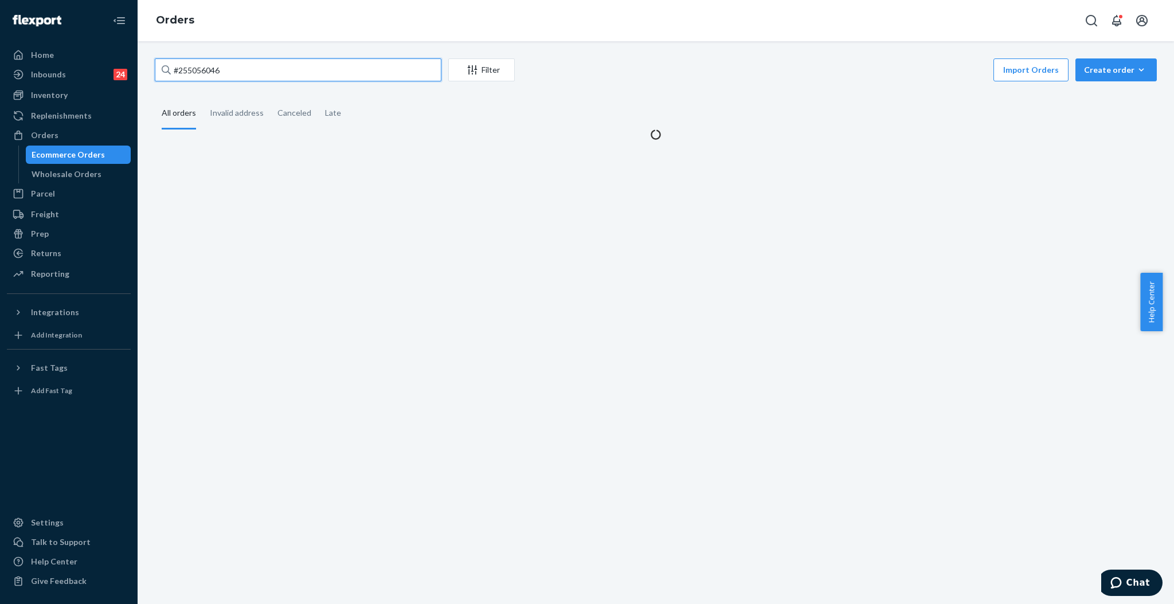
click at [384, 69] on input "#255056046" at bounding box center [298, 69] width 287 height 23
paste input "255264016"
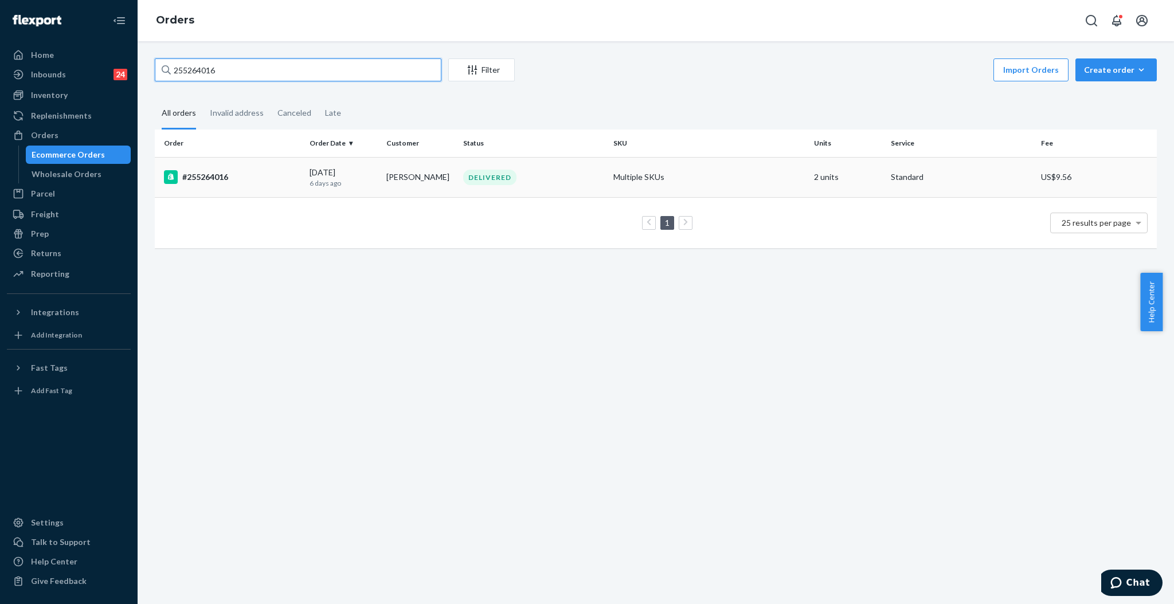
type input "255264016"
click at [495, 175] on div "DELIVERED" at bounding box center [489, 177] width 53 height 15
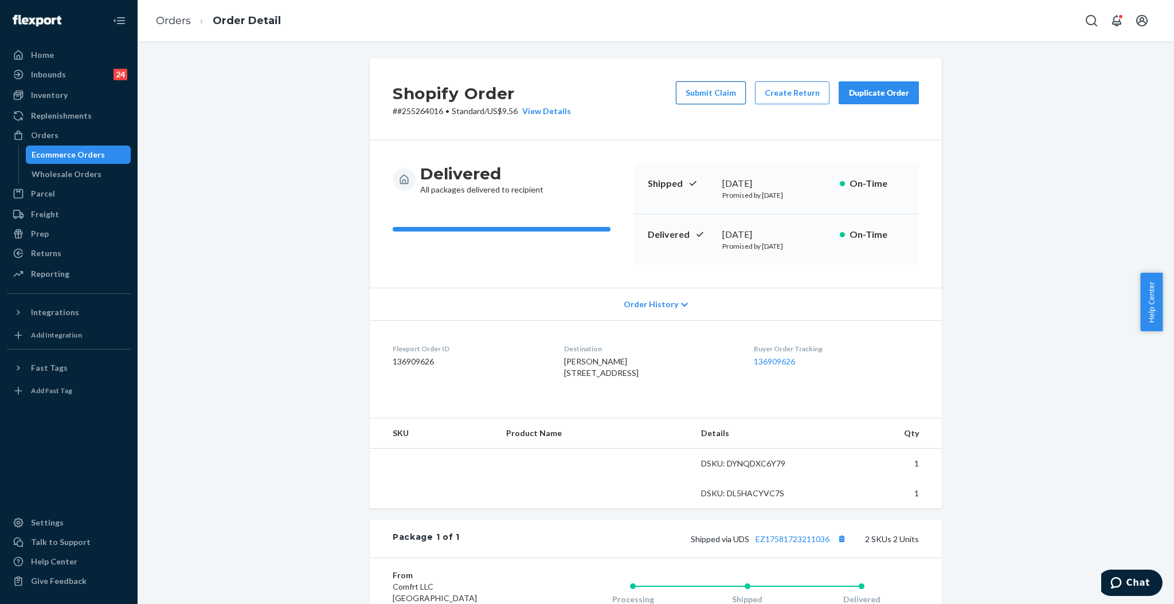
click at [701, 97] on button "Submit Claim" at bounding box center [711, 92] width 70 height 23
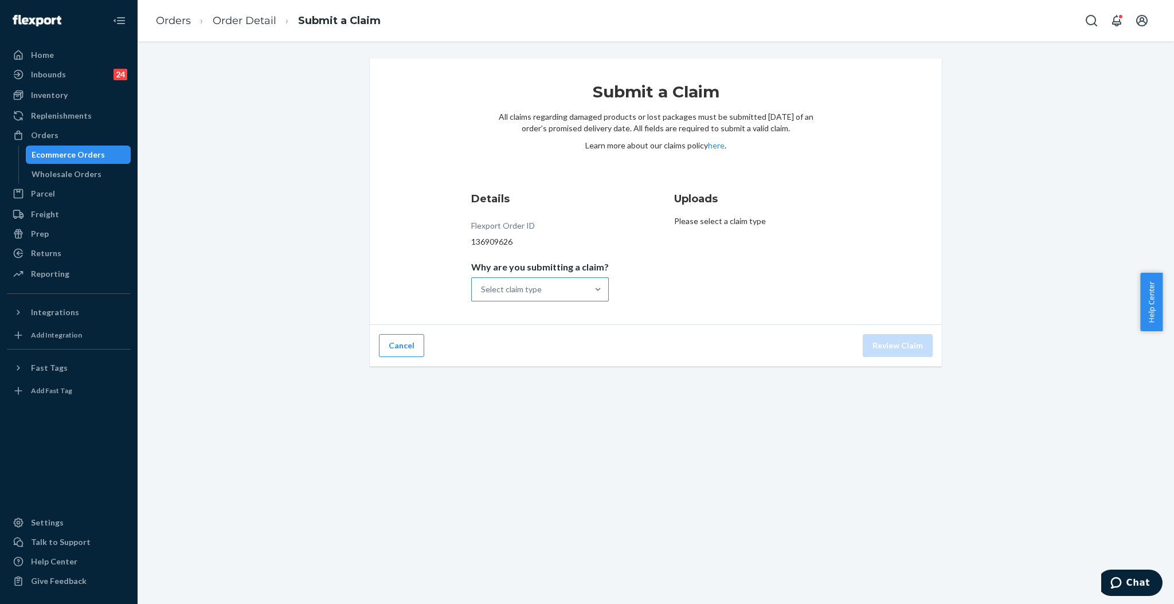
click at [544, 284] on div "Select claim type" at bounding box center [530, 289] width 116 height 23
click at [482, 284] on input "Why are you submitting a claim? Select claim type" at bounding box center [481, 289] width 1 height 11
click at [544, 357] on div "Incorrect product" at bounding box center [540, 363] width 133 height 23
click at [482, 295] on input "Why are you submitting a claim? option Incorrect product focused, 0 of 4. 4 res…" at bounding box center [481, 289] width 1 height 11
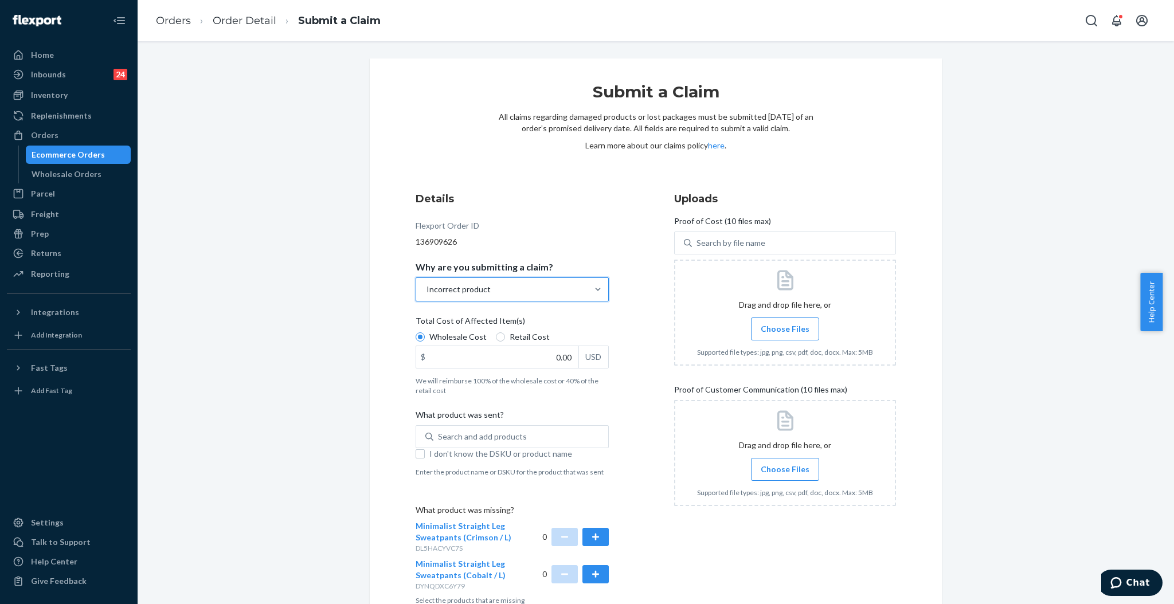
scroll to position [65, 0]
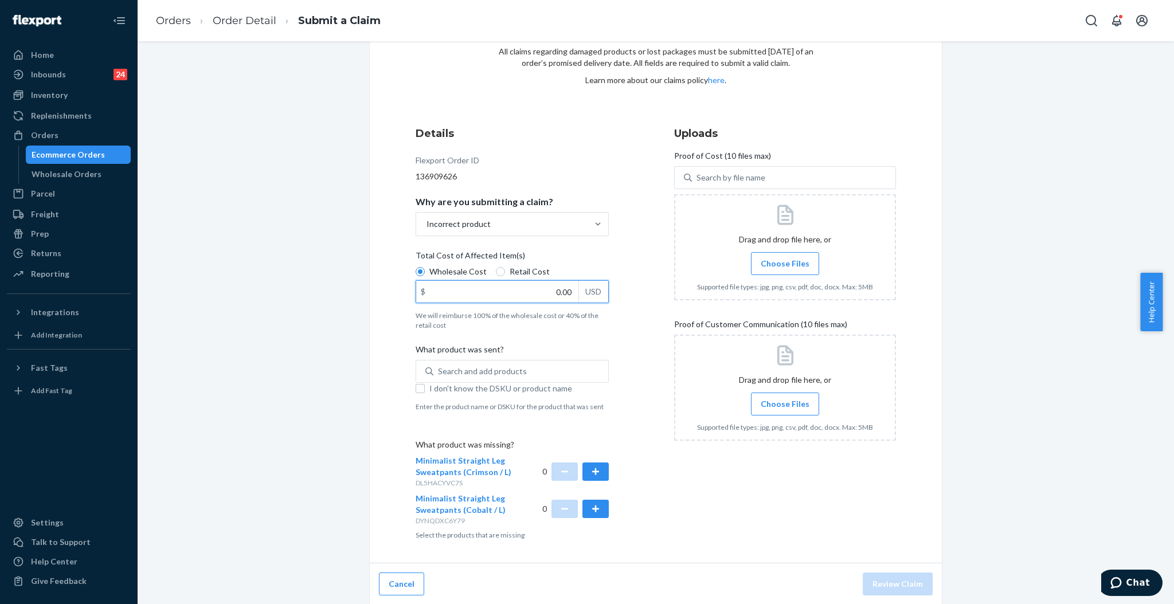
click at [557, 295] on input "0.00" at bounding box center [497, 292] width 162 height 22
type input "94.00"
click at [539, 365] on div "Search and add products" at bounding box center [520, 371] width 175 height 21
click at [439, 366] on input "0 results available. Use Up and Down to choose options, press Enter to select t…" at bounding box center [438, 371] width 1 height 11
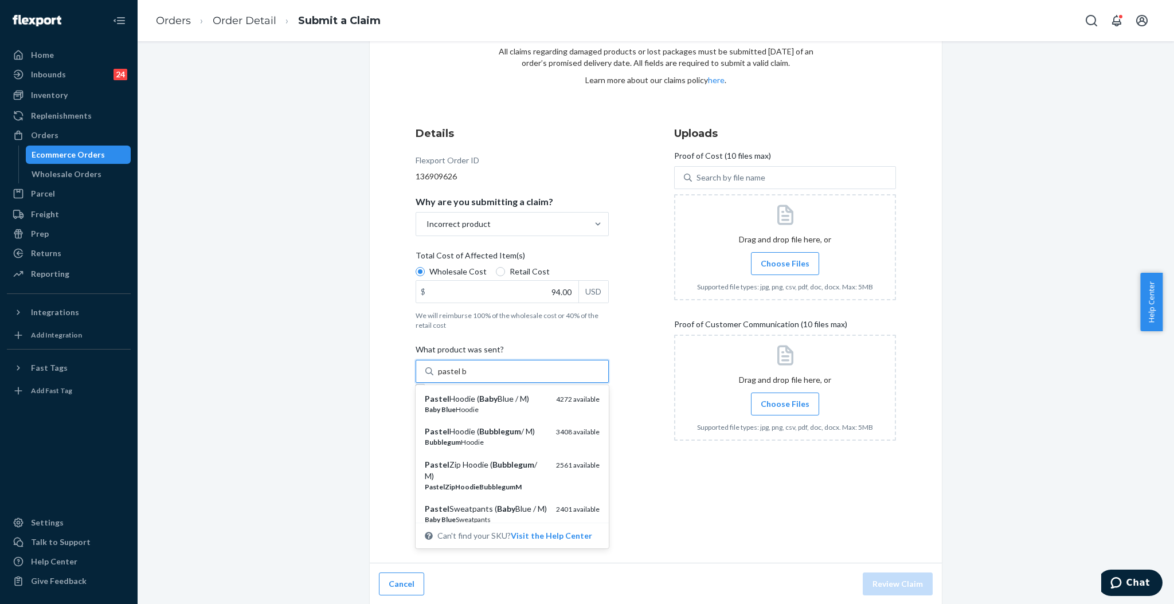
type input "pastel bl"
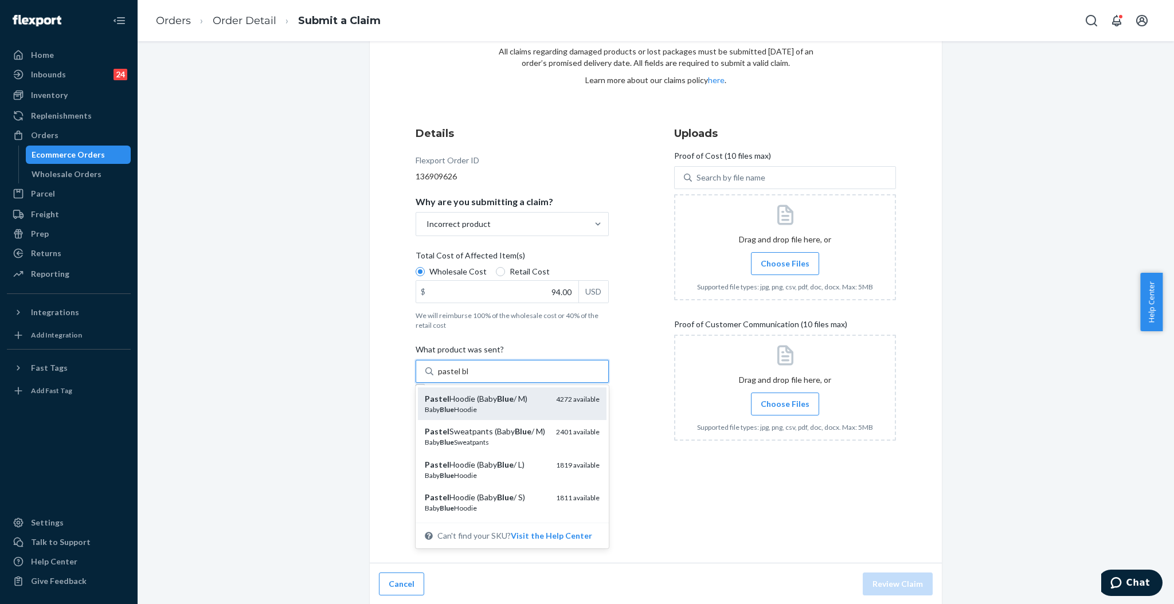
click at [509, 394] on div "Pastel Hoodie (Baby Blue / M)" at bounding box center [486, 398] width 122 height 11
click at [468, 377] on input "pastel bl" at bounding box center [453, 371] width 30 height 11
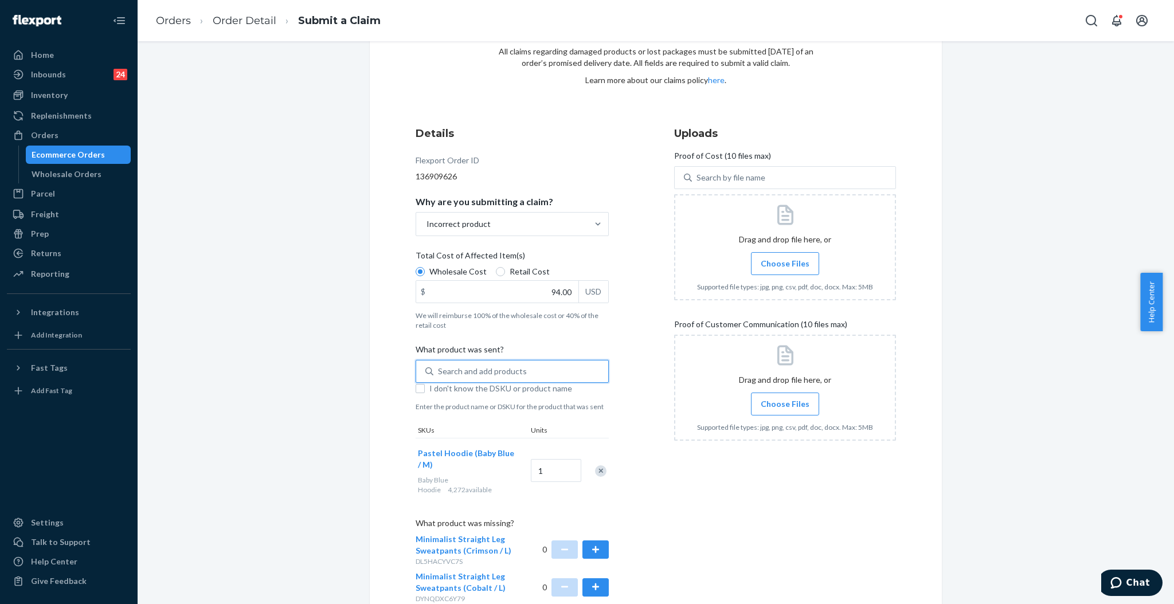
click at [452, 369] on div "Search and add products" at bounding box center [482, 371] width 89 height 11
click at [439, 369] on input "0 results available. Use Up and Down to choose options, press Enter to select t…" at bounding box center [438, 371] width 1 height 11
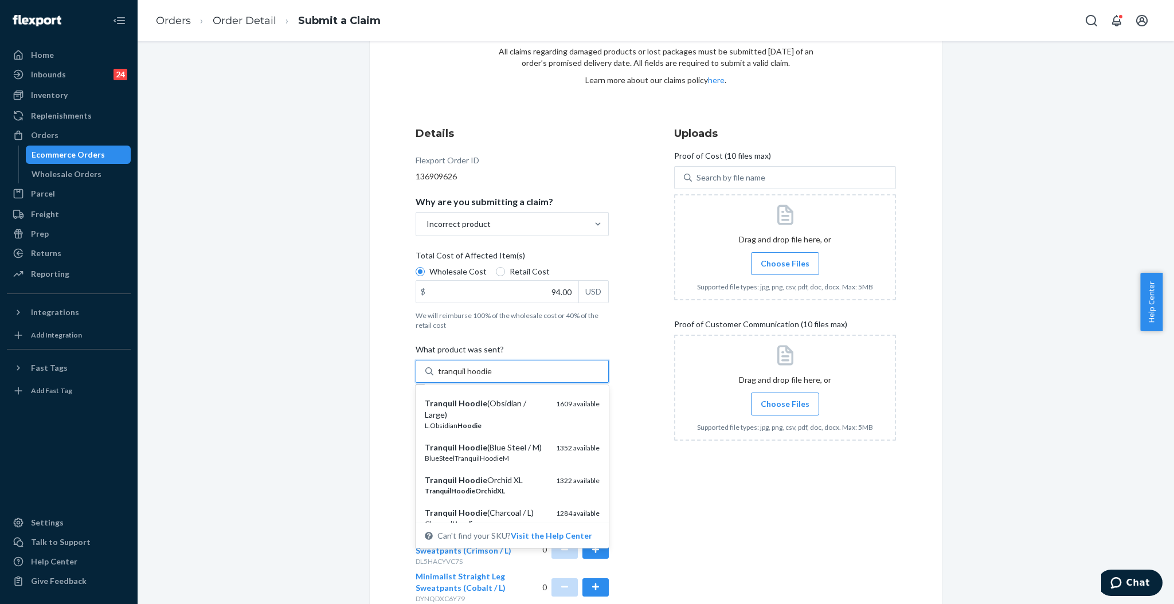
scroll to position [0, 0]
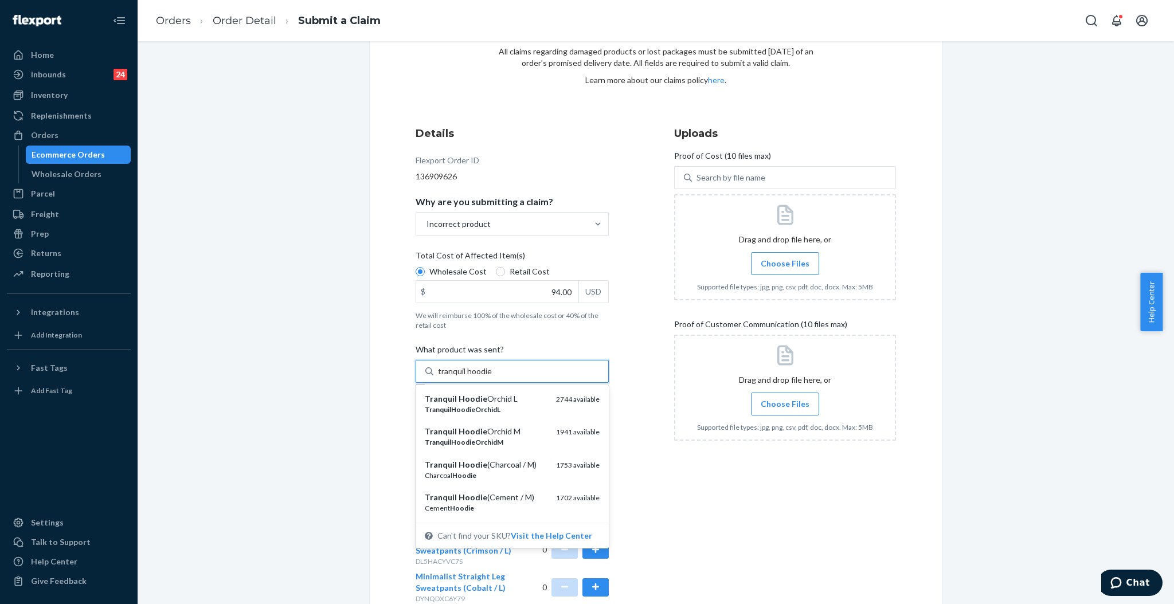
type input "tranquil hoodie"
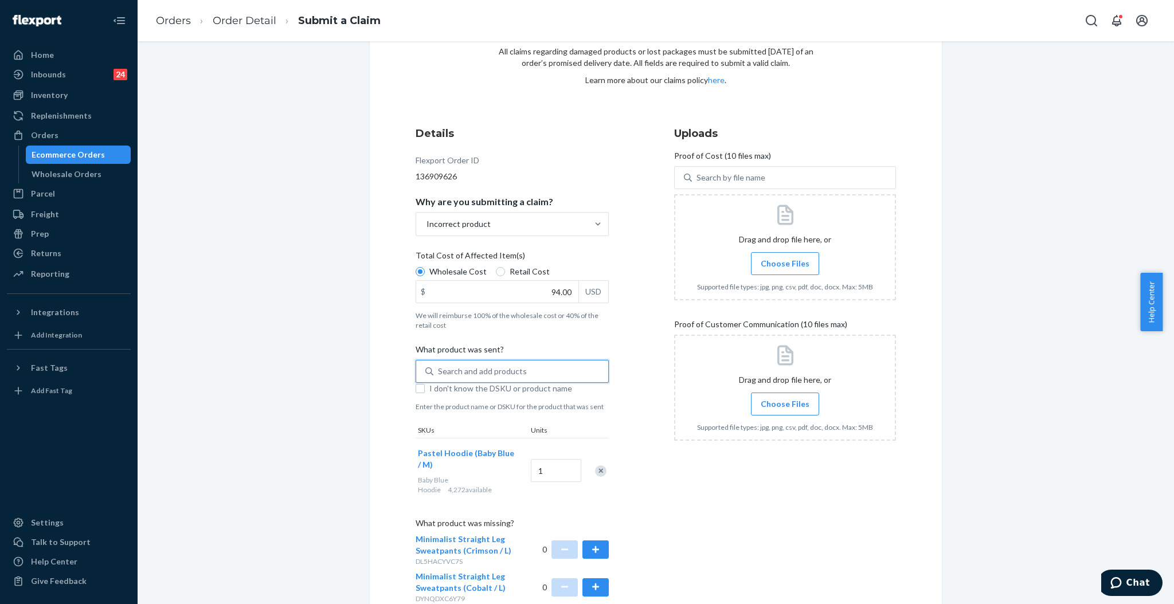
click at [491, 363] on div "Search and add products" at bounding box center [520, 371] width 175 height 21
click at [439, 366] on input "0 results available. Use Up and Down to choose options, press Enter to select t…" at bounding box center [438, 371] width 1 height 11
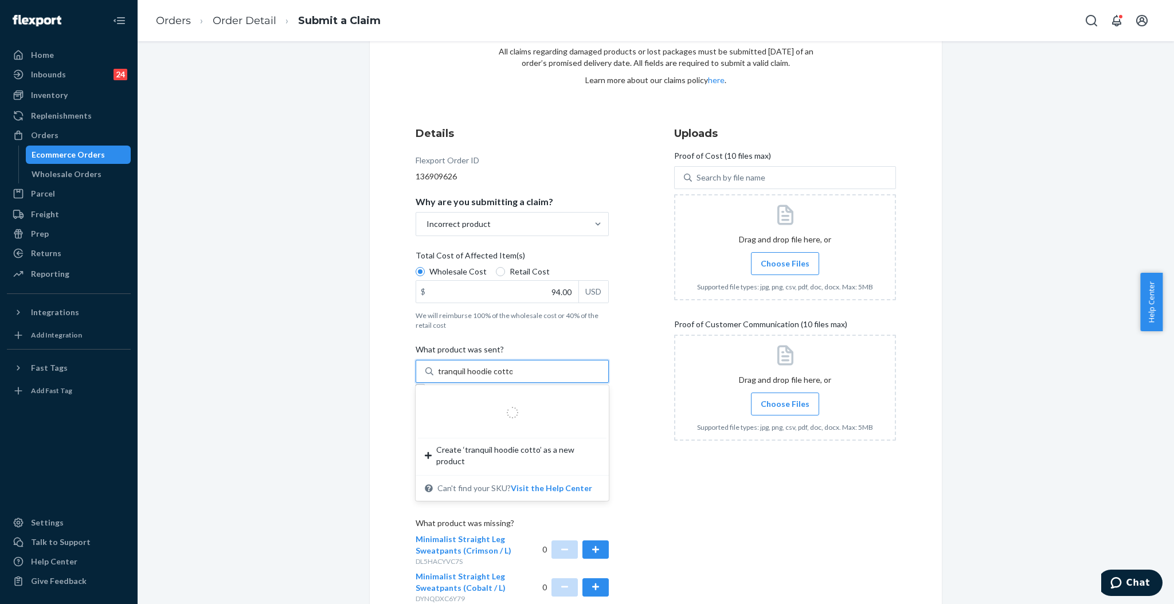
type input "tranquil hoodie cotton"
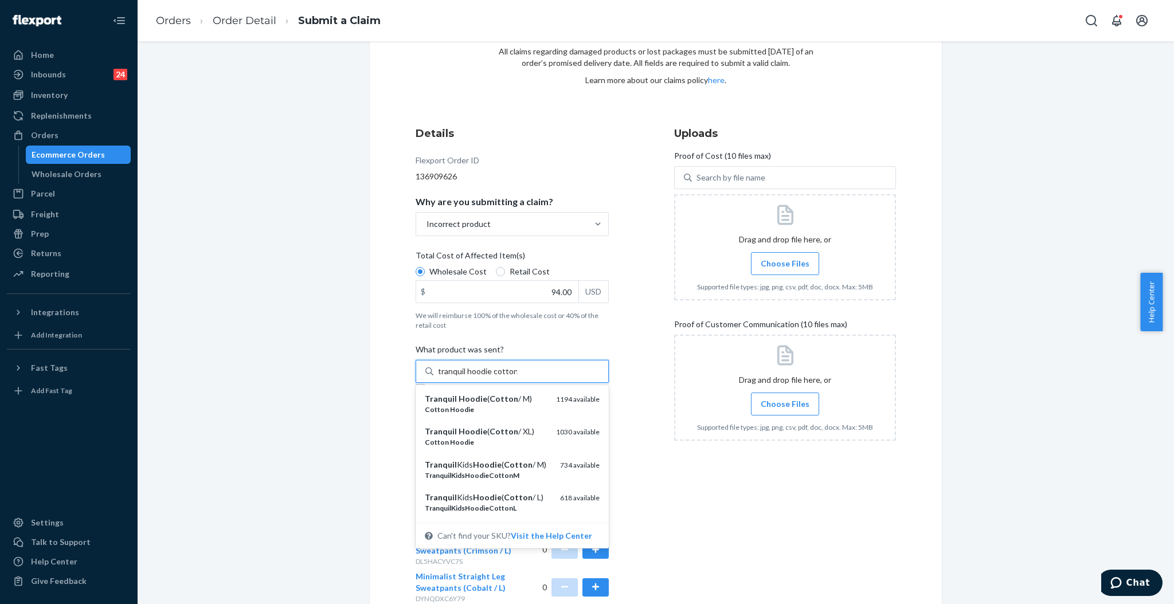
click at [519, 402] on div "Tranquil Hoodie ( Cotton / M)" at bounding box center [486, 398] width 122 height 11
click at [517, 377] on input "tranquil hoodie cotton" at bounding box center [477, 371] width 79 height 11
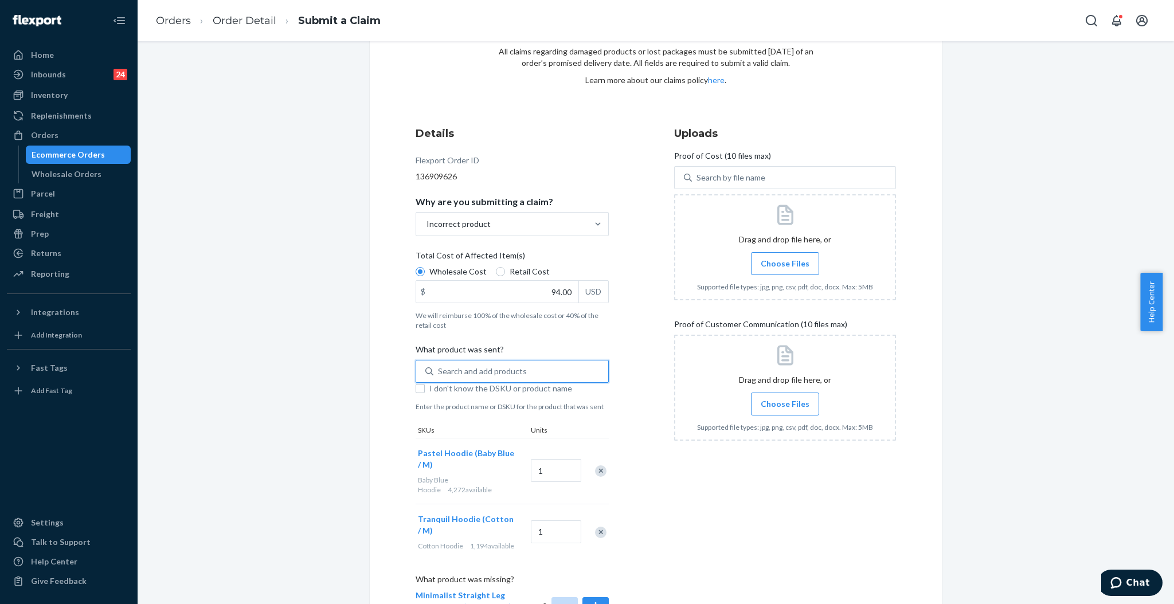
scroll to position [200, 0]
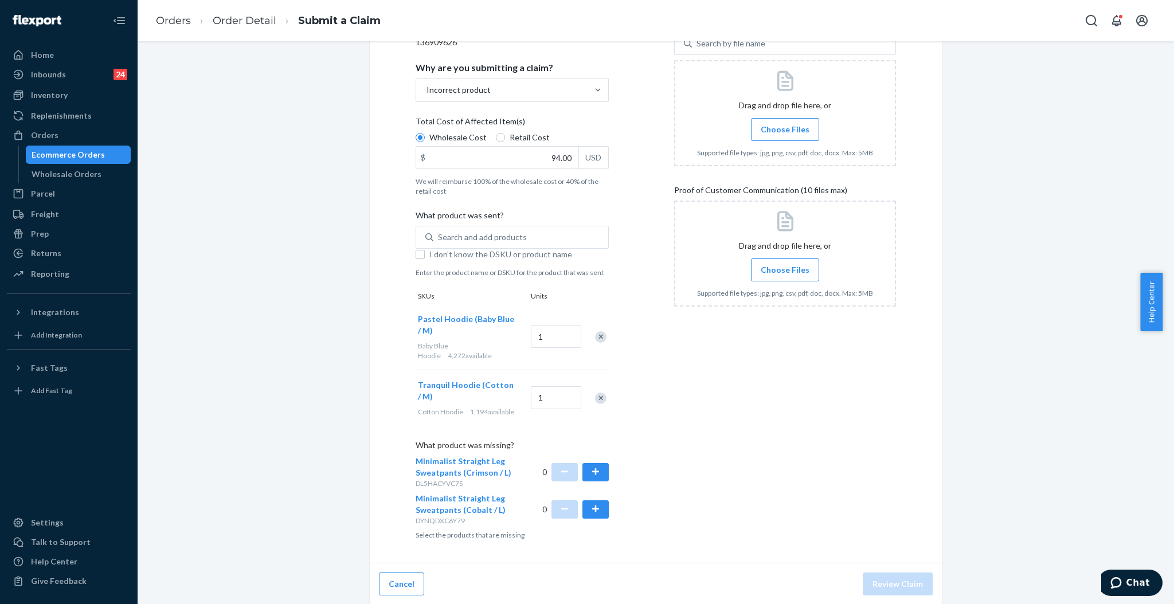
drag, startPoint x: 590, startPoint y: 468, endPoint x: 589, endPoint y: 485, distance: 16.7
click at [589, 468] on button "button" at bounding box center [595, 472] width 26 height 18
click at [588, 504] on button "button" at bounding box center [595, 509] width 26 height 18
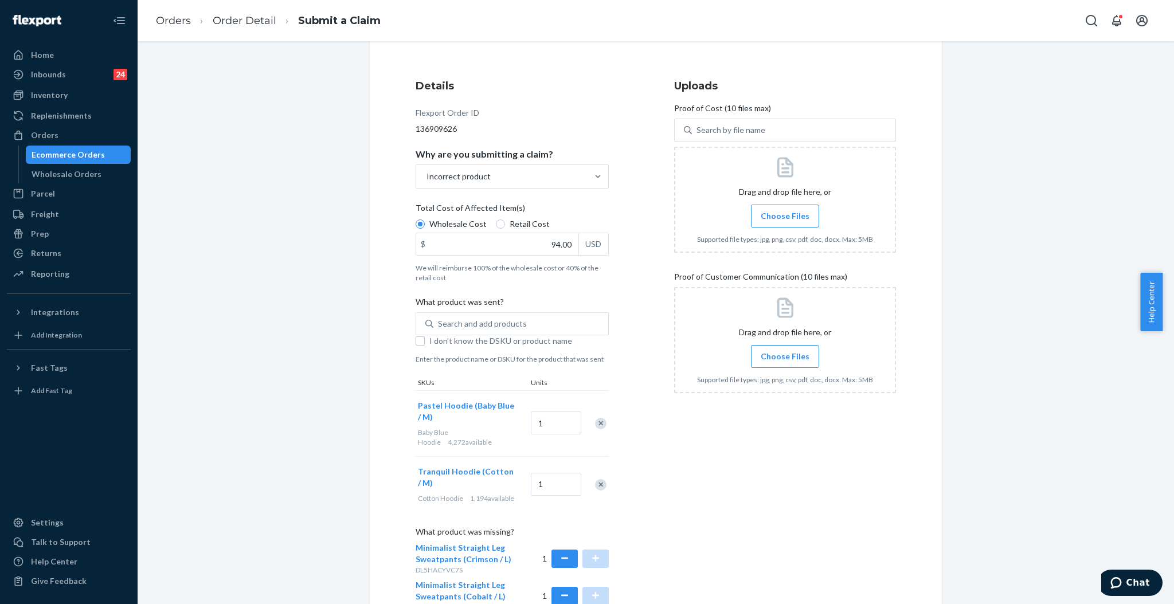
scroll to position [47, 0]
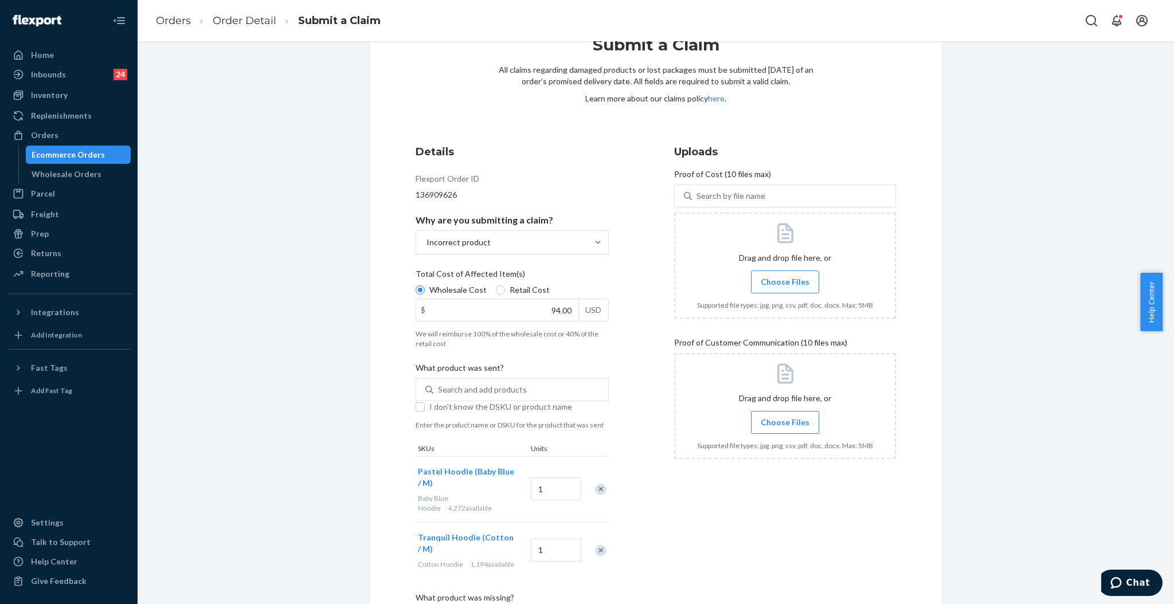
click at [793, 275] on label "Choose Files" at bounding box center [785, 282] width 68 height 23
click at [785, 276] on input "Choose Files" at bounding box center [785, 282] width 1 height 13
drag, startPoint x: 788, startPoint y: 279, endPoint x: 899, endPoint y: 312, distance: 115.9
click at [891, 312] on div "Submit a Claim All claims regarding damaged products or lost packages must be s…" at bounding box center [656, 363] width 572 height 705
drag, startPoint x: 1041, startPoint y: 258, endPoint x: 1026, endPoint y: 267, distance: 17.0
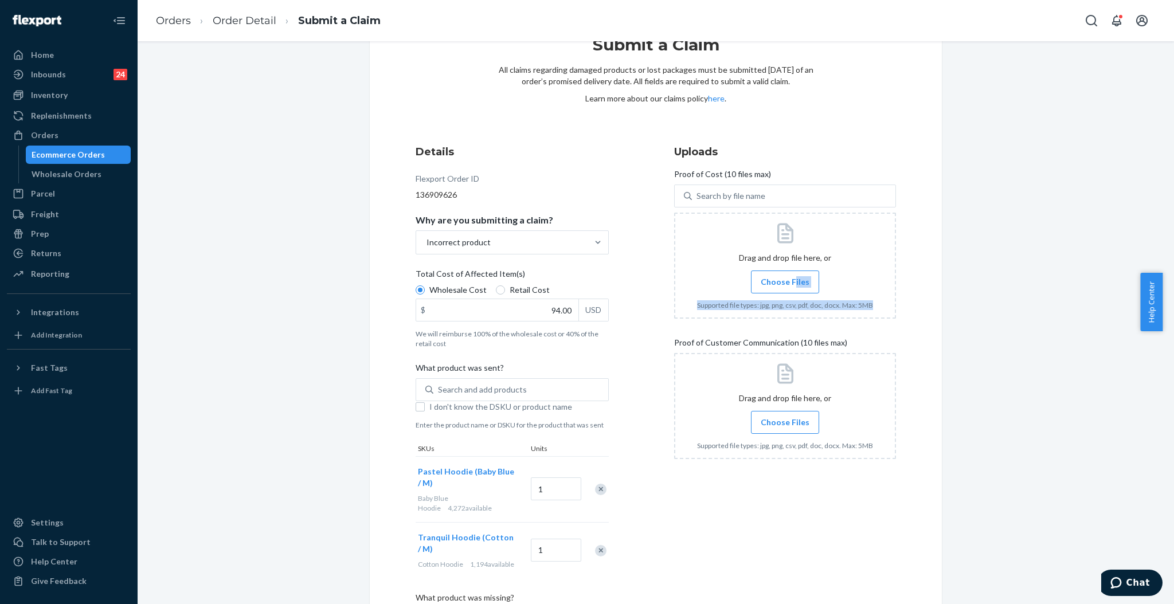
click at [1039, 258] on div "Submit a Claim All claims regarding damaged products or lost packages must be s…" at bounding box center [655, 384] width 1019 height 746
click at [911, 303] on div "Submit a Claim All claims regarding damaged products or lost packages must be s…" at bounding box center [656, 363] width 572 height 705
click at [780, 284] on span "Choose Files" at bounding box center [785, 281] width 49 height 11
click at [785, 284] on input "Choose Files" at bounding box center [785, 282] width 1 height 13
click at [765, 406] on div at bounding box center [785, 406] width 222 height 106
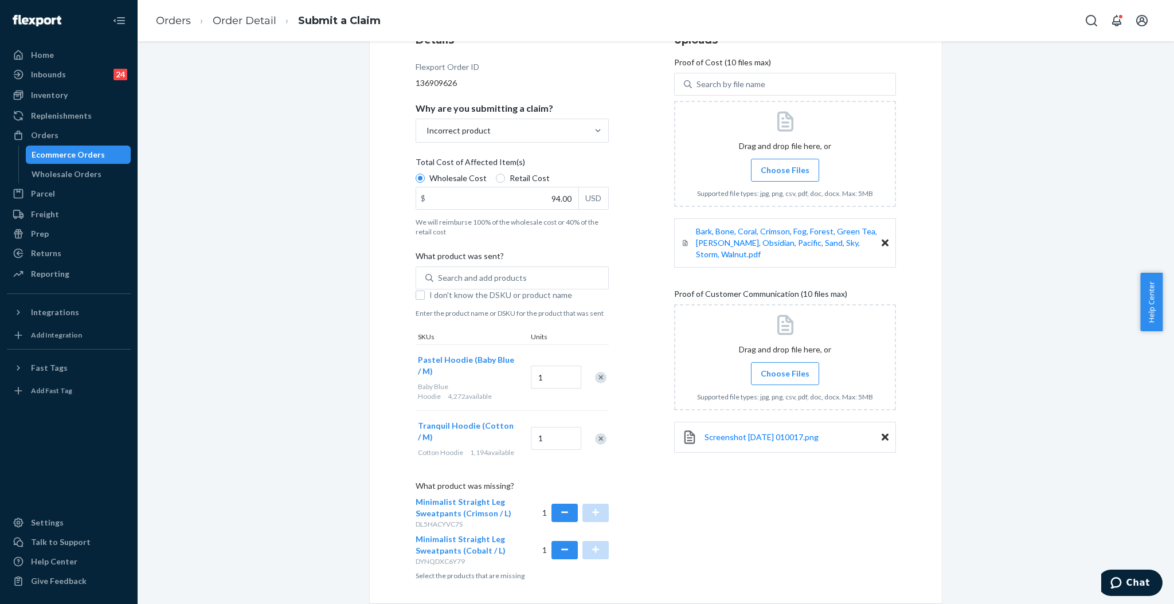
scroll to position [200, 0]
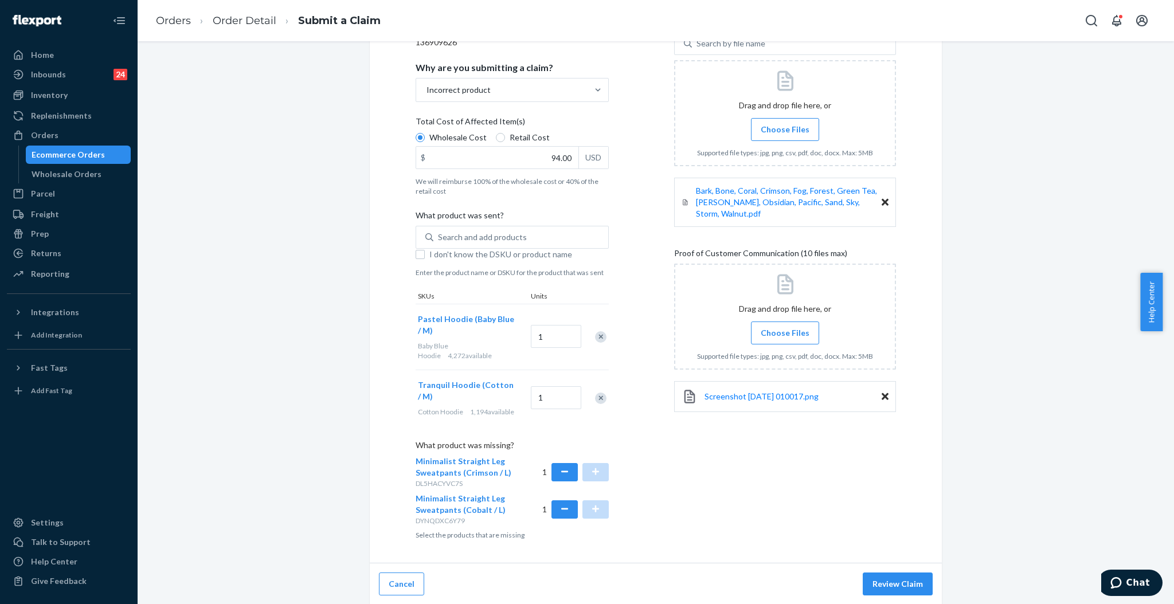
click at [776, 327] on span "Choose Files" at bounding box center [785, 332] width 49 height 11
click at [785, 327] on input "Choose Files" at bounding box center [785, 333] width 1 height 13
click at [792, 327] on span "Choose Files" at bounding box center [785, 332] width 49 height 11
click at [785, 327] on input "Choose Files" at bounding box center [785, 333] width 1 height 13
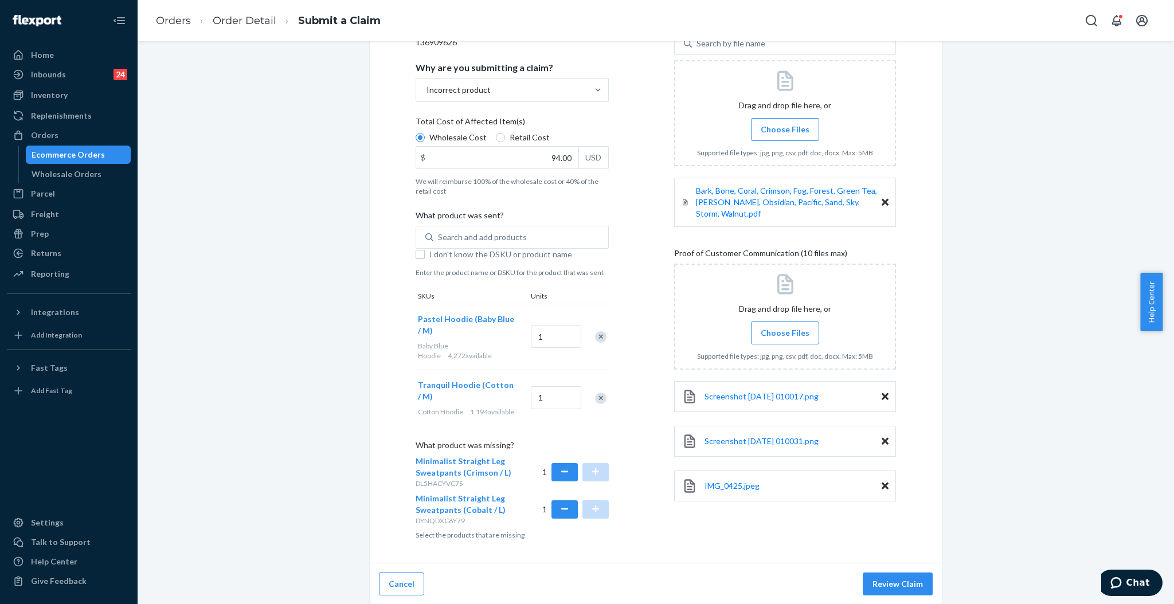
click at [794, 327] on span "Choose Files" at bounding box center [785, 332] width 49 height 11
click at [785, 327] on input "Choose Files" at bounding box center [785, 333] width 1 height 13
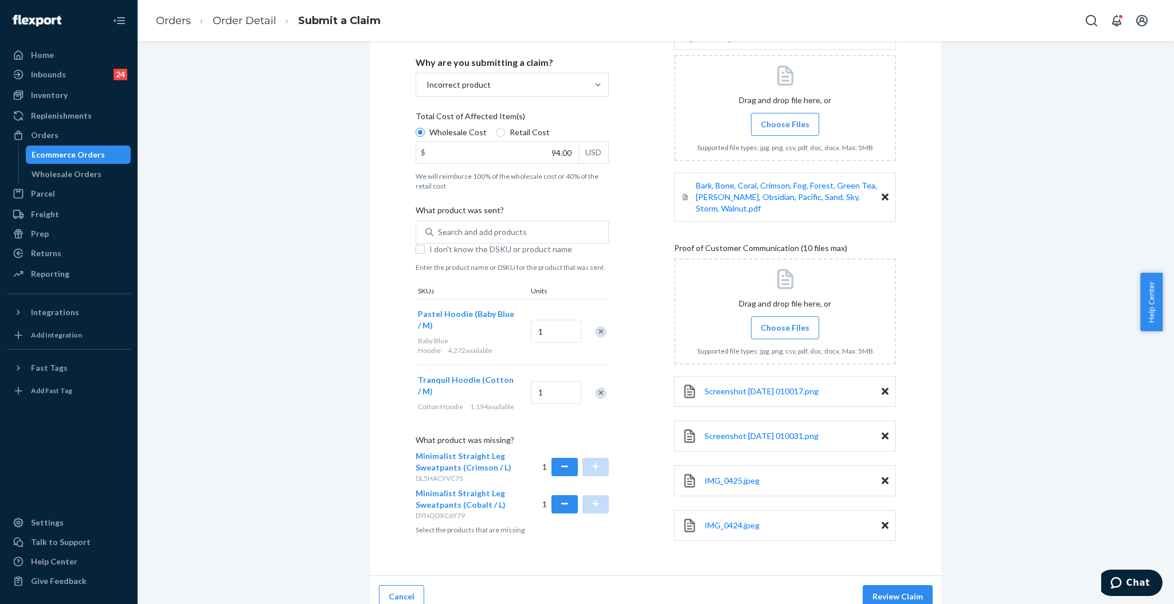
scroll to position [206, 0]
click at [909, 584] on button "Review Claim" at bounding box center [898, 595] width 70 height 23
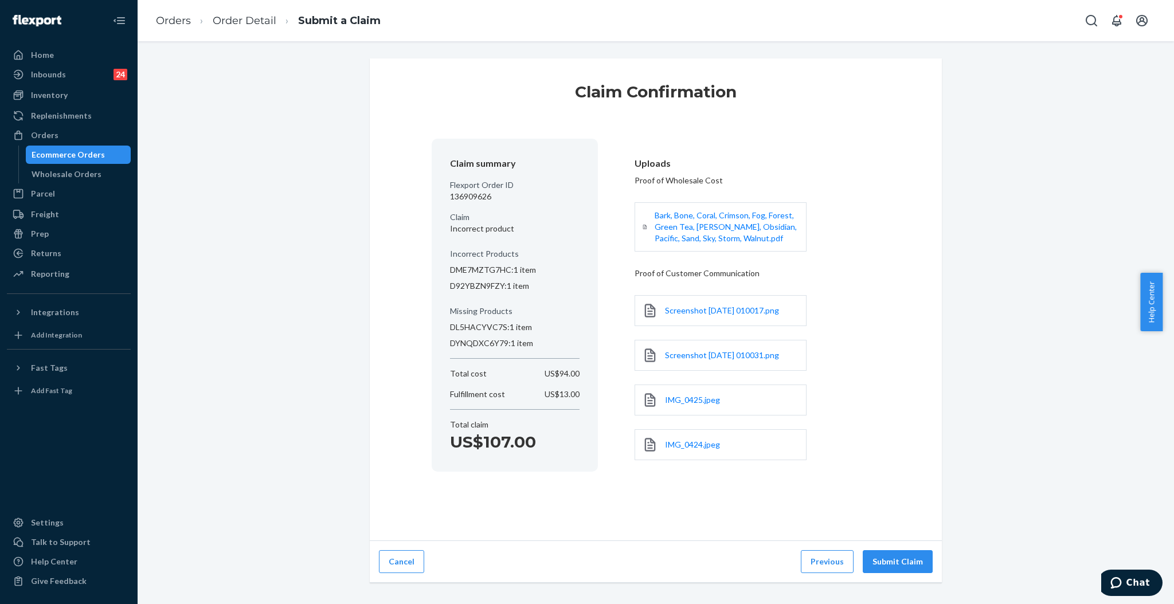
scroll to position [0, 0]
click at [902, 562] on button "Submit Claim" at bounding box center [898, 561] width 70 height 23
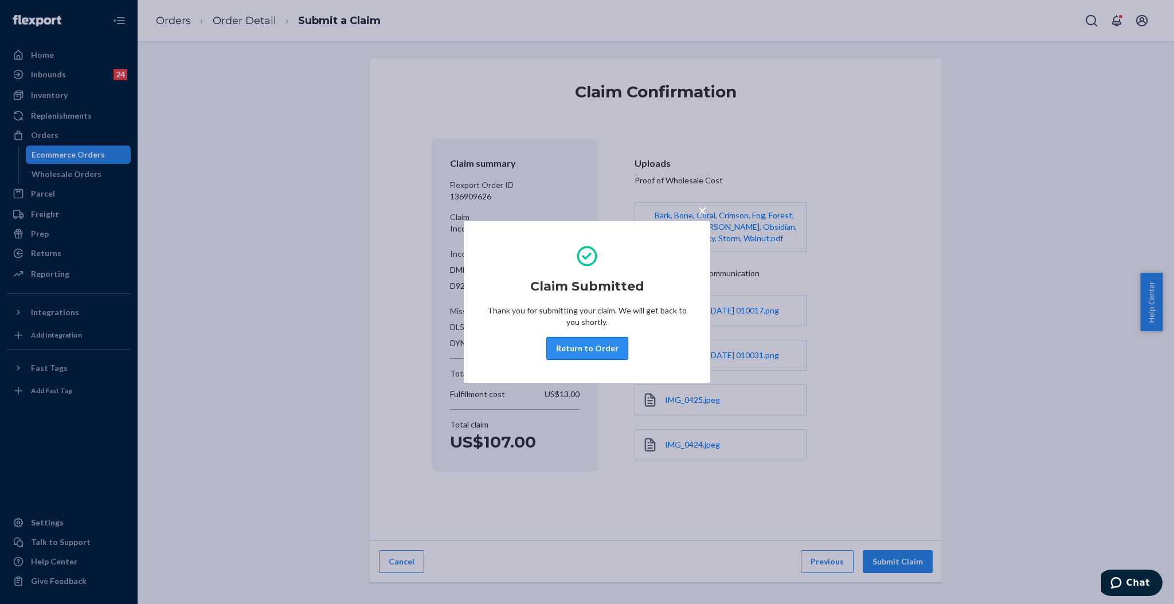
click at [571, 345] on button "Return to Order" at bounding box center [587, 348] width 82 height 23
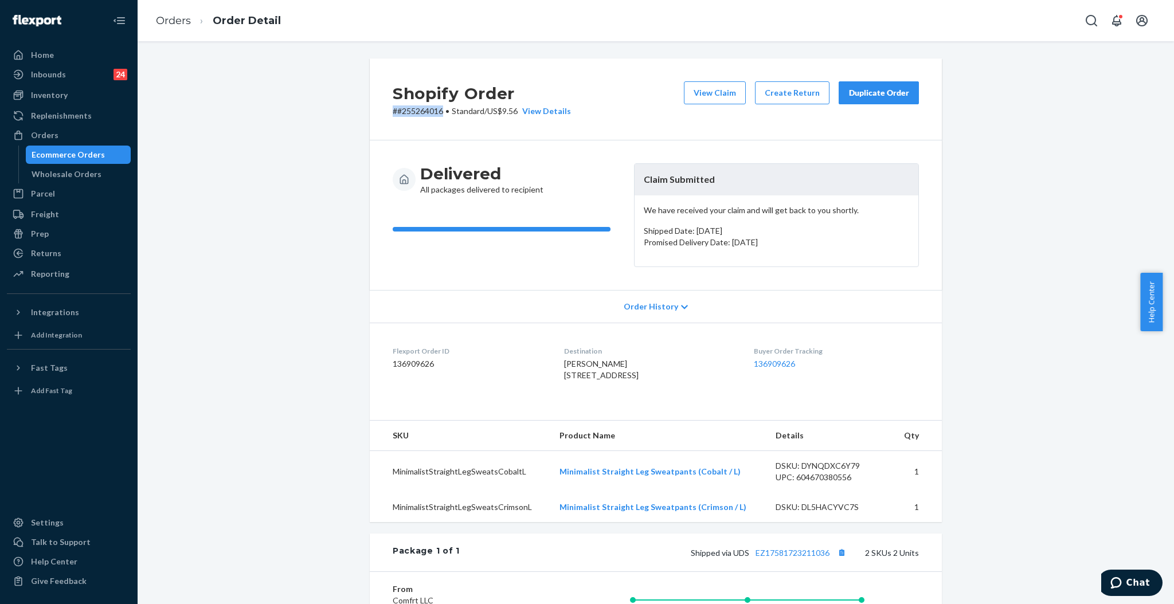
drag, startPoint x: 437, startPoint y: 114, endPoint x: 388, endPoint y: 114, distance: 48.7
click at [393, 114] on p "# #255264016 • Standard / US$9.56 View Details" at bounding box center [482, 110] width 178 height 11
copy p "# #255264016"
click at [785, 93] on button "Create Return" at bounding box center [792, 92] width 75 height 23
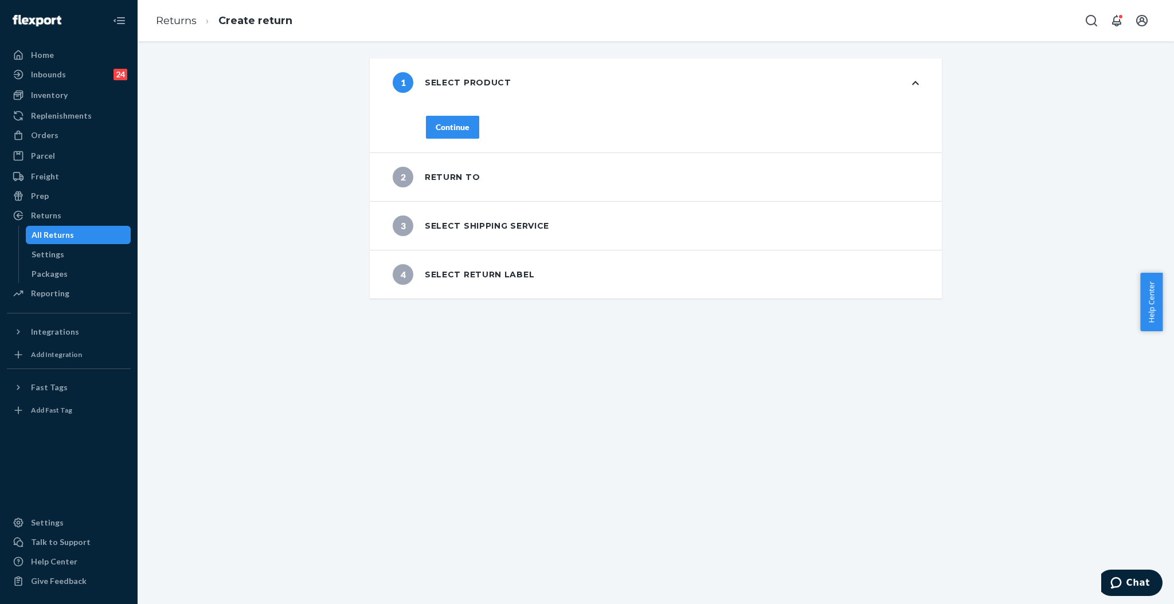
click at [451, 127] on div "Continue" at bounding box center [453, 127] width 34 height 11
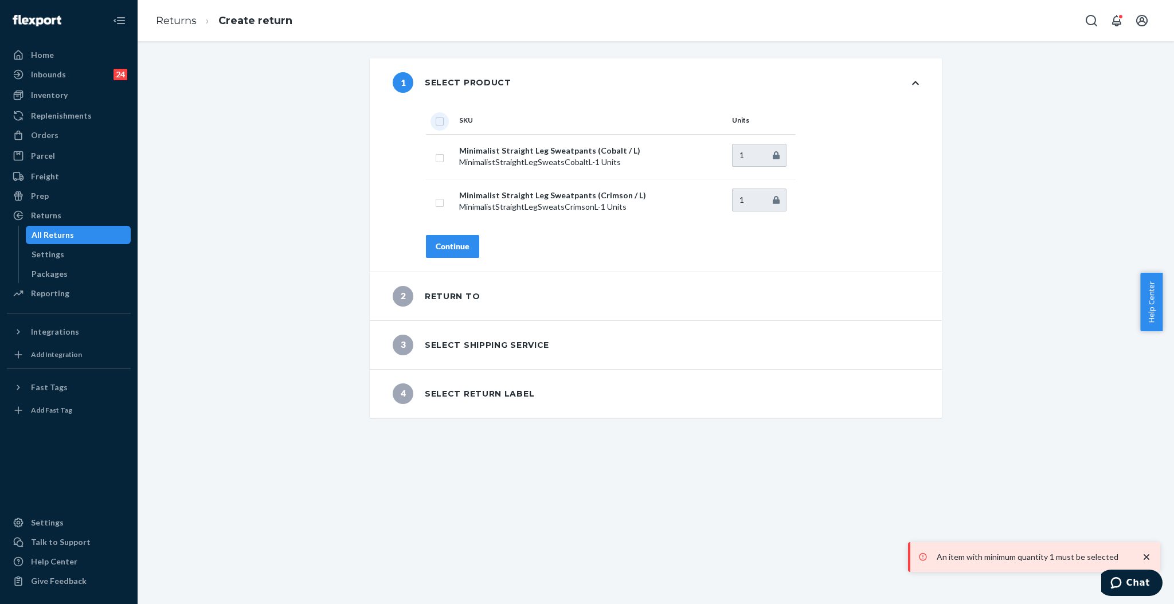
click at [435, 122] on input "checkbox" at bounding box center [439, 120] width 9 height 12
checkbox input "true"
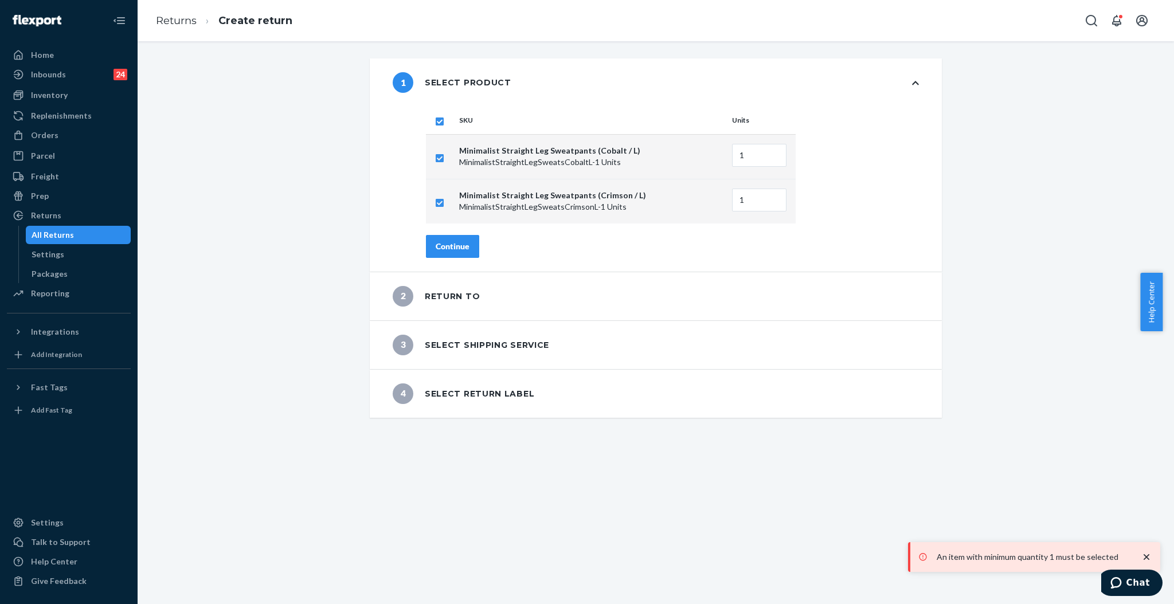
click at [445, 241] on div "Continue" at bounding box center [453, 246] width 34 height 11
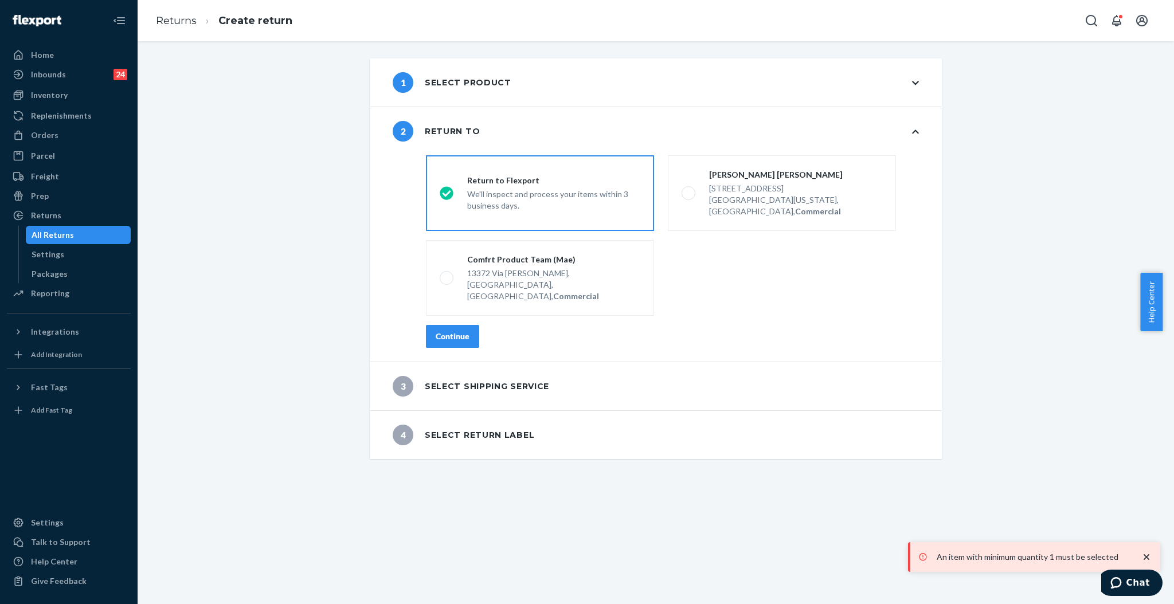
click at [454, 331] on div "Continue" at bounding box center [453, 336] width 34 height 11
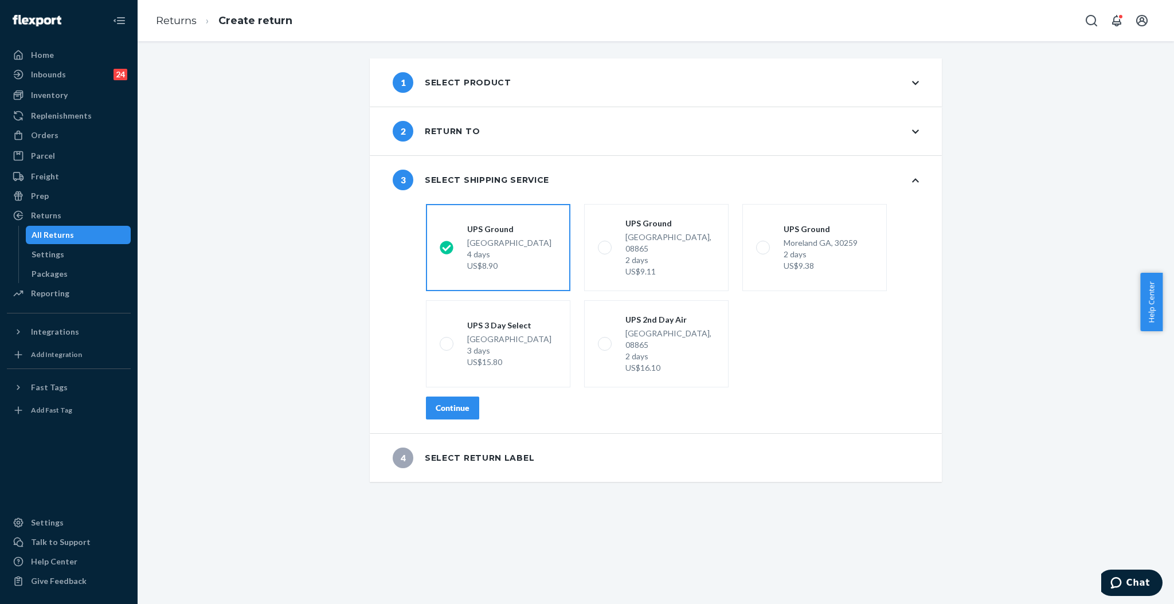
click at [454, 402] on div "Continue" at bounding box center [453, 407] width 34 height 11
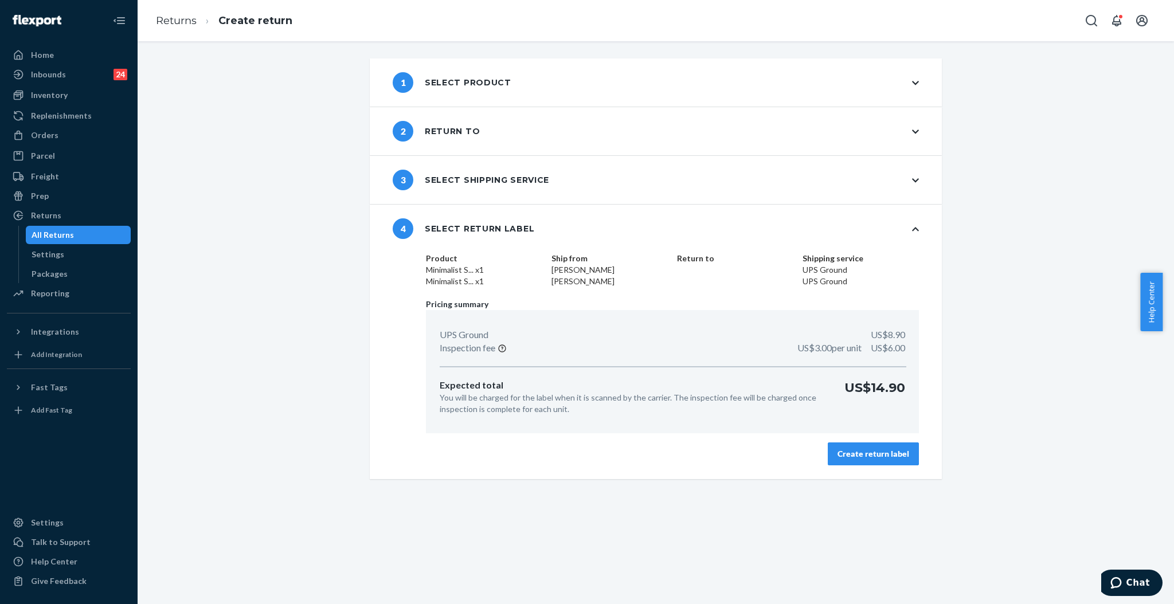
click at [866, 450] on div "Create return label" at bounding box center [874, 453] width 72 height 11
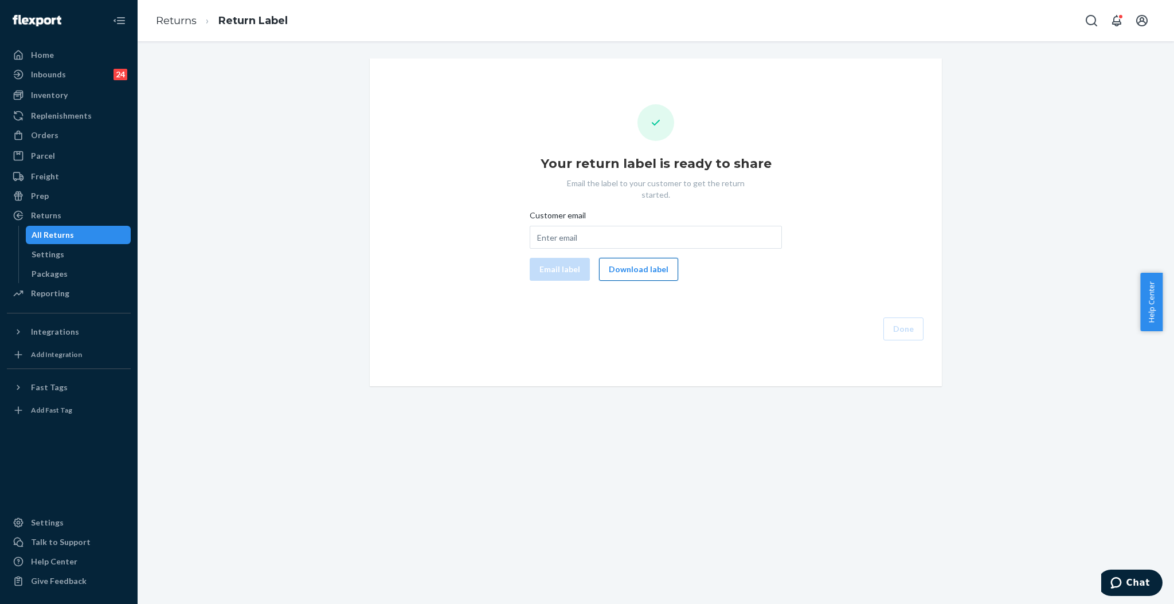
click at [657, 259] on button "Download label" at bounding box center [638, 269] width 79 height 23
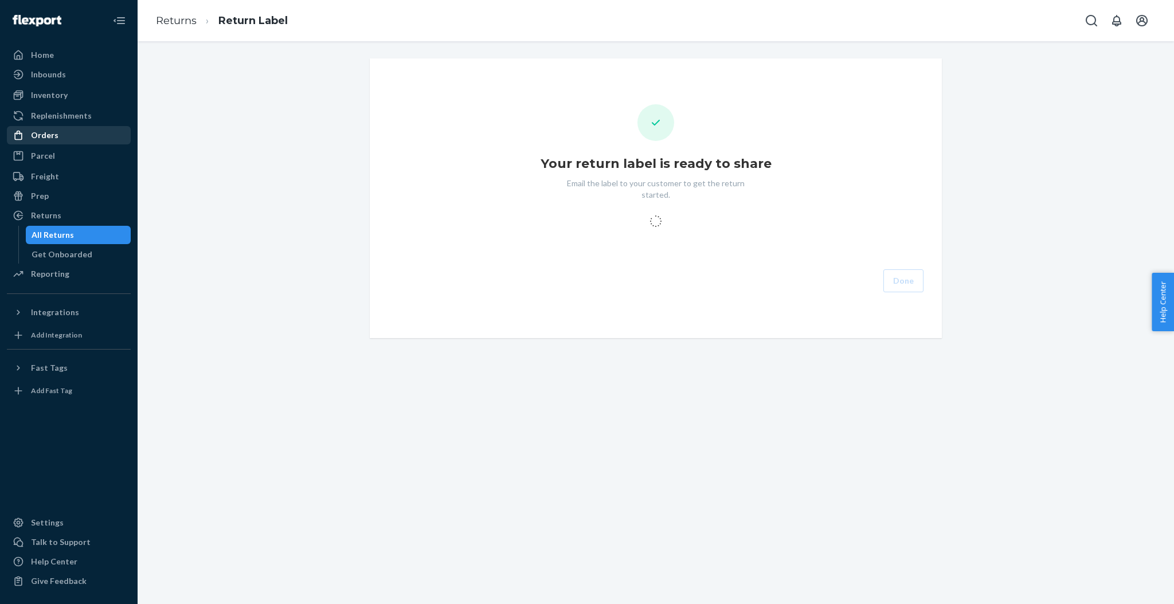
click at [42, 138] on div "Orders" at bounding box center [45, 135] width 28 height 11
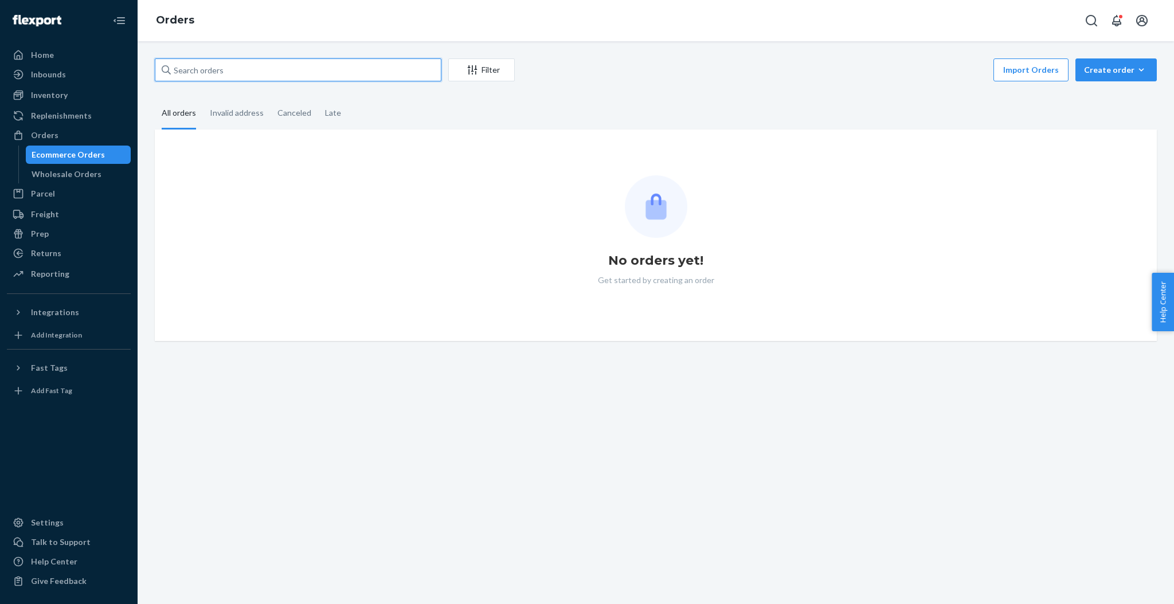
click at [267, 70] on input "text" at bounding box center [298, 69] width 287 height 23
paste input "255178171"
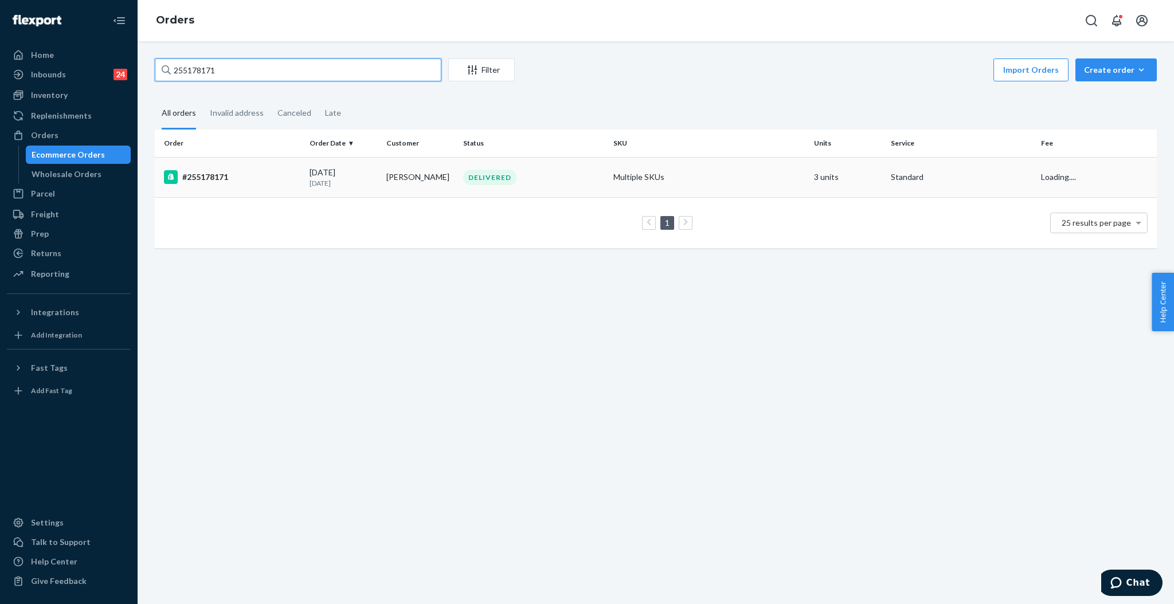
type input "255178171"
click at [369, 179] on p "12 days ago" at bounding box center [344, 183] width 68 height 10
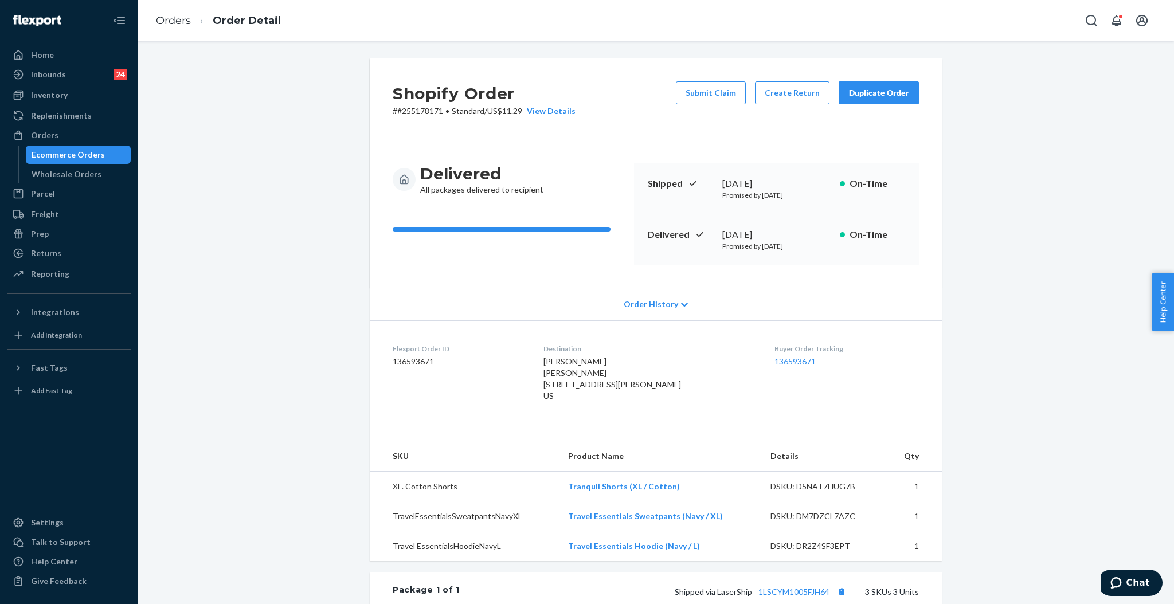
click at [853, 94] on div "Duplicate Order" at bounding box center [878, 92] width 61 height 11
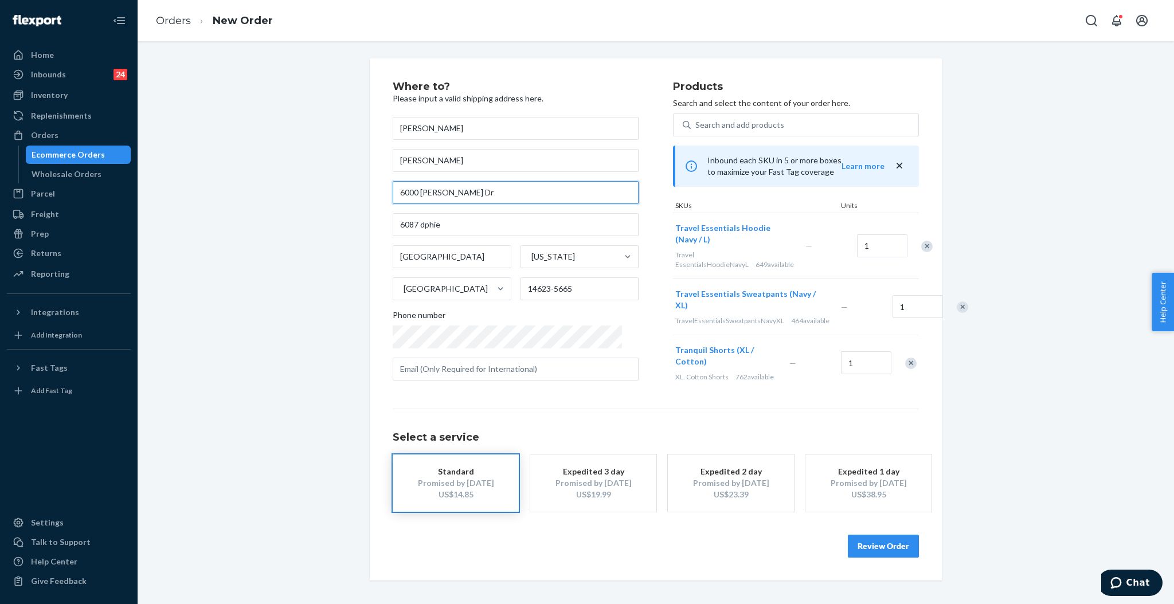
drag, startPoint x: 492, startPoint y: 192, endPoint x: 353, endPoint y: 178, distance: 140.0
click at [353, 178] on div "Where to? Please input a valid shipping address here. Rachel Gaudette Rachel Ga…" at bounding box center [655, 319] width 1019 height 522
paste input "326 Bennington hills ct west"
type input "326 Bennington Hills Ct"
type input "West Henrietta"
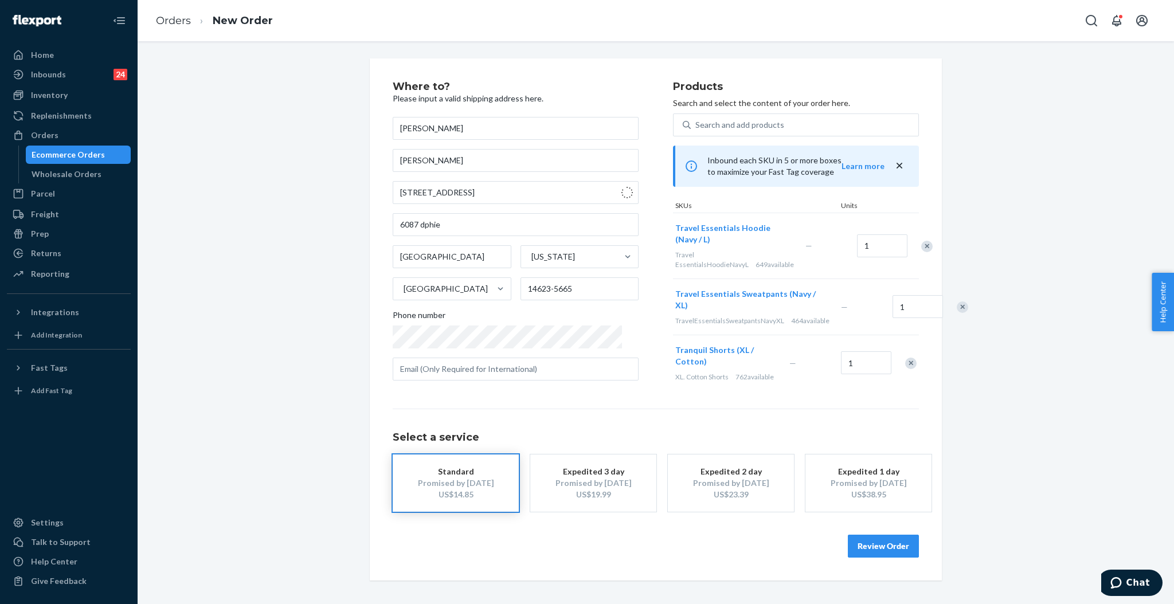
type input "14586"
click at [886, 543] on button "Review Order" at bounding box center [883, 546] width 71 height 23
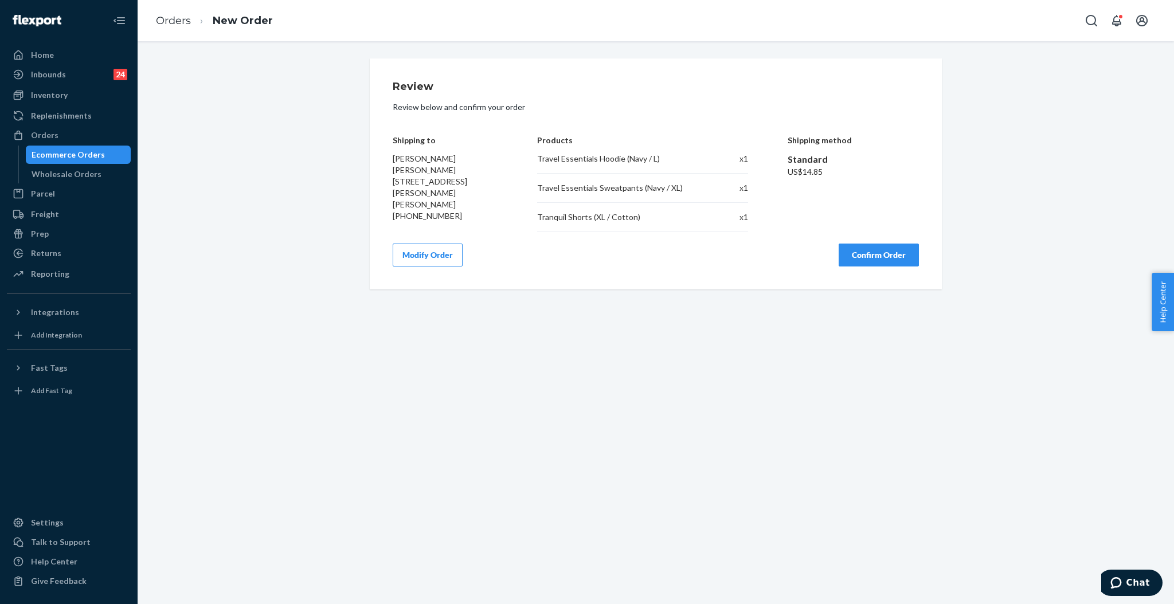
click at [858, 250] on button "Confirm Order" at bounding box center [879, 255] width 80 height 23
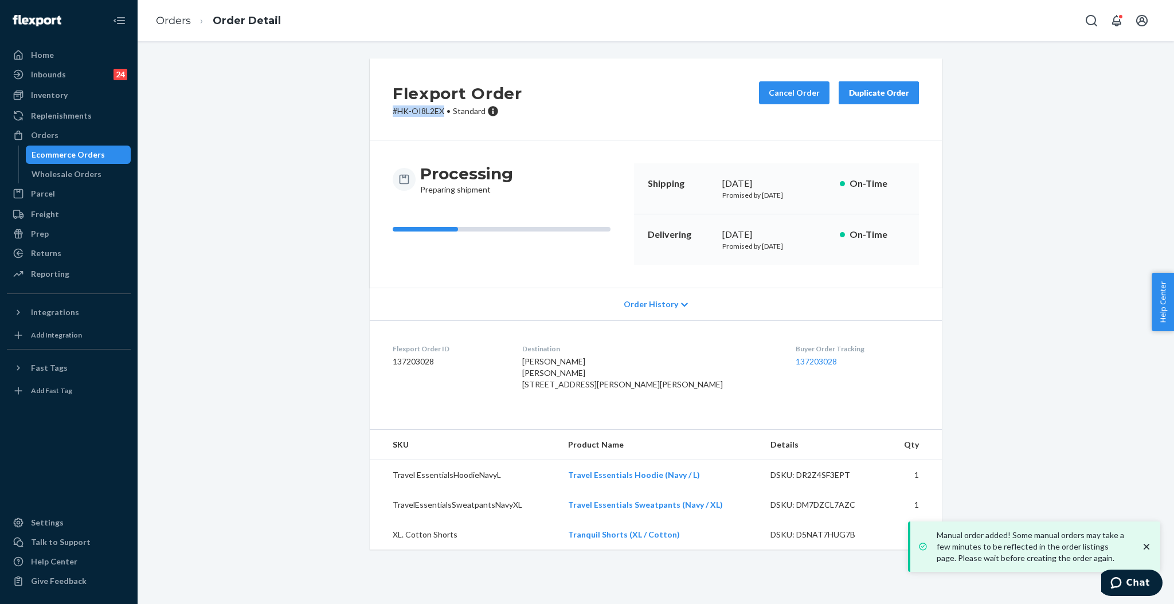
drag, startPoint x: 439, startPoint y: 114, endPoint x: 382, endPoint y: 111, distance: 56.8
click at [384, 114] on div "Flexport Order # HK-OI8L2EX • Standard Cancel Order Duplicate Order" at bounding box center [656, 99] width 572 height 82
copy p "# HK-OI8L2EX"
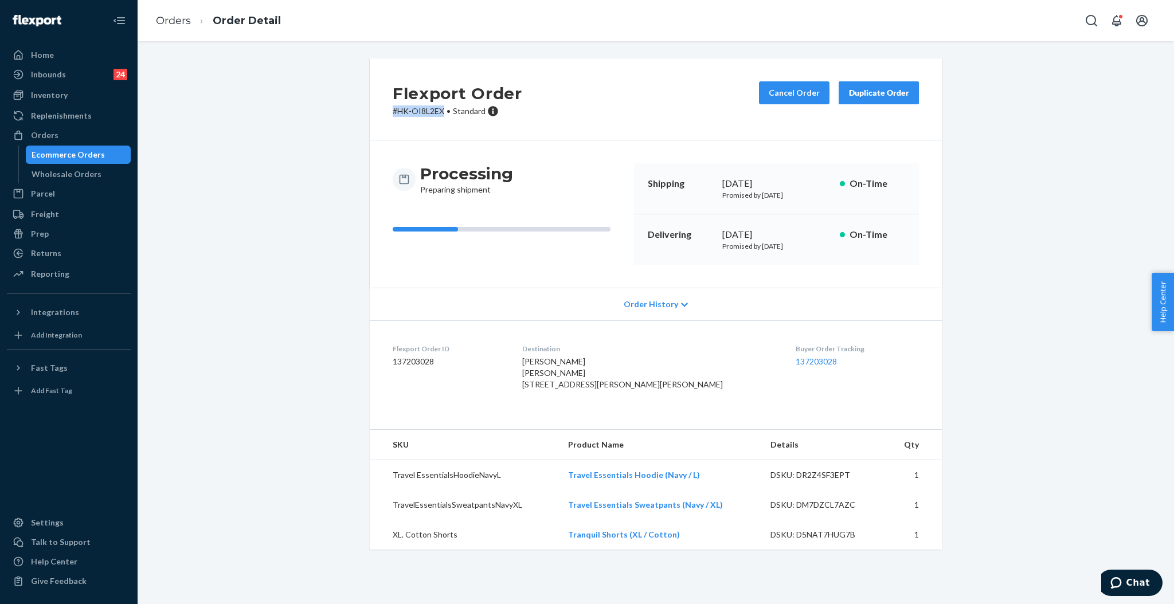
drag, startPoint x: 549, startPoint y: 386, endPoint x: 639, endPoint y: 396, distance: 90.5
click at [639, 396] on dl "Flexport Order ID 137203028 Destination Rachel Gaudette Rachel Gaudette 326 Ben…" at bounding box center [656, 368] width 572 height 97
copy span "326 Bennington Hills Ct West Henrietta, NY 14586"
click at [32, 128] on div "Orders" at bounding box center [69, 135] width 122 height 16
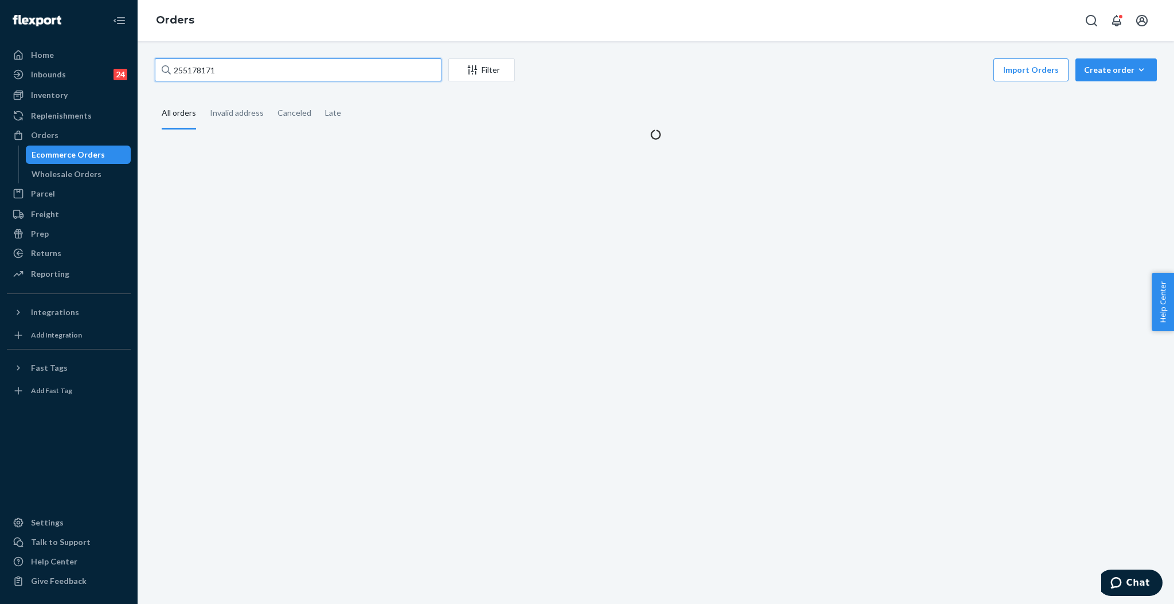
click at [276, 72] on input "255178171" at bounding box center [298, 69] width 287 height 23
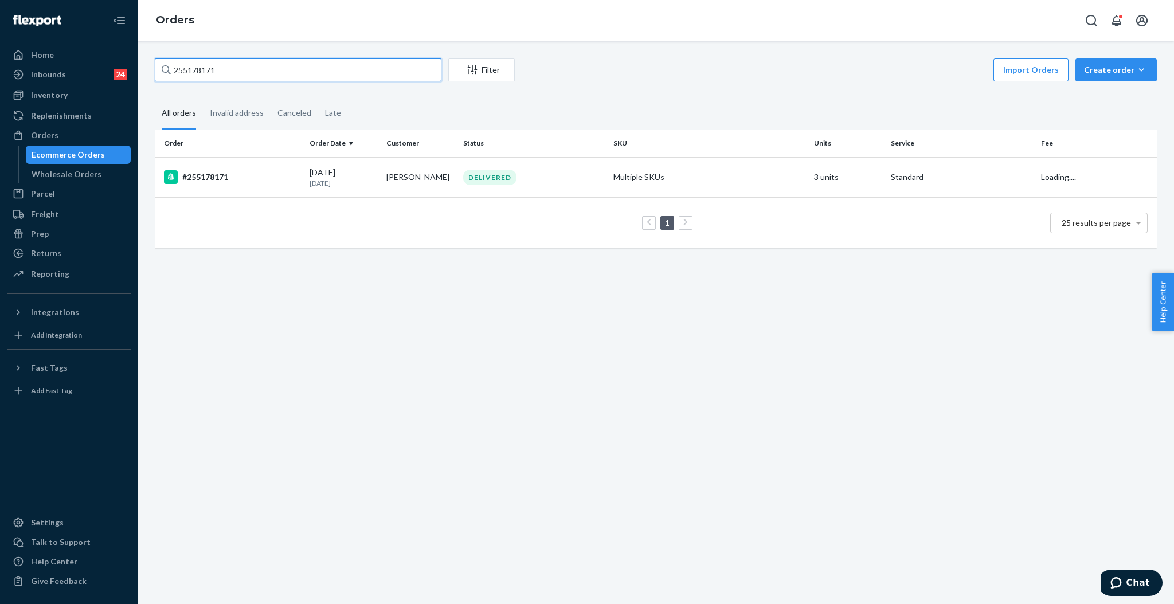
paste input "#255234793"
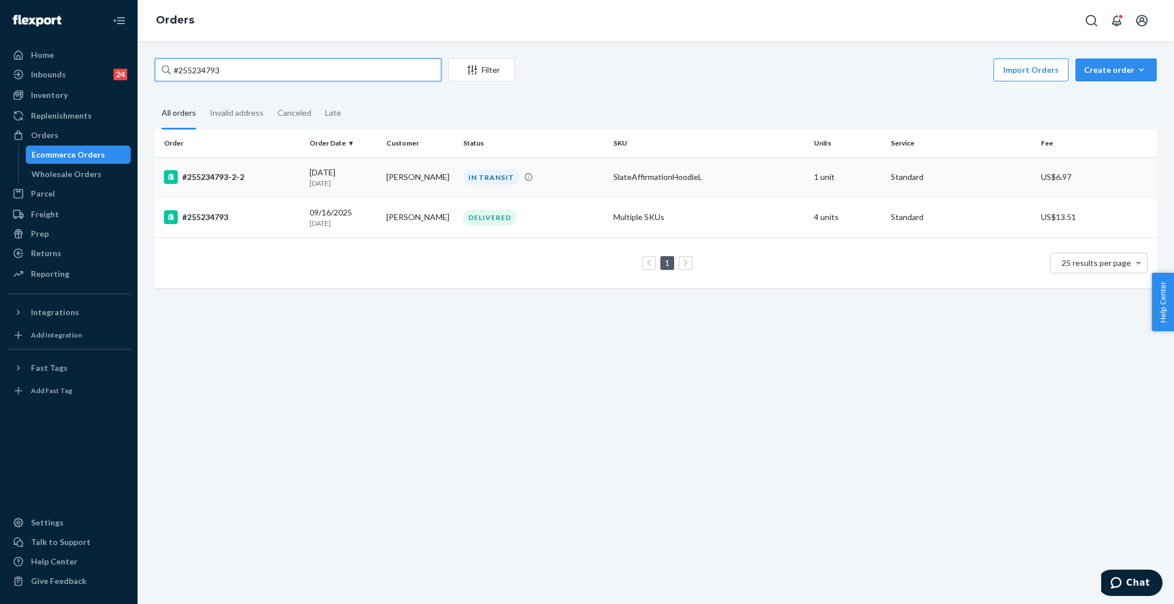
type input "#255234793"
click at [429, 178] on td "Renee Eustice" at bounding box center [420, 177] width 77 height 40
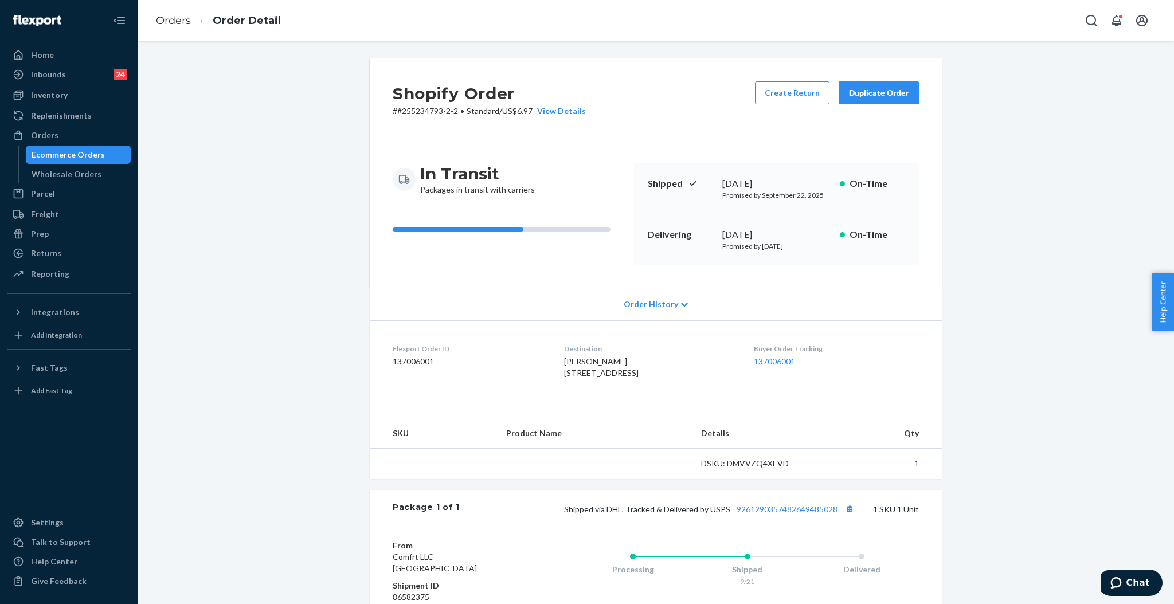
scroll to position [123, 0]
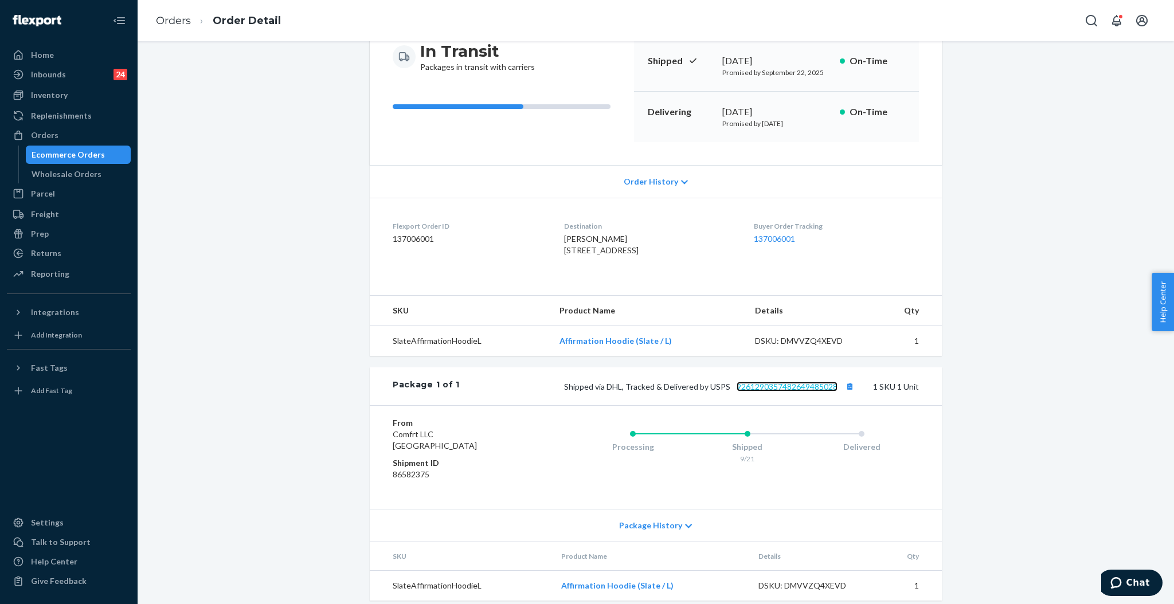
click at [780, 392] on link "9261290357482649485028" at bounding box center [787, 387] width 101 height 10
click at [50, 132] on div "Orders" at bounding box center [45, 135] width 28 height 11
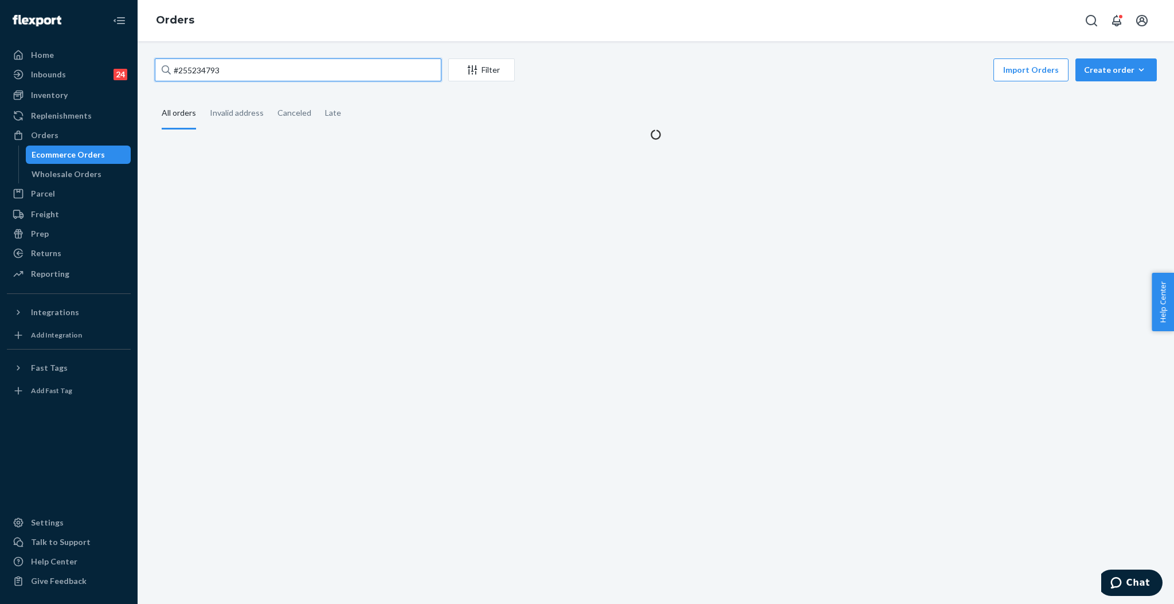
click at [304, 67] on input "#255234793" at bounding box center [298, 69] width 287 height 23
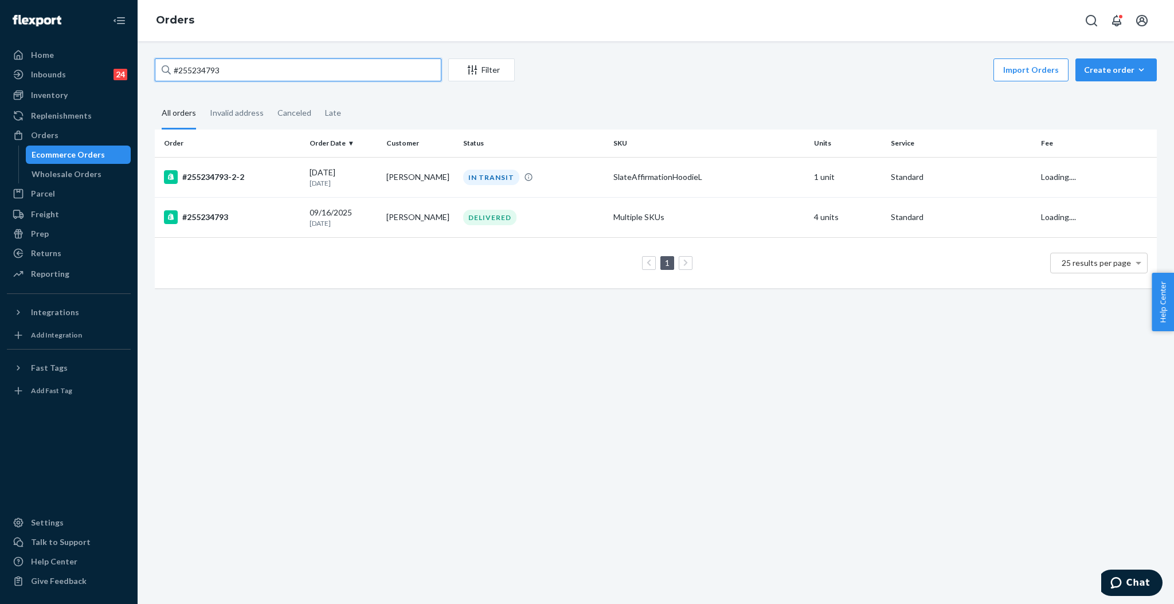
paste input "29342"
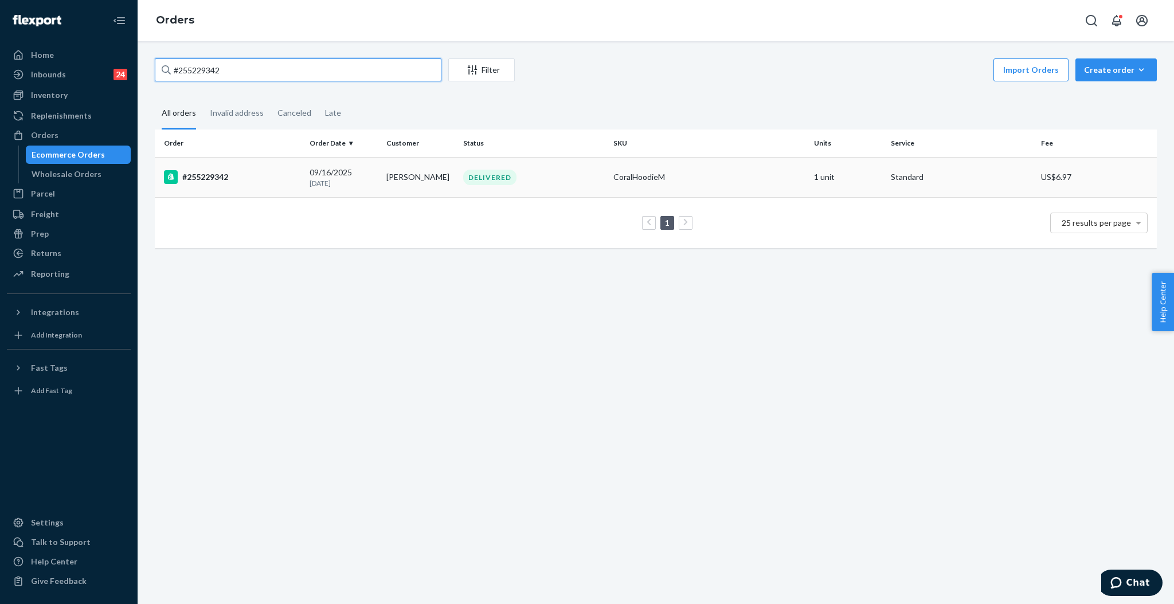
type input "#255229342"
click at [377, 174] on td "09/16/2025 8 days ago" at bounding box center [343, 177] width 77 height 40
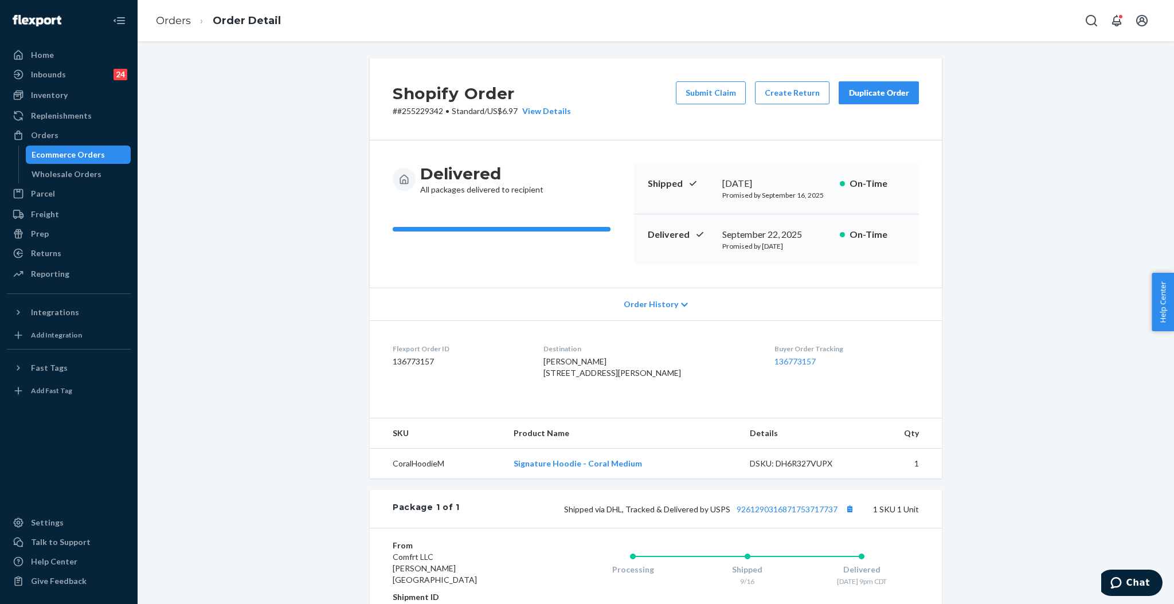
click at [877, 95] on div "Duplicate Order" at bounding box center [878, 92] width 61 height 11
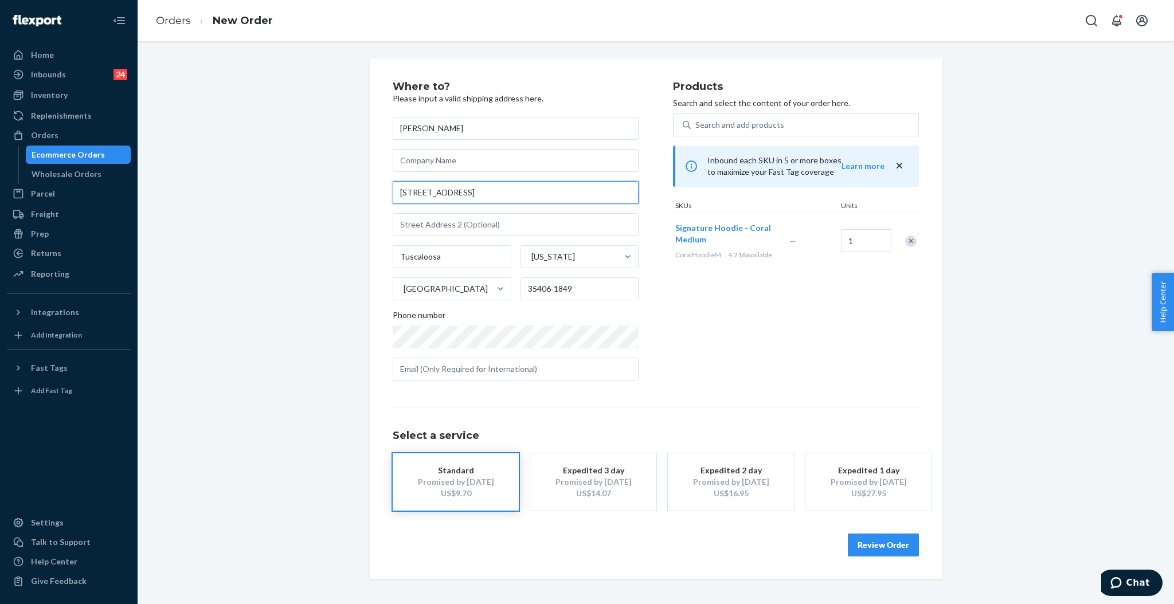
drag, startPoint x: 482, startPoint y: 196, endPoint x: 372, endPoint y: 191, distance: 109.6
click at [372, 191] on div "Where to? Please input a valid shipping address here. Victoria Moten 828 Rice V…" at bounding box center [656, 318] width 572 height 521
paste input "303 Helen Keller Blvd"
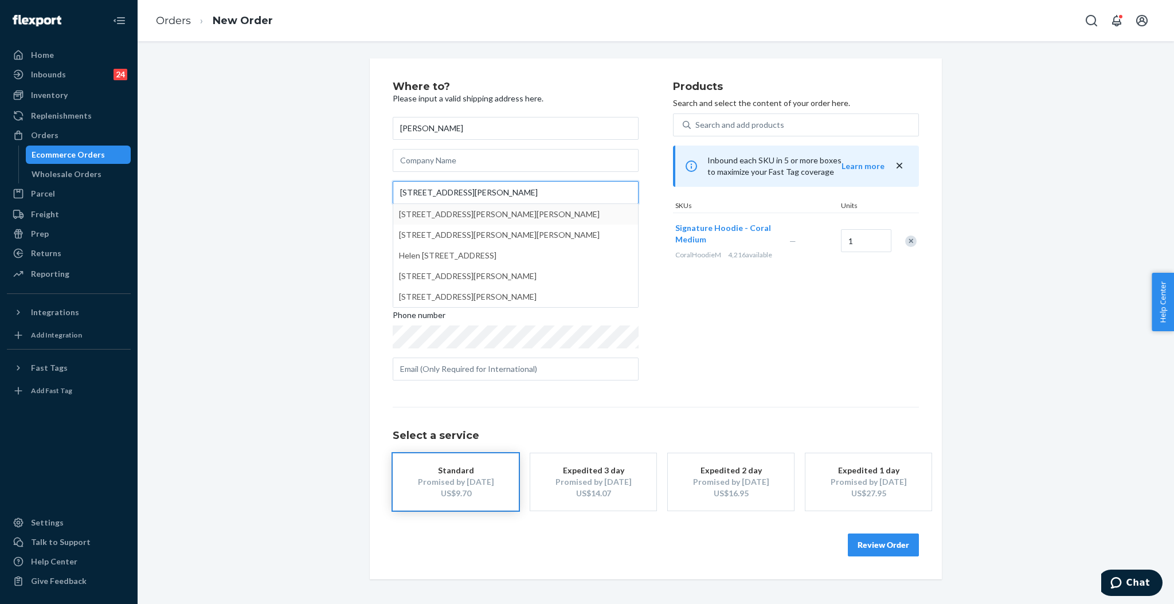
type input "303 Helen Keller Blvd"
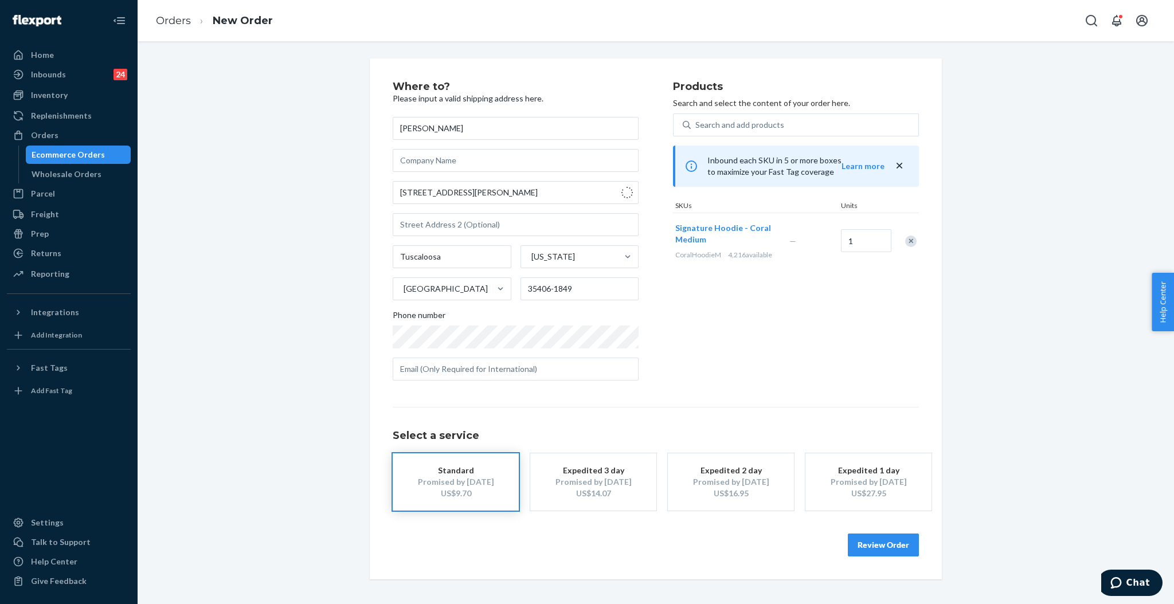
type input "35404"
click at [438, 224] on input "text" at bounding box center [516, 224] width 246 height 23
paste input "Unit C134"
type input "Unit C134"
click at [283, 298] on div "Where to? Please input a valid shipping address here. Victoria Moten 303 Helen …" at bounding box center [655, 318] width 1019 height 521
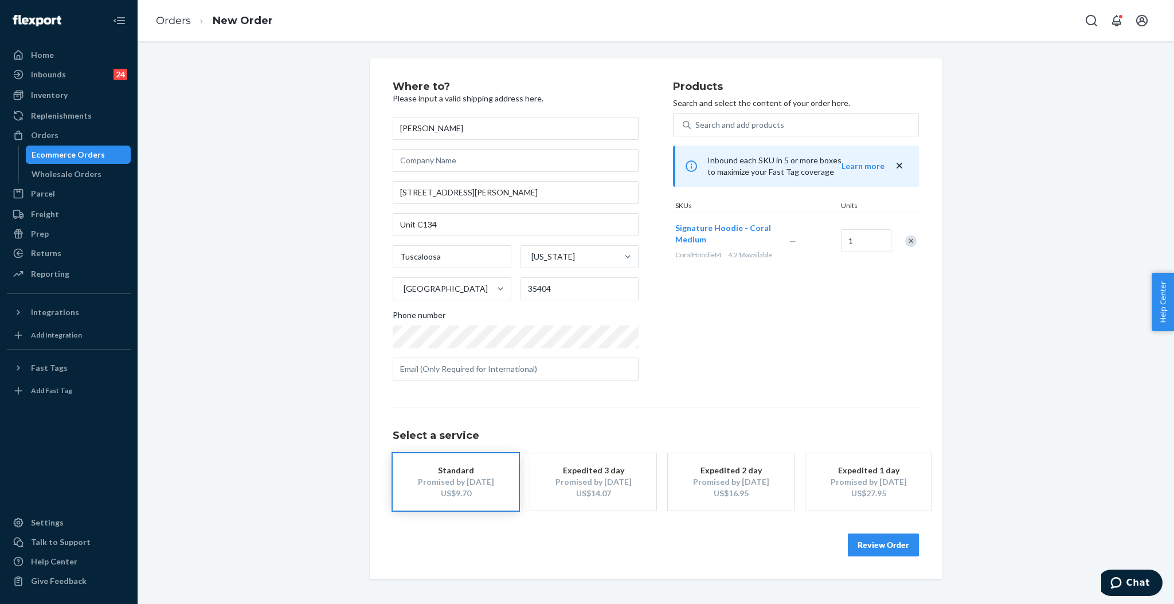
click at [890, 542] on button "Review Order" at bounding box center [883, 545] width 71 height 23
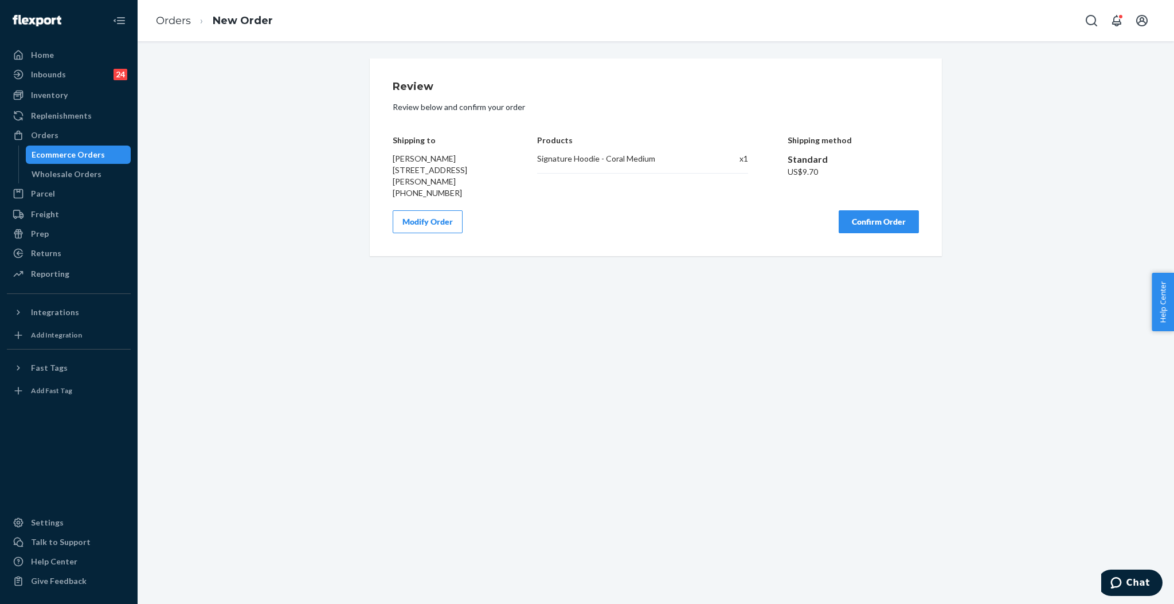
click at [863, 233] on button "Confirm Order" at bounding box center [879, 221] width 80 height 23
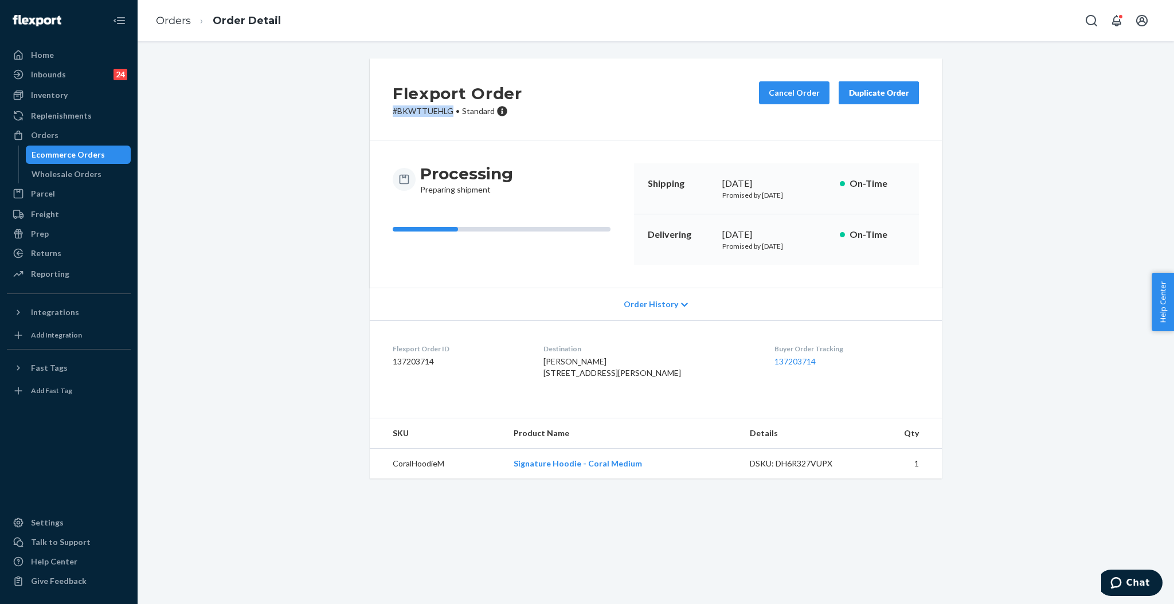
drag, startPoint x: 445, startPoint y: 115, endPoint x: 377, endPoint y: 118, distance: 67.7
click at [377, 118] on div "Flexport Order # BKWTTUEHLG • Standard Cancel Order Duplicate Order" at bounding box center [656, 99] width 572 height 82
copy p "# BKWTTUEHLG"
click at [50, 130] on div "Orders" at bounding box center [45, 135] width 28 height 11
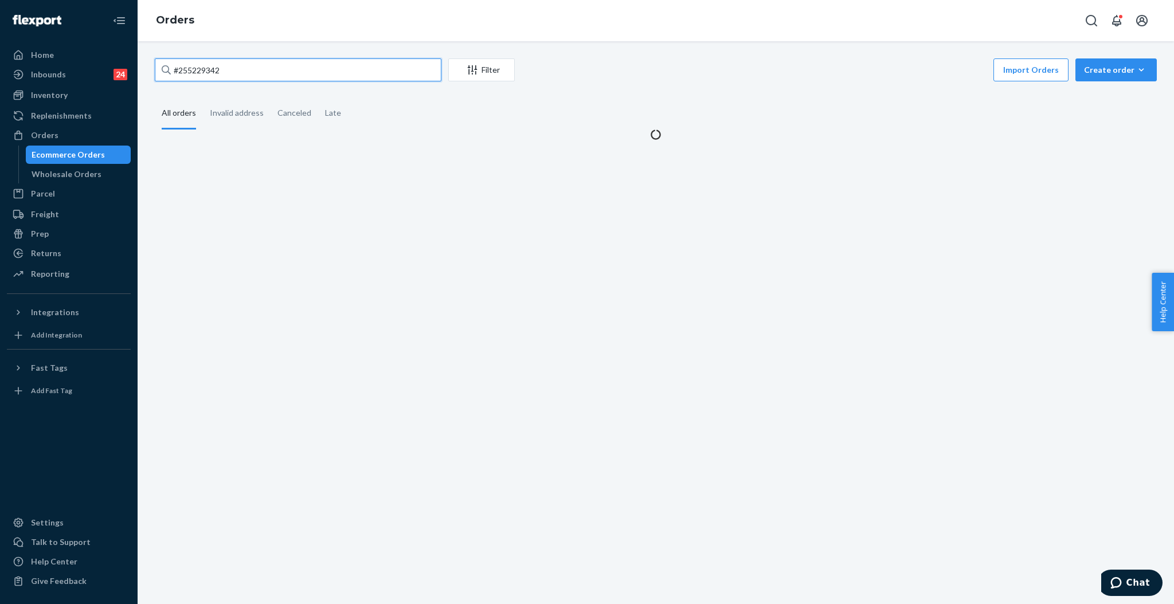
click at [305, 71] on input "#255229342" at bounding box center [298, 69] width 287 height 23
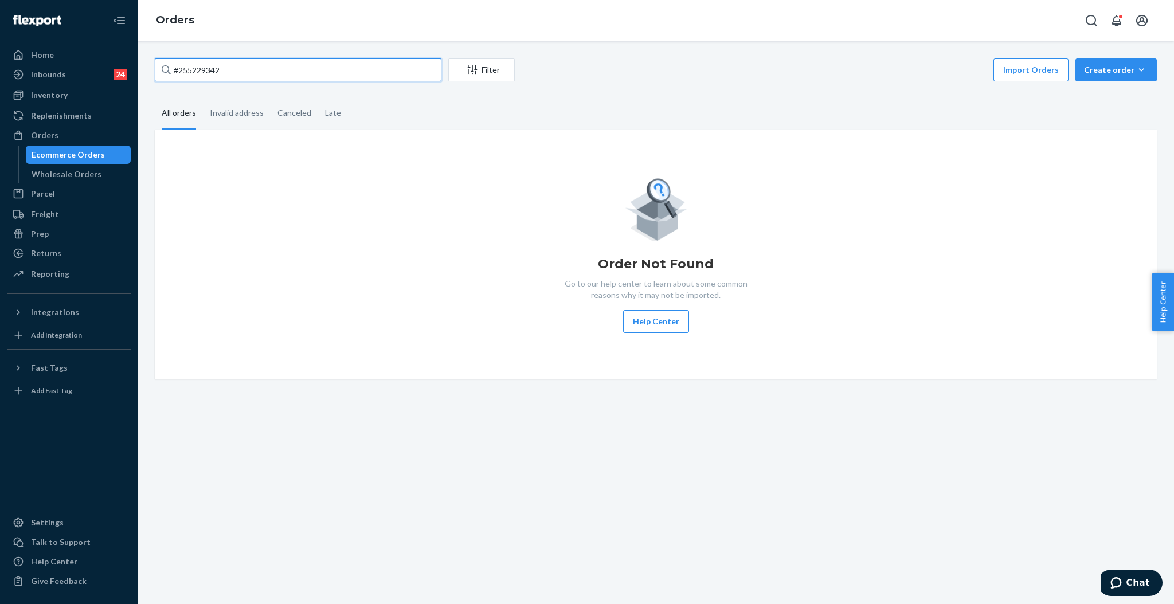
paste input "4370743"
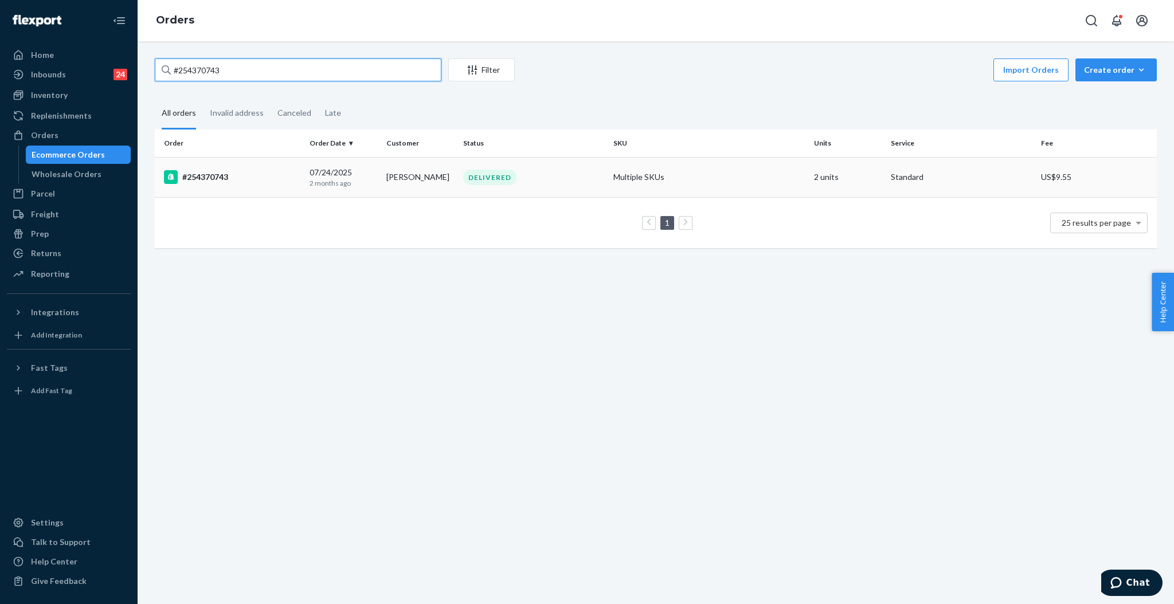
type input "#254370743"
click at [406, 179] on td "Alexandra Slataper" at bounding box center [420, 177] width 77 height 40
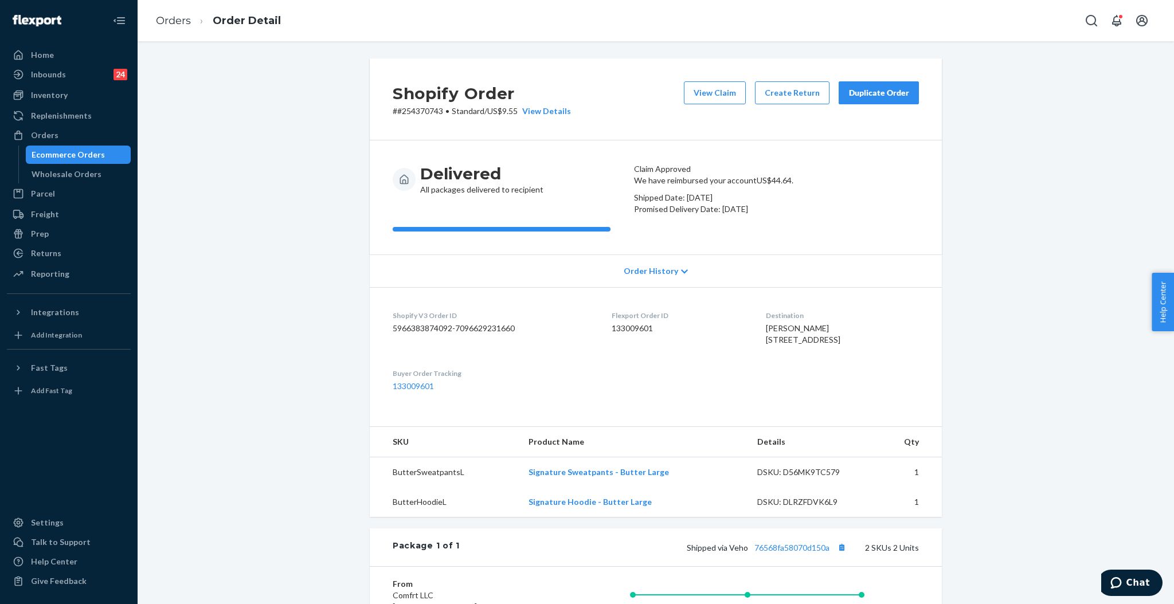
click at [867, 92] on div "Duplicate Order" at bounding box center [878, 92] width 61 height 11
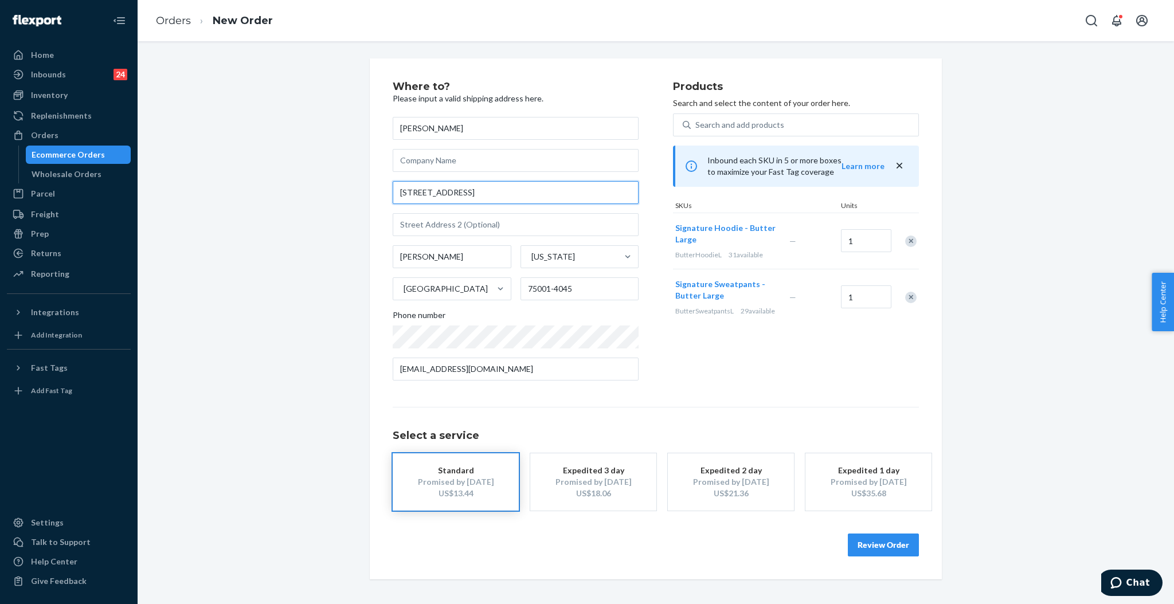
drag, startPoint x: 511, startPoint y: 188, endPoint x: 365, endPoint y: 190, distance: 146.2
click at [370, 190] on div "Where to? Please input a valid shipping address here. Alexandra Slataper 3900 V…" at bounding box center [656, 318] width 572 height 521
paste input "text"
type input "3900 Vitruvian Way"
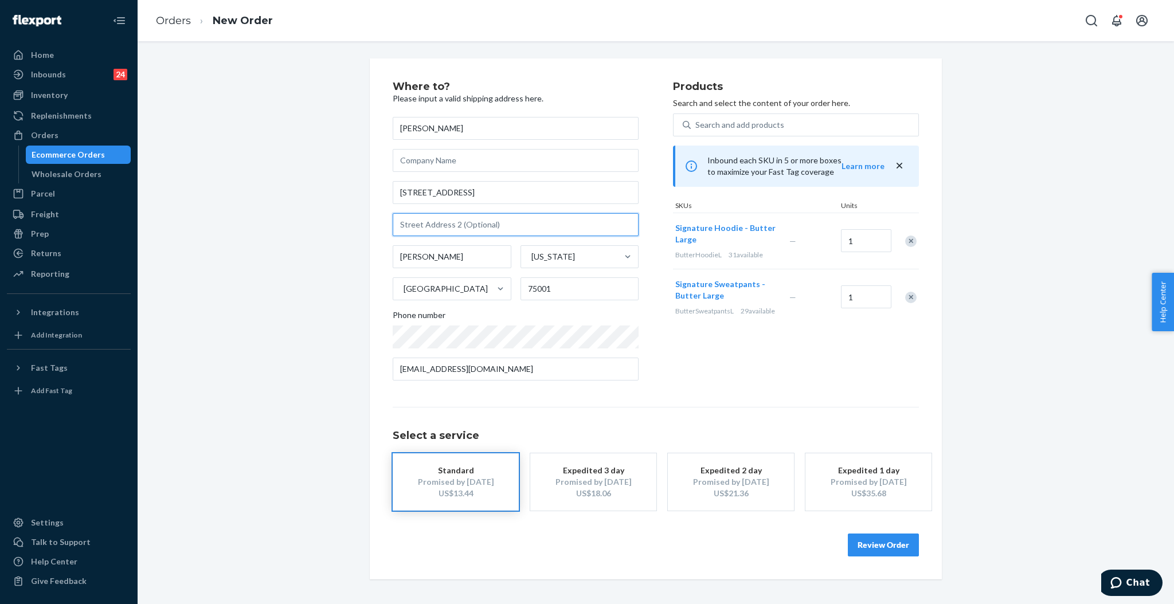
click at [454, 218] on input "text" at bounding box center [516, 224] width 246 height 23
paste input "Apt 528"
paste input "603270#"
click at [425, 221] on input "Apt 528 Code 603270#" at bounding box center [516, 224] width 246 height 23
type input "Apt 528 Bldg Code 603270#"
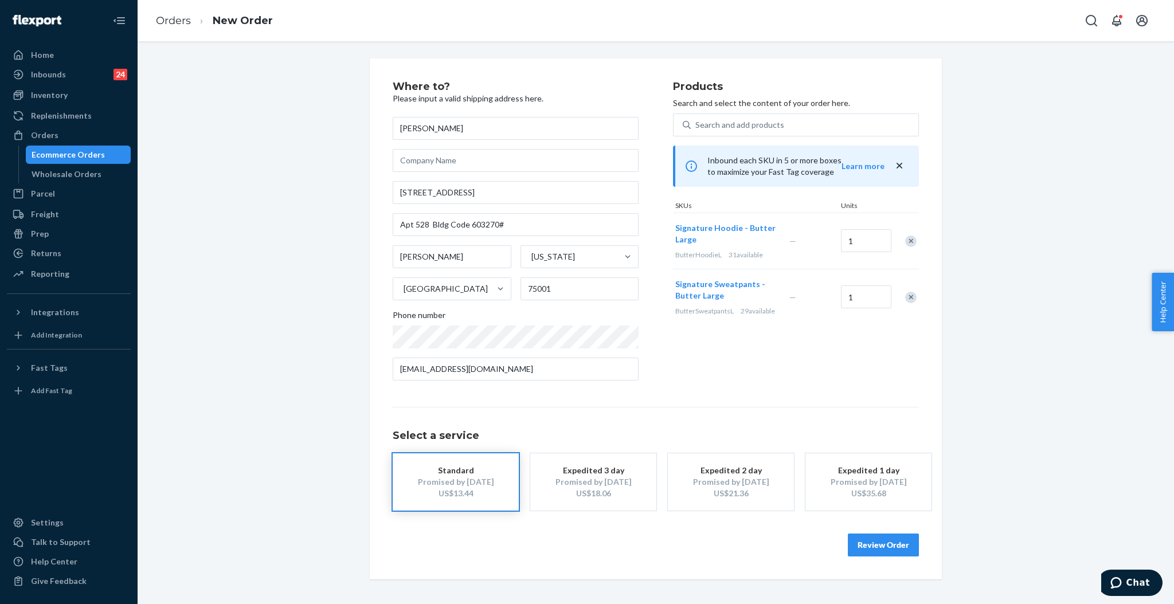
click at [892, 541] on button "Review Order" at bounding box center [883, 545] width 71 height 23
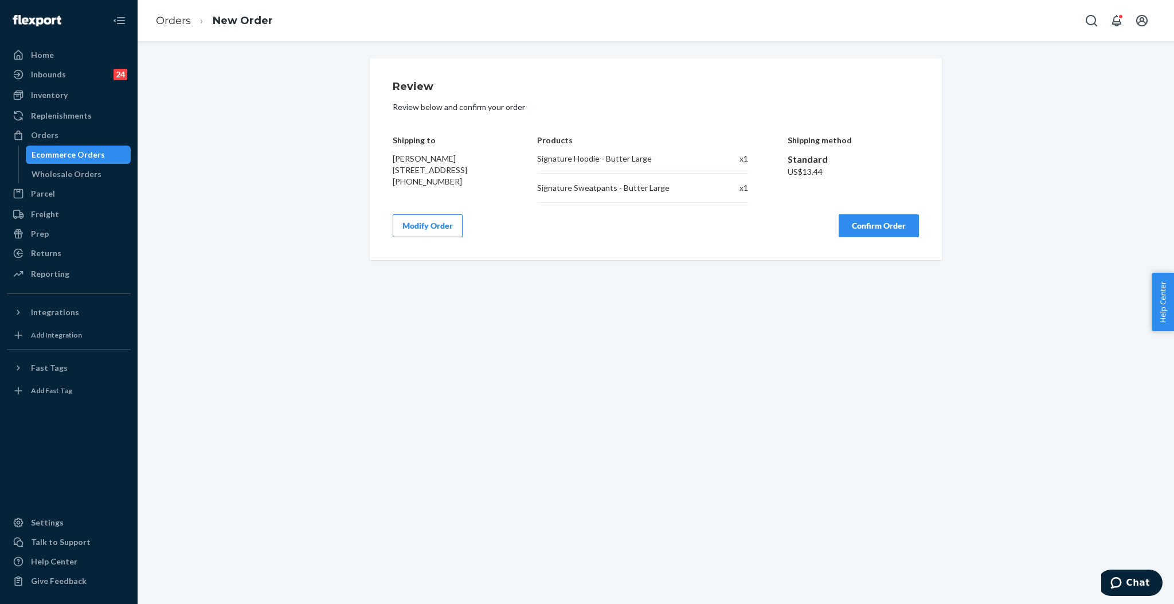
click at [861, 229] on button "Confirm Order" at bounding box center [879, 225] width 80 height 23
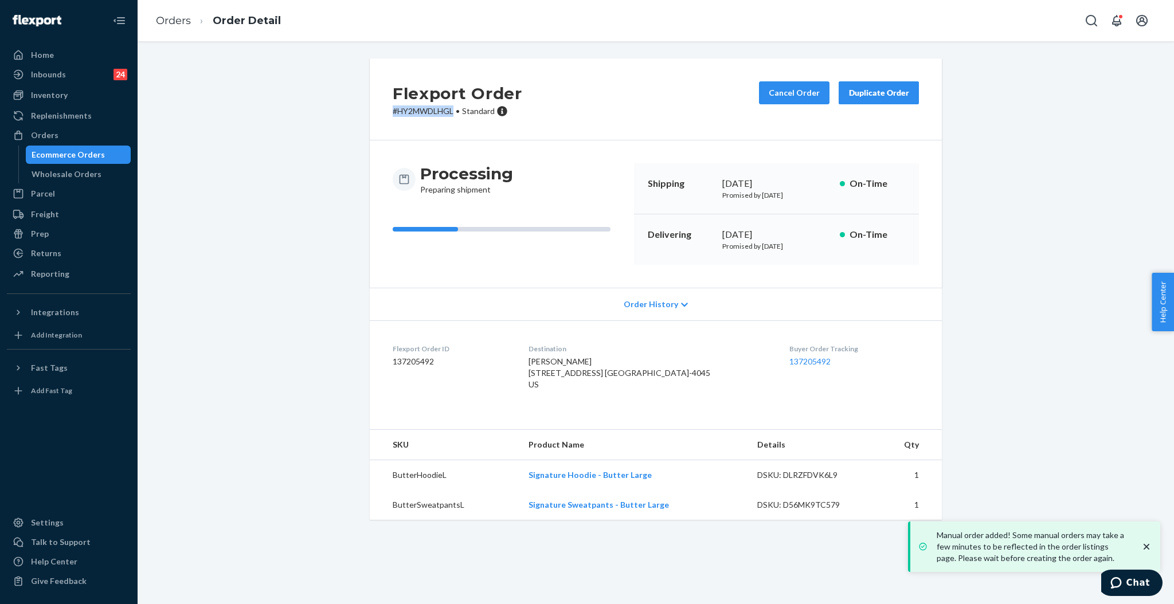
drag, startPoint x: 451, startPoint y: 109, endPoint x: 377, endPoint y: 111, distance: 74.5
click at [378, 109] on div "Flexport Order # HY2MWDLHGL • Standard Cancel Order Duplicate Order" at bounding box center [656, 99] width 572 height 82
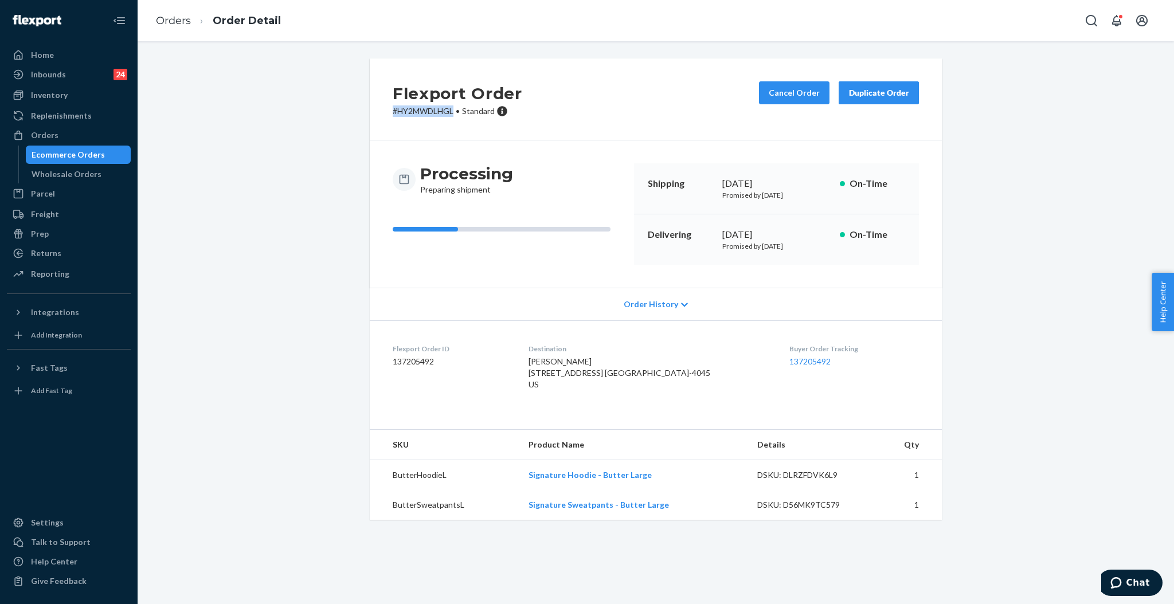
copy p "# HY2MWDLHGL"
click at [48, 130] on div "Orders" at bounding box center [45, 135] width 28 height 11
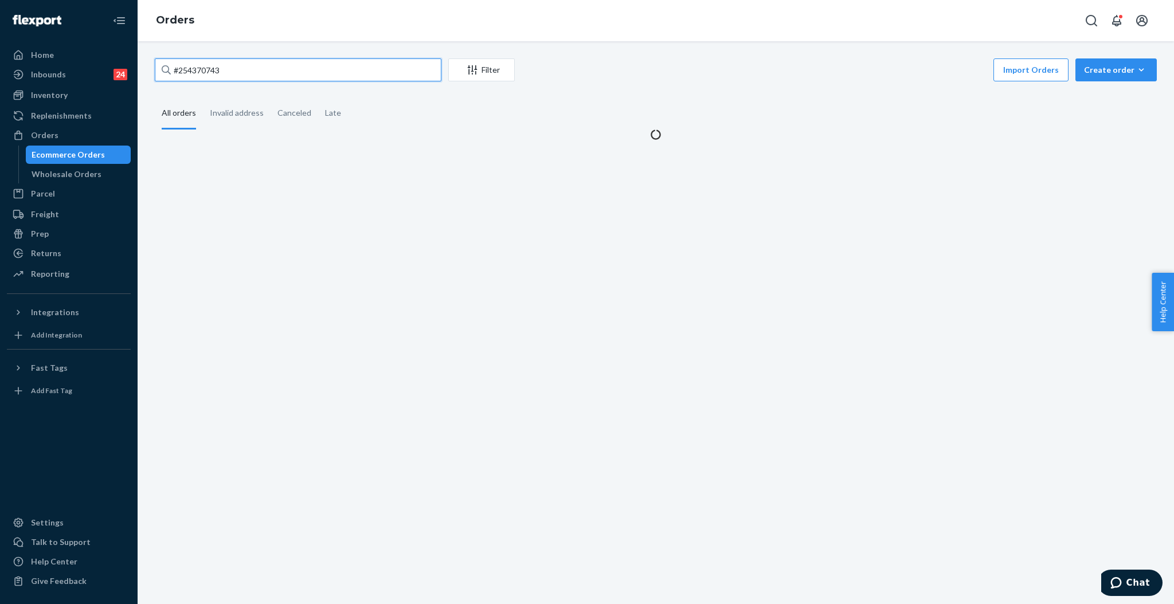
click at [330, 59] on input "#254370743" at bounding box center [298, 69] width 287 height 23
paste input "984618"
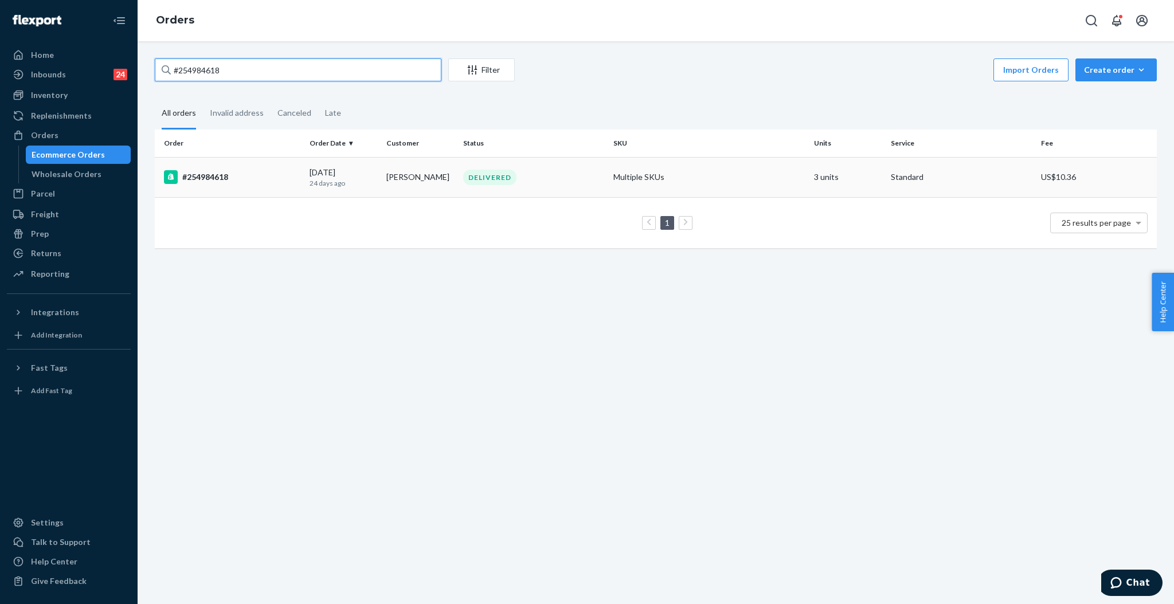
type input "#254984618"
click at [723, 183] on td "Multiple SKUs" at bounding box center [709, 177] width 201 height 40
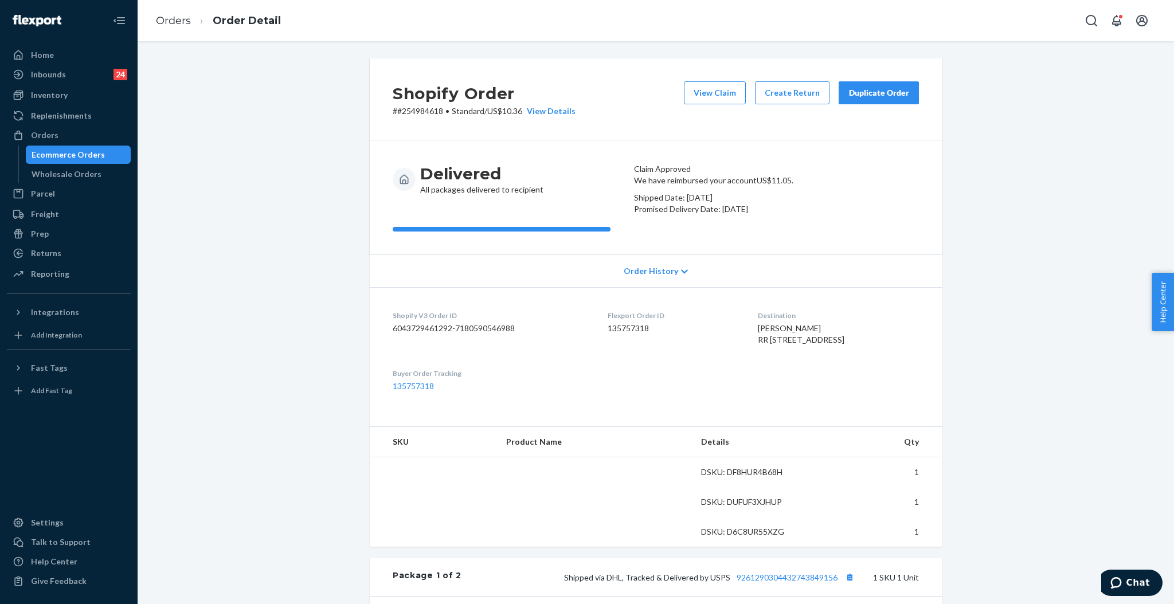
click at [868, 93] on div "Duplicate Order" at bounding box center [878, 92] width 61 height 11
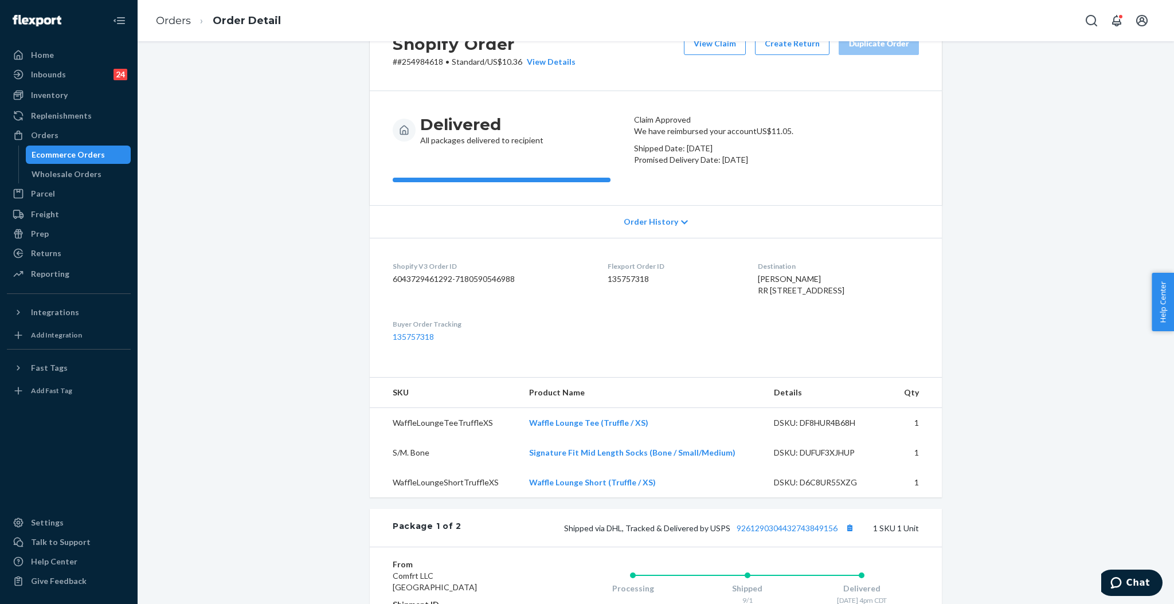
scroll to position [76, 0]
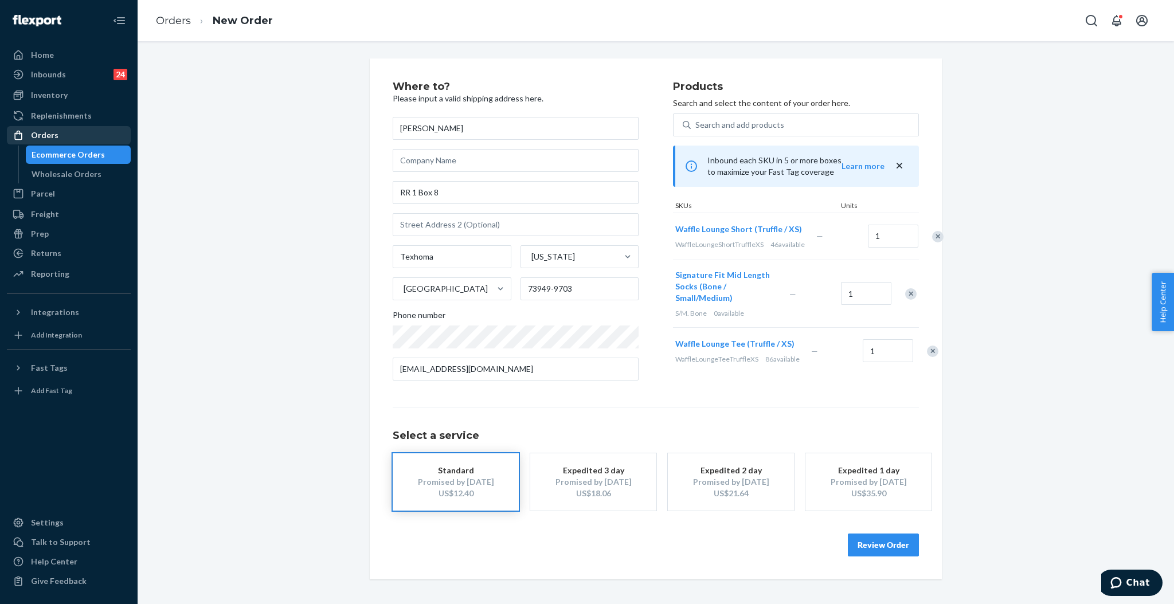
click at [68, 134] on div "Orders" at bounding box center [69, 135] width 122 height 16
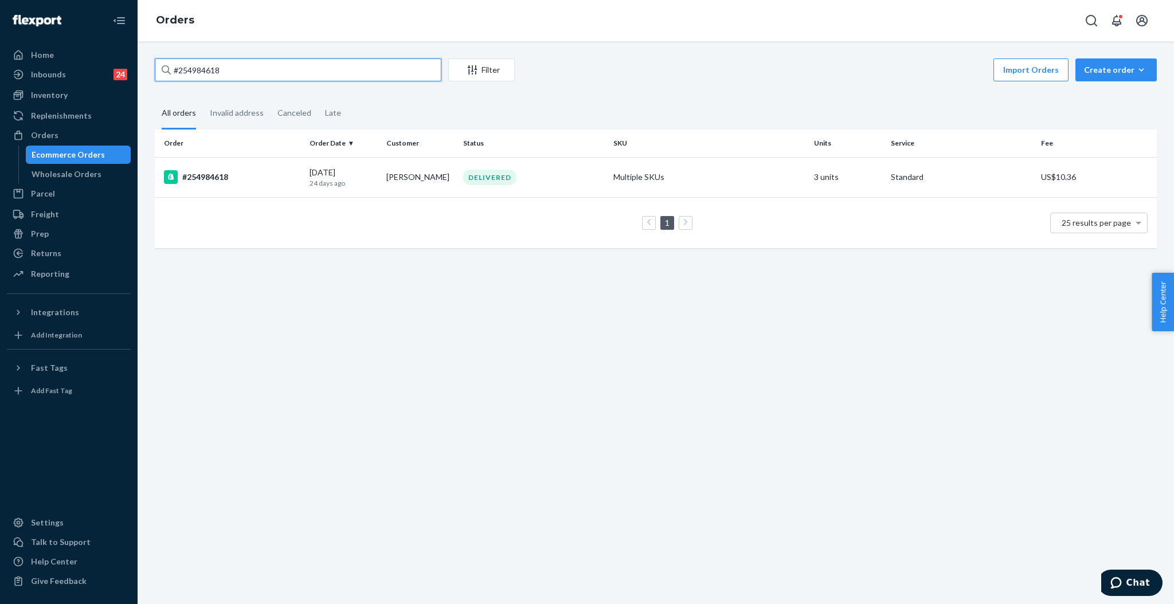
drag, startPoint x: 223, startPoint y: 76, endPoint x: 228, endPoint y: 70, distance: 7.3
click at [226, 72] on input "#254984618" at bounding box center [298, 69] width 287 height 23
click at [228, 70] on input "#254984618" at bounding box center [298, 69] width 287 height 23
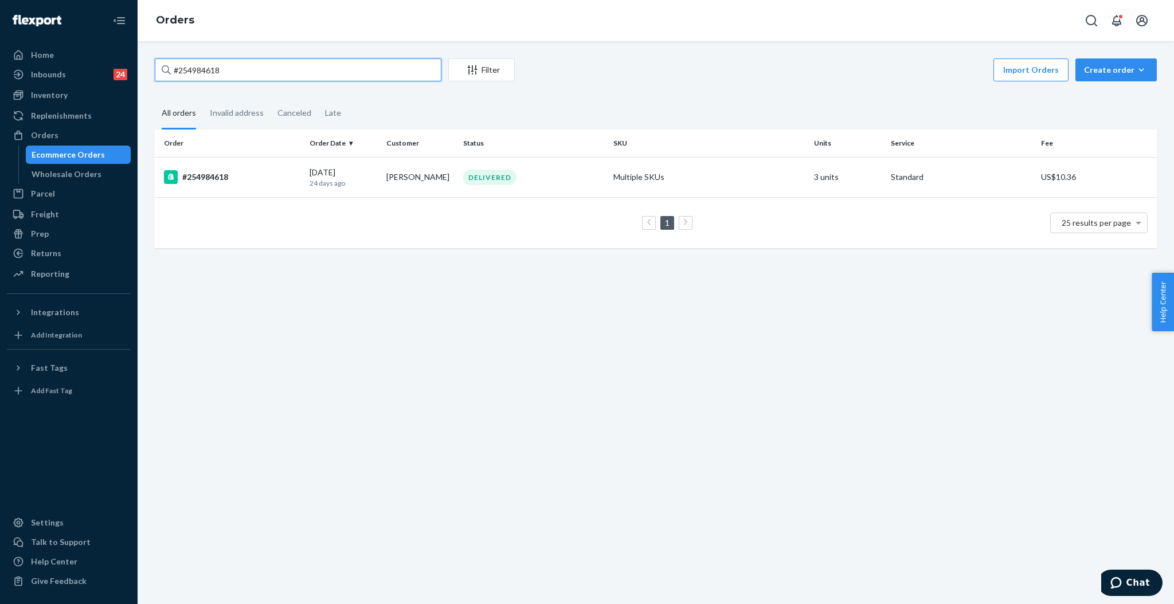
paste input "532542"
type input "#255325428"
click at [417, 188] on td "APORSCHE STANCIEL" at bounding box center [420, 178] width 77 height 42
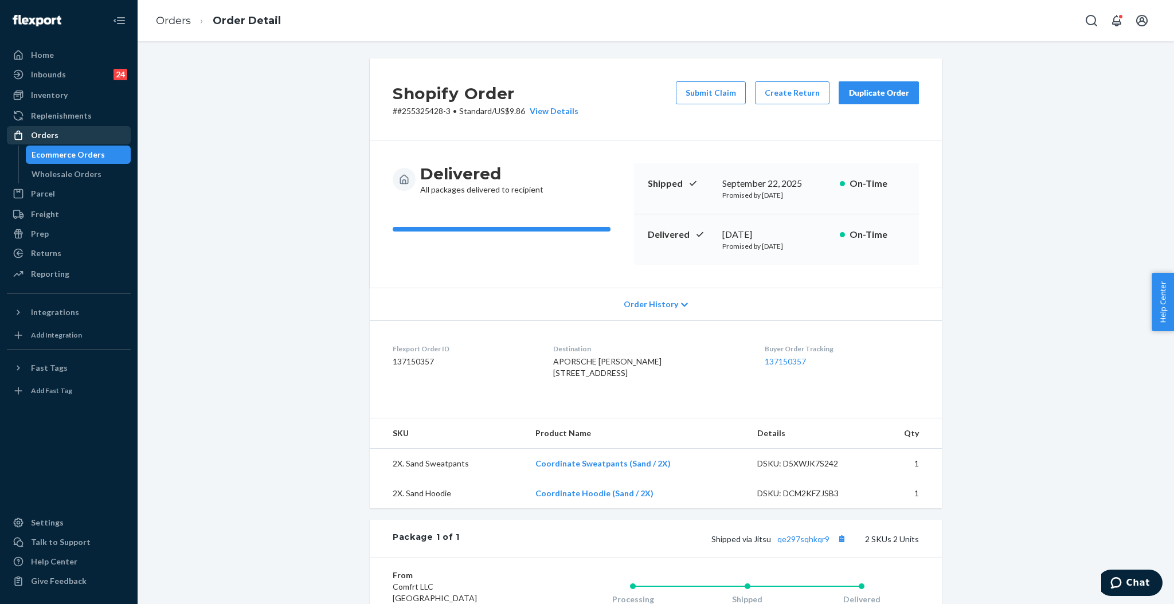
click at [41, 134] on div "Orders" at bounding box center [45, 135] width 28 height 11
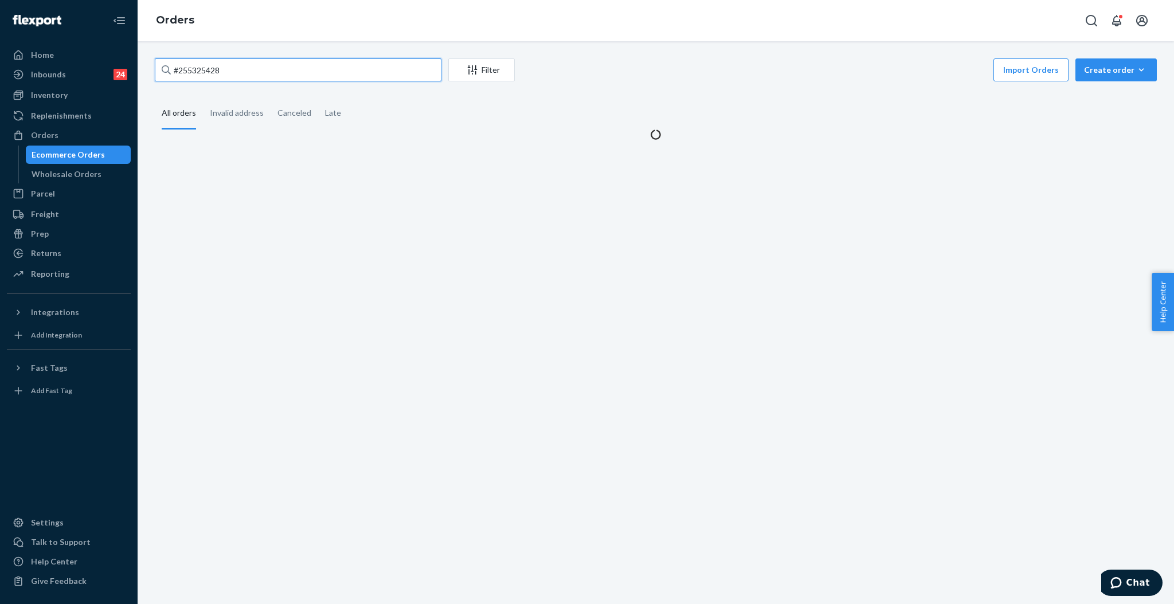
click at [306, 77] on input "#255325428" at bounding box center [298, 69] width 287 height 23
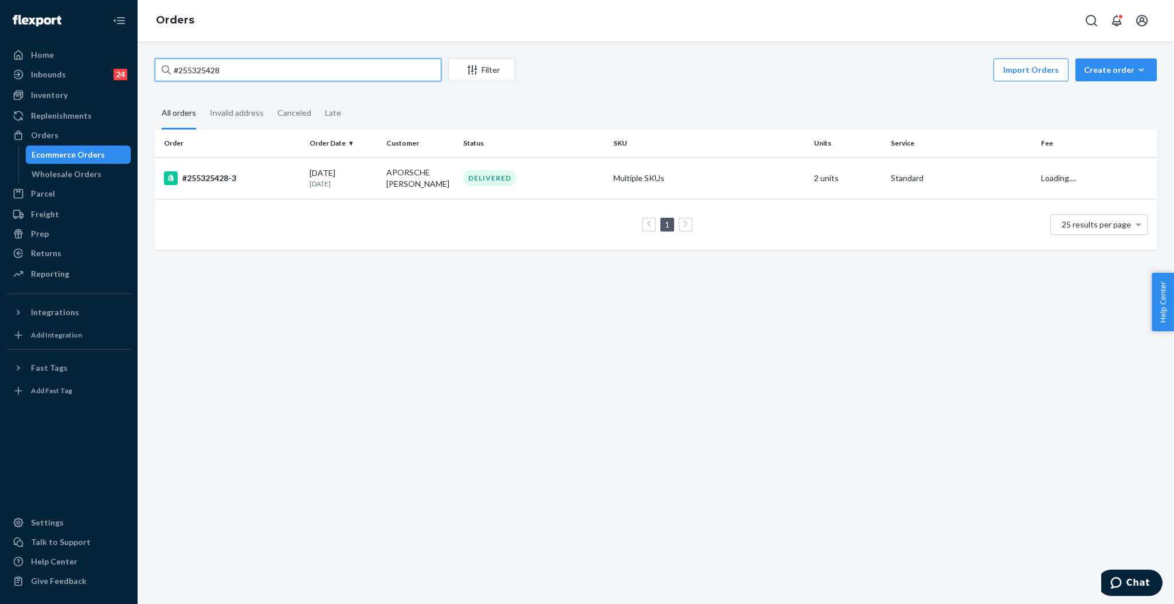
paste input "169050"
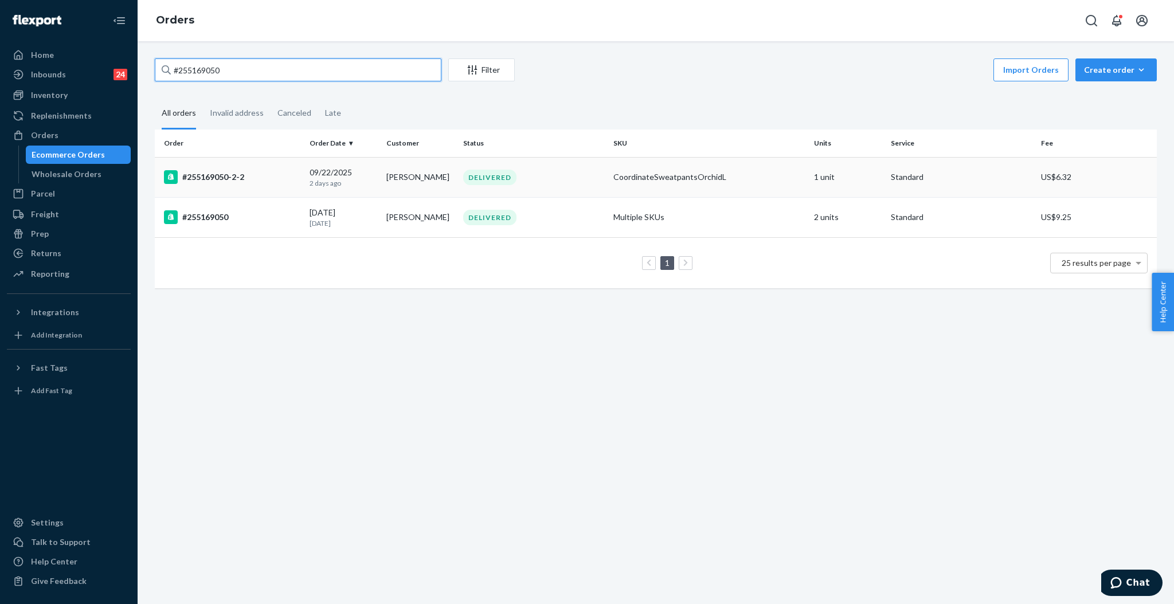
type input "#255169050"
click at [587, 177] on div "DELIVERED" at bounding box center [534, 177] width 146 height 15
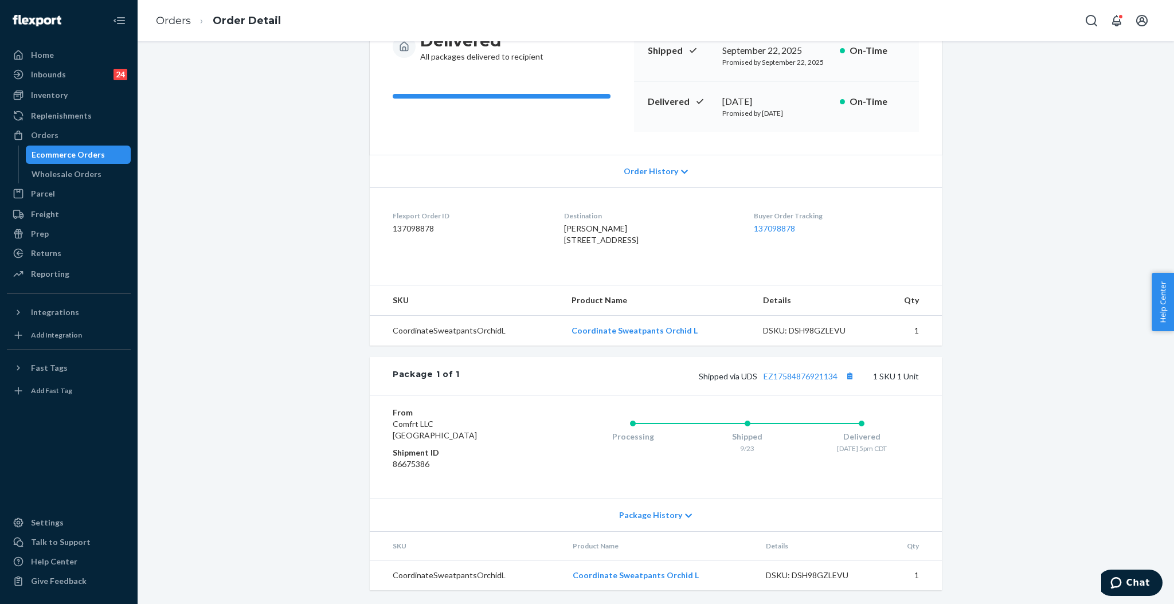
scroll to position [155, 0]
click at [787, 378] on link "EZ17584876921134" at bounding box center [801, 376] width 74 height 10
drag, startPoint x: 733, startPoint y: 377, endPoint x: 832, endPoint y: 379, distance: 99.2
click at [834, 377] on span "Shipped via UDS EZ17584876921134" at bounding box center [778, 376] width 158 height 10
copy span "UDS EZ17584876921134"
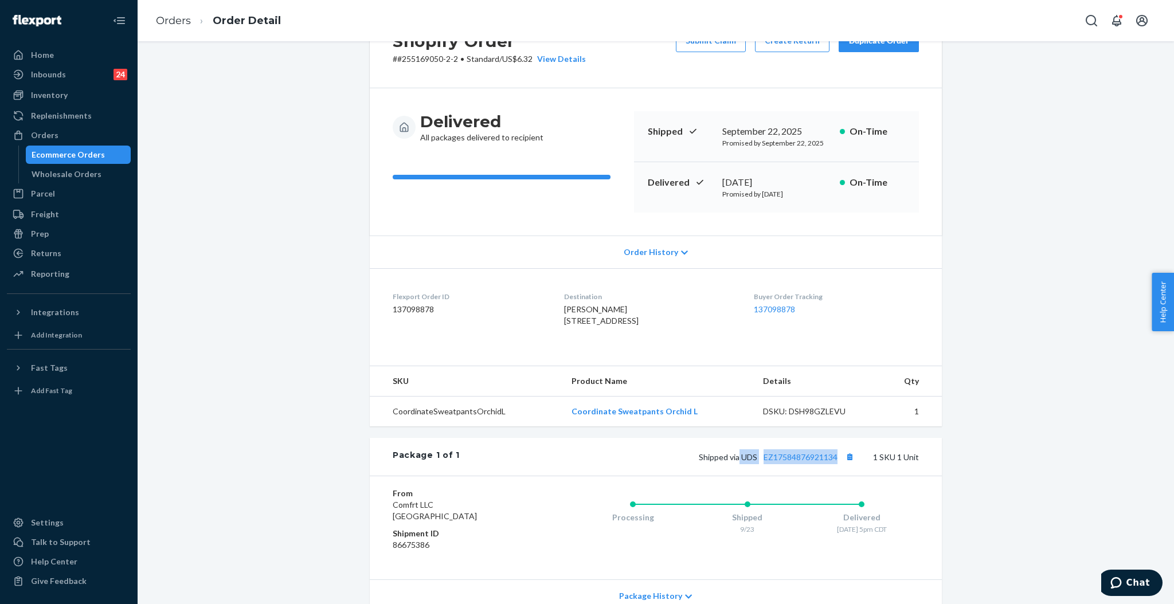
scroll to position [0, 0]
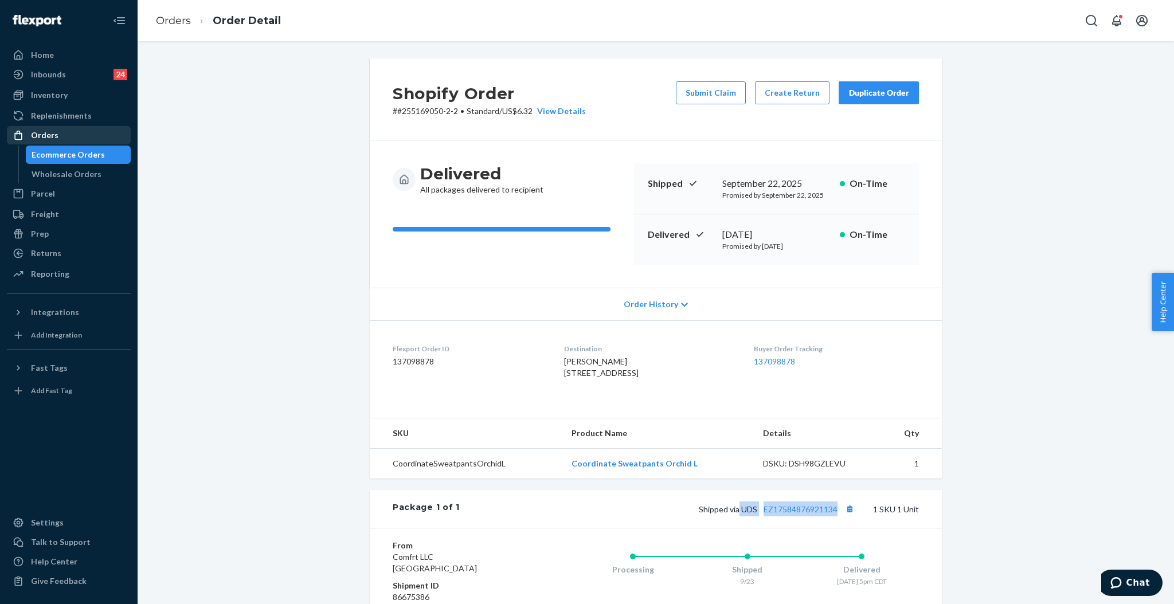
click at [49, 142] on div "Orders" at bounding box center [69, 135] width 122 height 16
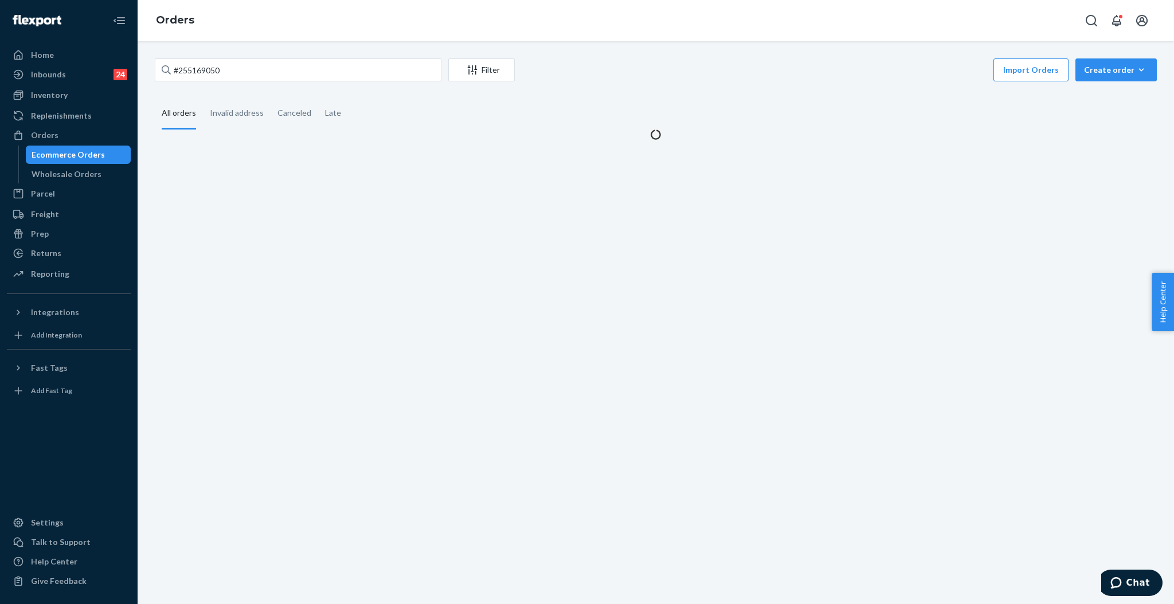
click at [278, 81] on div "#255169050 Filter Import Orders Create order Ecommerce order Removal order" at bounding box center [656, 71] width 1002 height 26
click at [279, 81] on div "#255169050 Filter Import Orders Create order Ecommerce order Removal order" at bounding box center [656, 71] width 1002 height 26
click at [279, 81] on input "#255169050" at bounding box center [298, 69] width 287 height 23
paste input "209384"
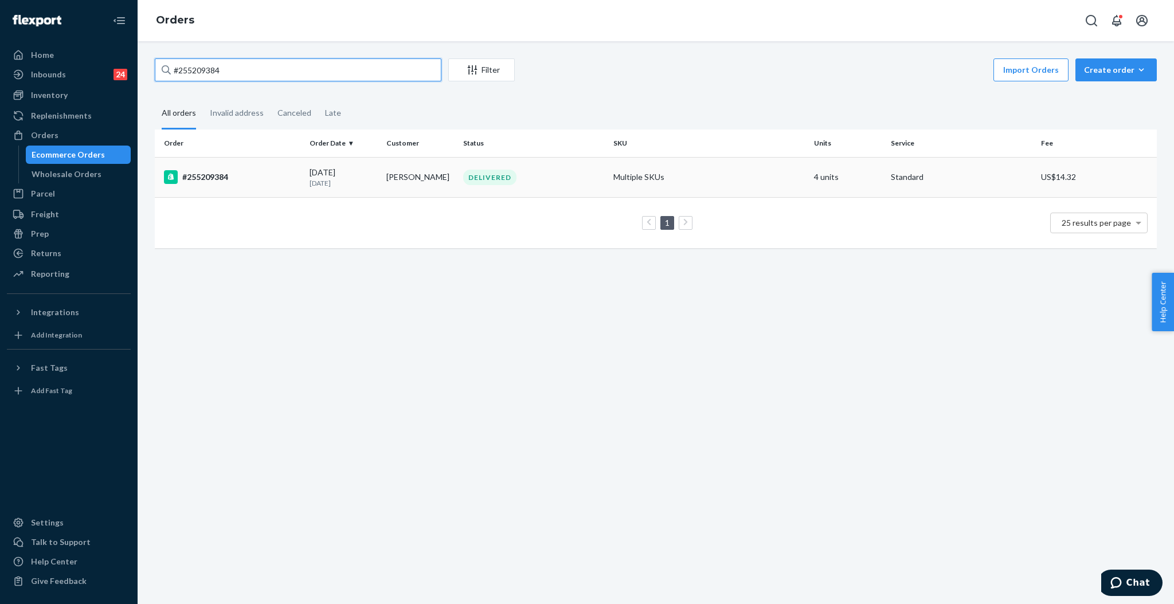
type input "#255209384"
click at [463, 182] on div "DELIVERED" at bounding box center [489, 177] width 53 height 15
